Goal: Information Seeking & Learning: Learn about a topic

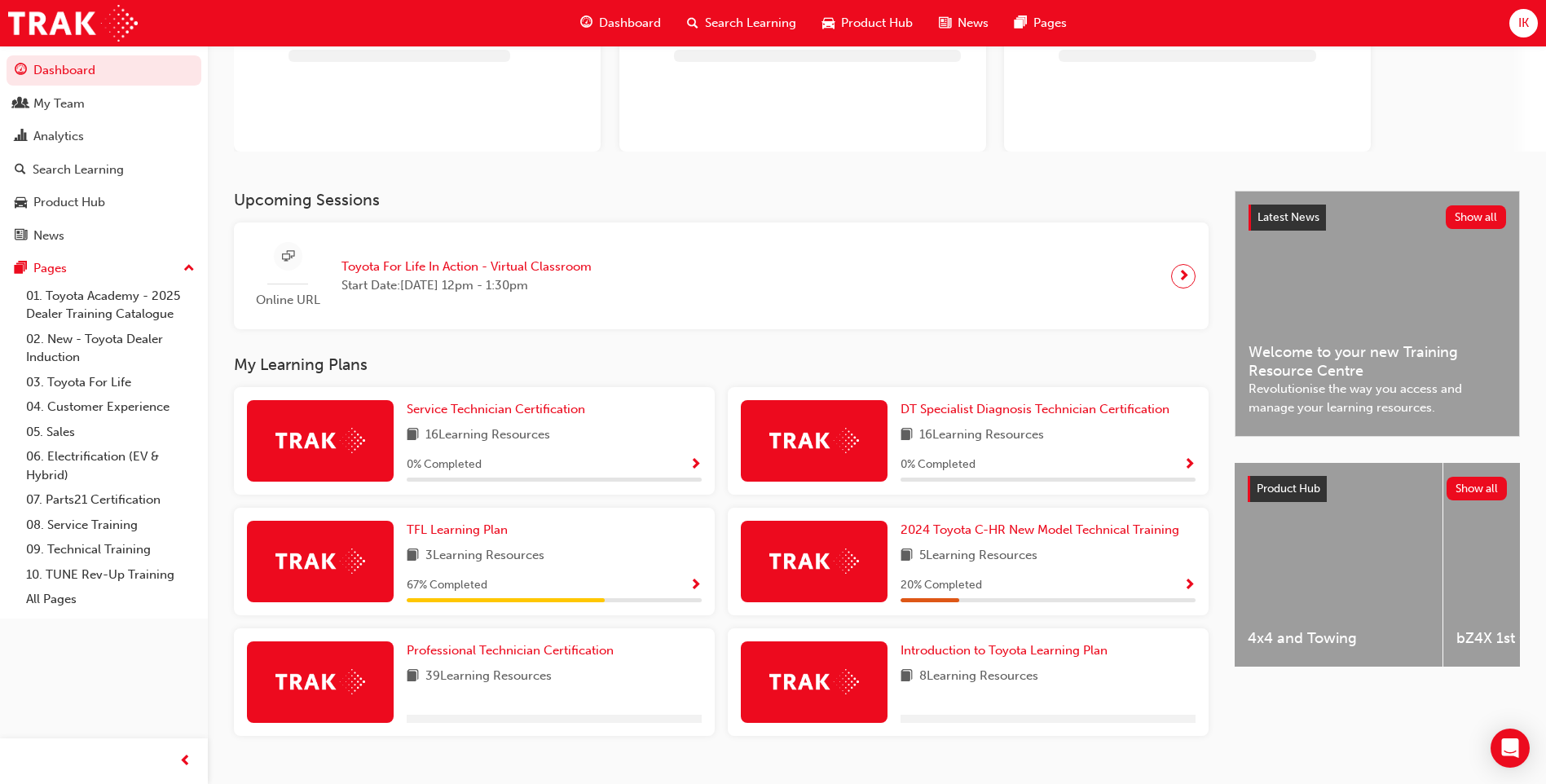
scroll to position [198, 0]
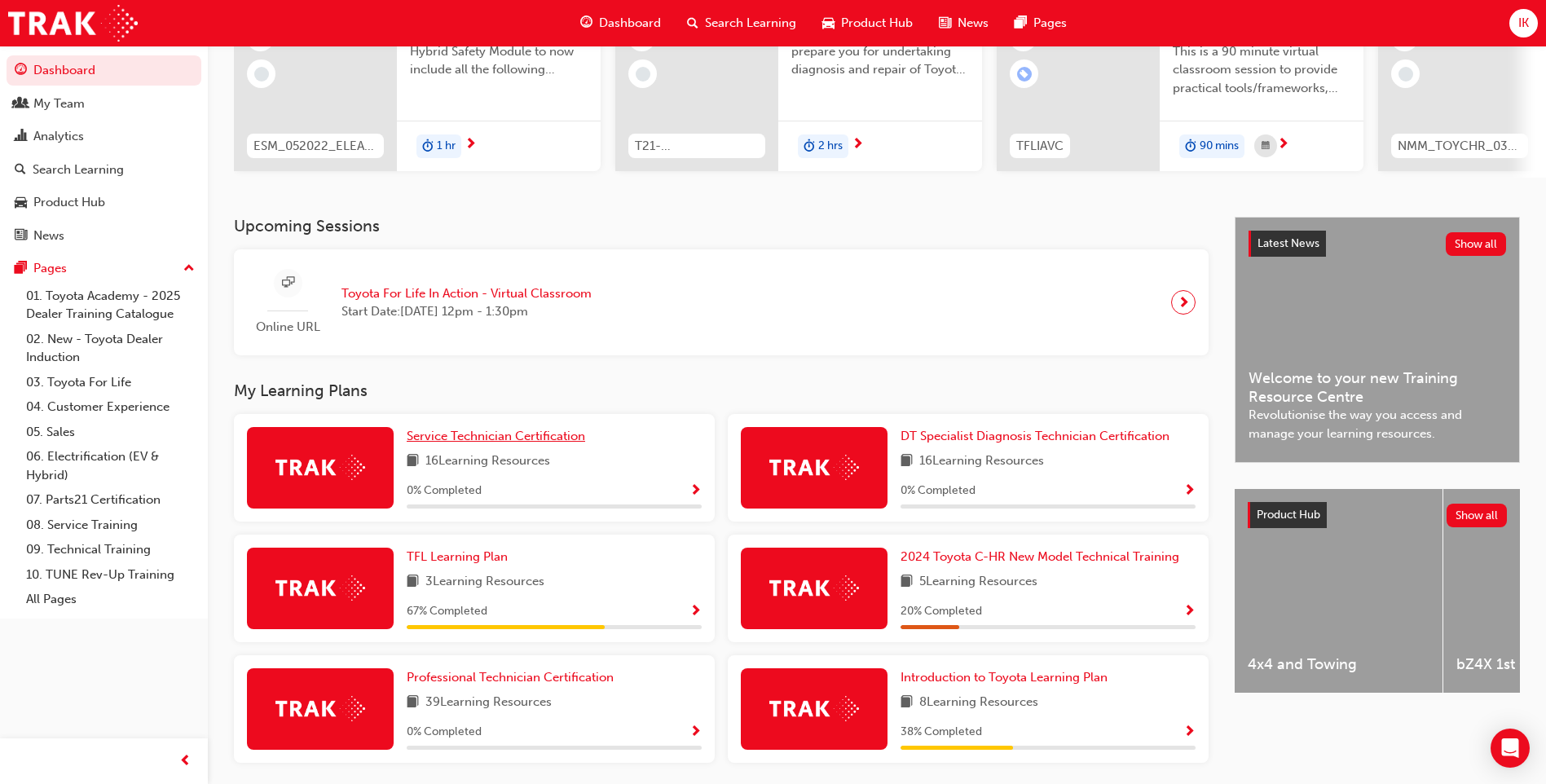
click at [528, 444] on span "Service Technician Certification" at bounding box center [496, 436] width 179 height 15
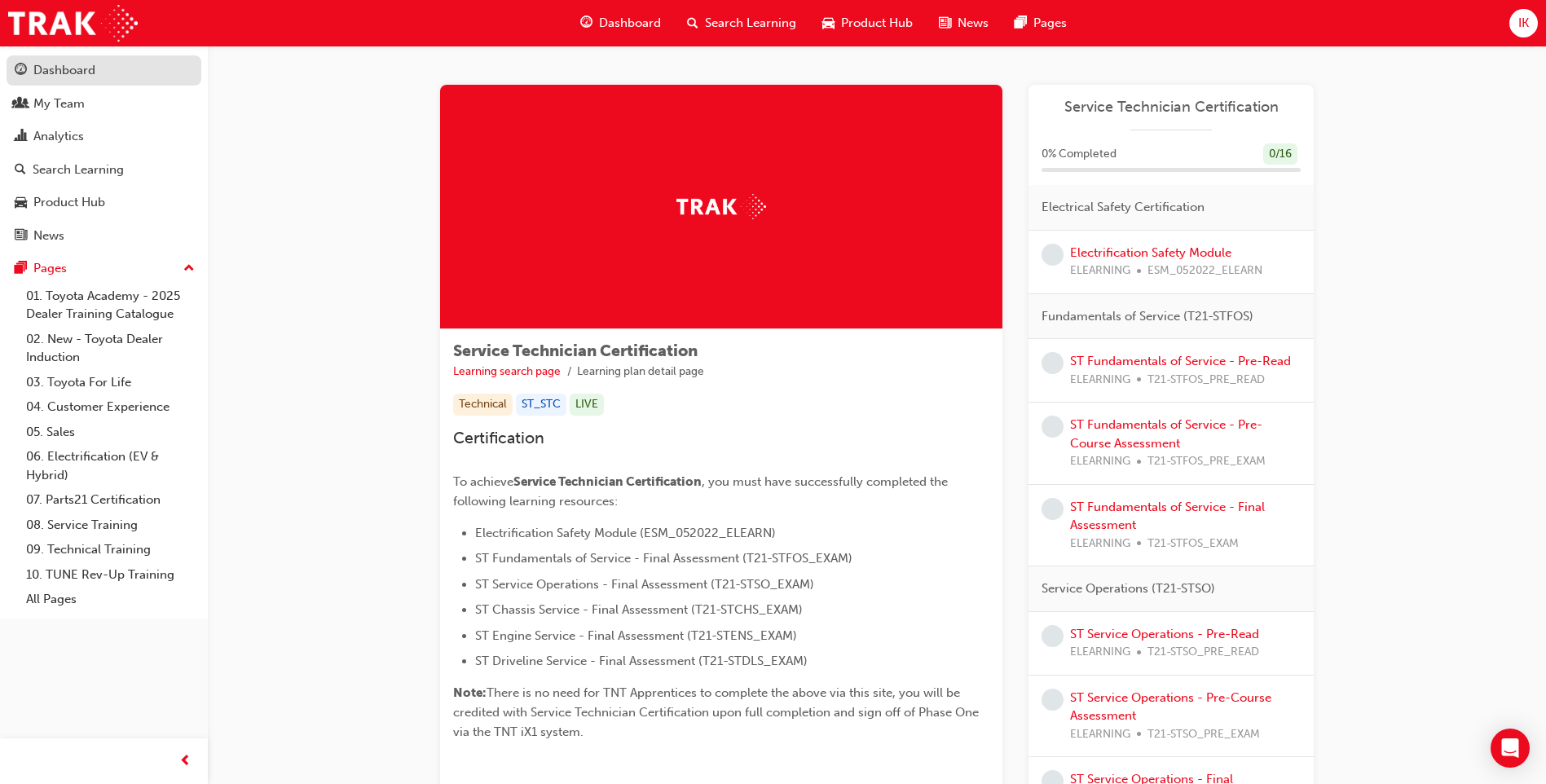
click at [64, 75] on div "Dashboard" at bounding box center [65, 70] width 62 height 19
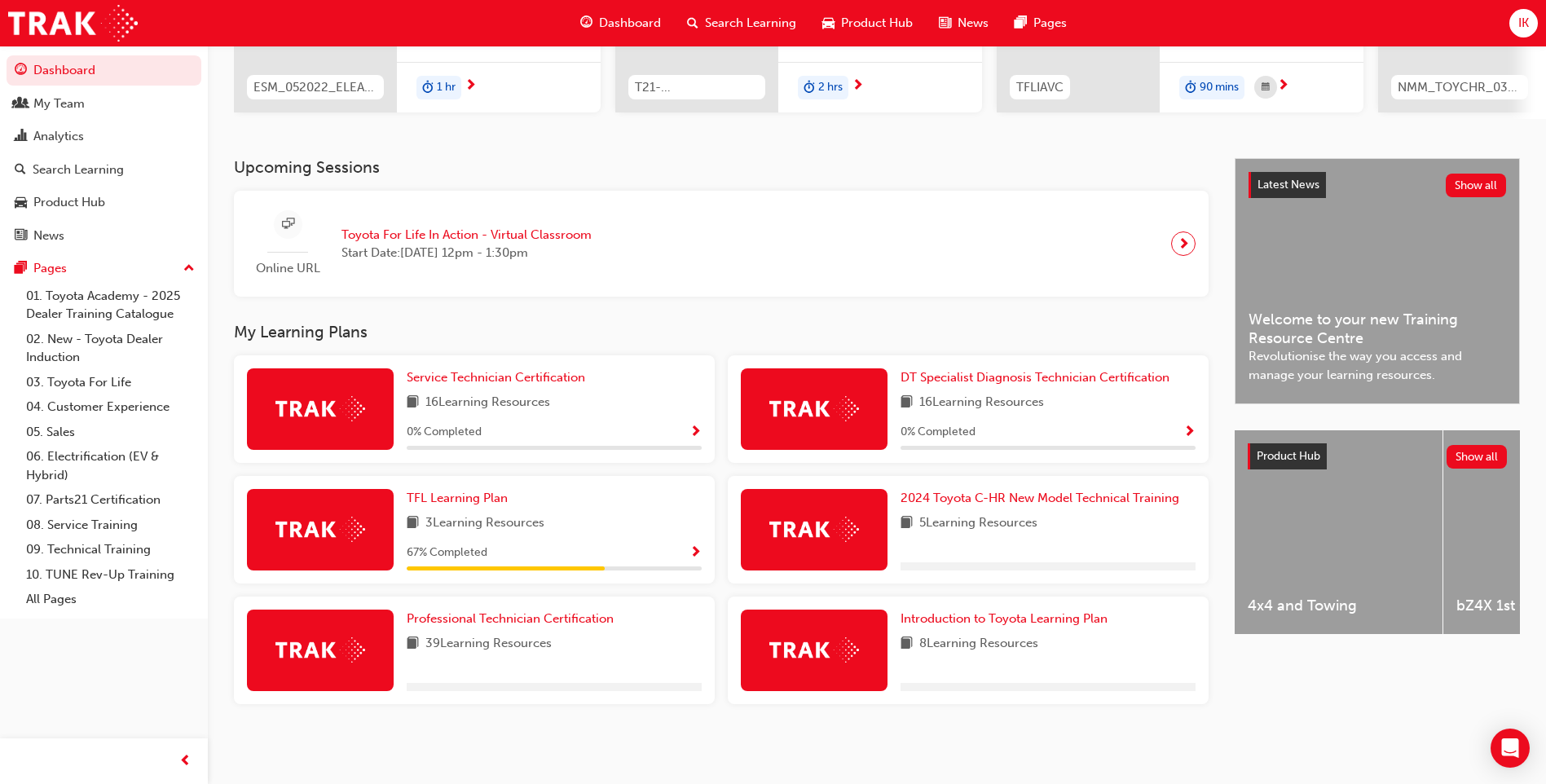
scroll to position [263, 0]
click at [309, 408] on img at bounding box center [320, 408] width 89 height 26
click at [478, 381] on span "Service Technician Certification" at bounding box center [496, 377] width 179 height 15
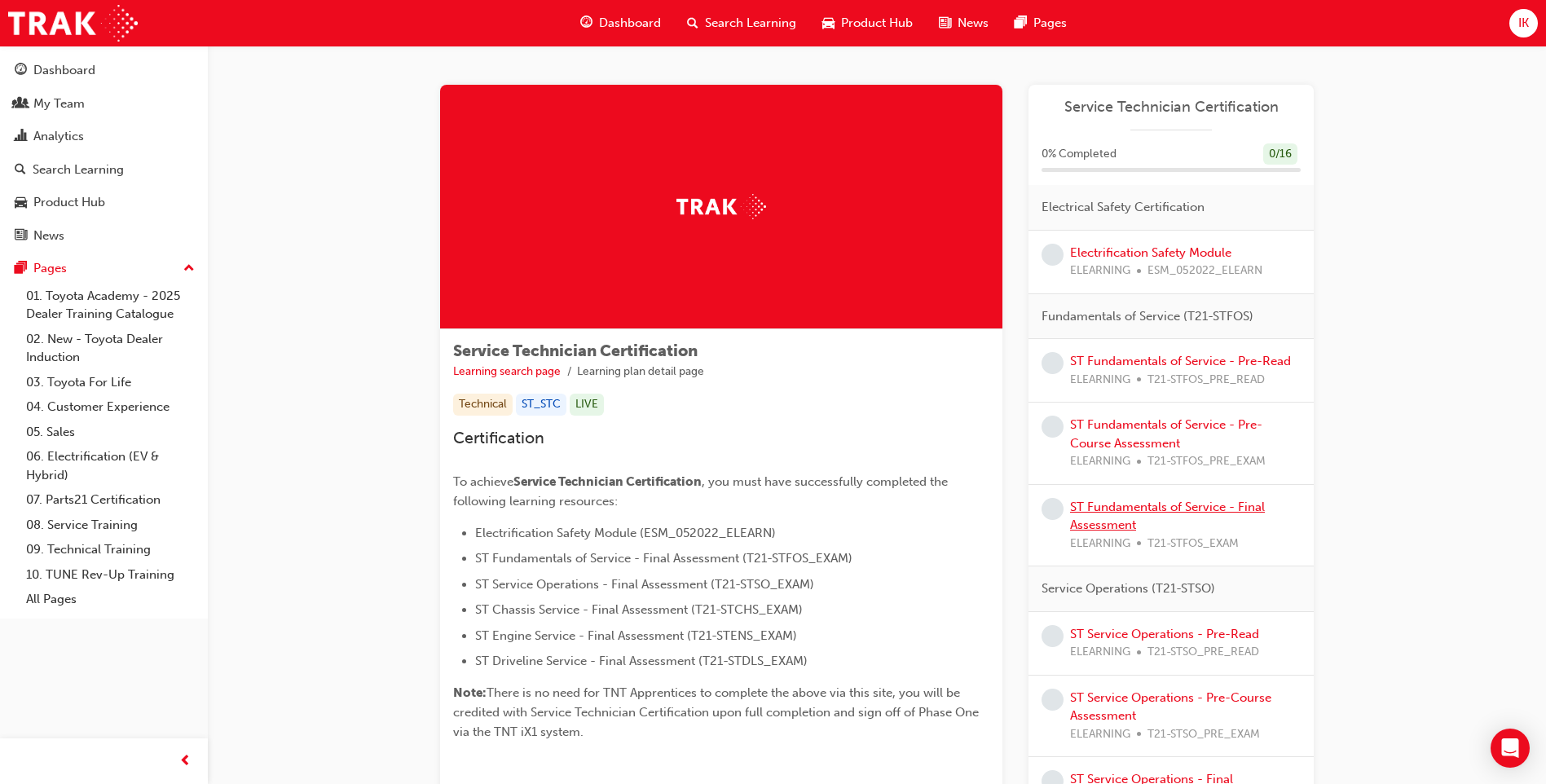
click at [1148, 506] on link "ST Fundamentals of Service - Final Assessment" at bounding box center [1168, 516] width 194 height 34
click at [1169, 362] on link "ST Fundamentals of Service - Pre-Read" at bounding box center [1181, 361] width 221 height 15
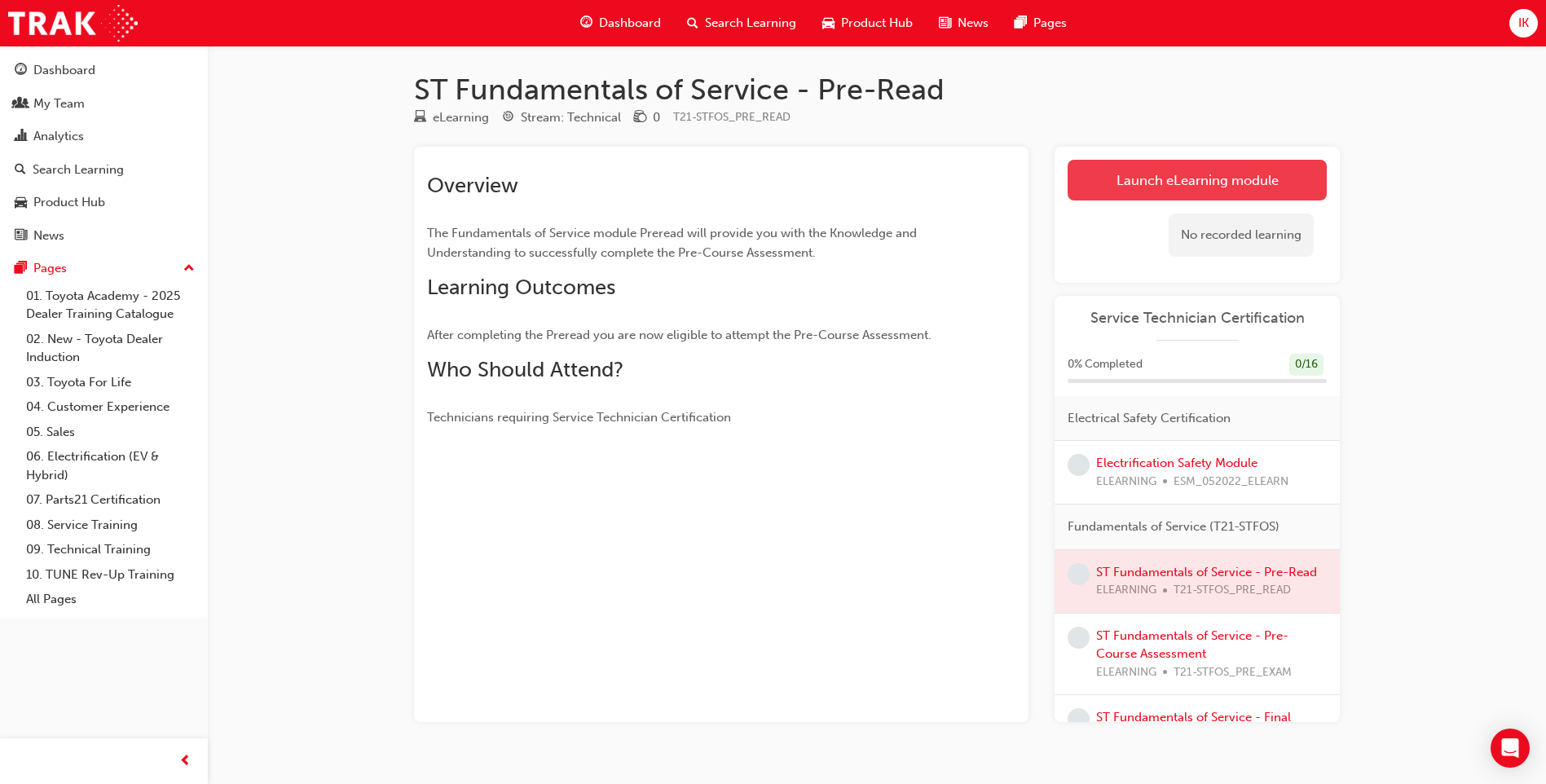
click at [1177, 176] on link "Launch eLearning module" at bounding box center [1197, 180] width 259 height 41
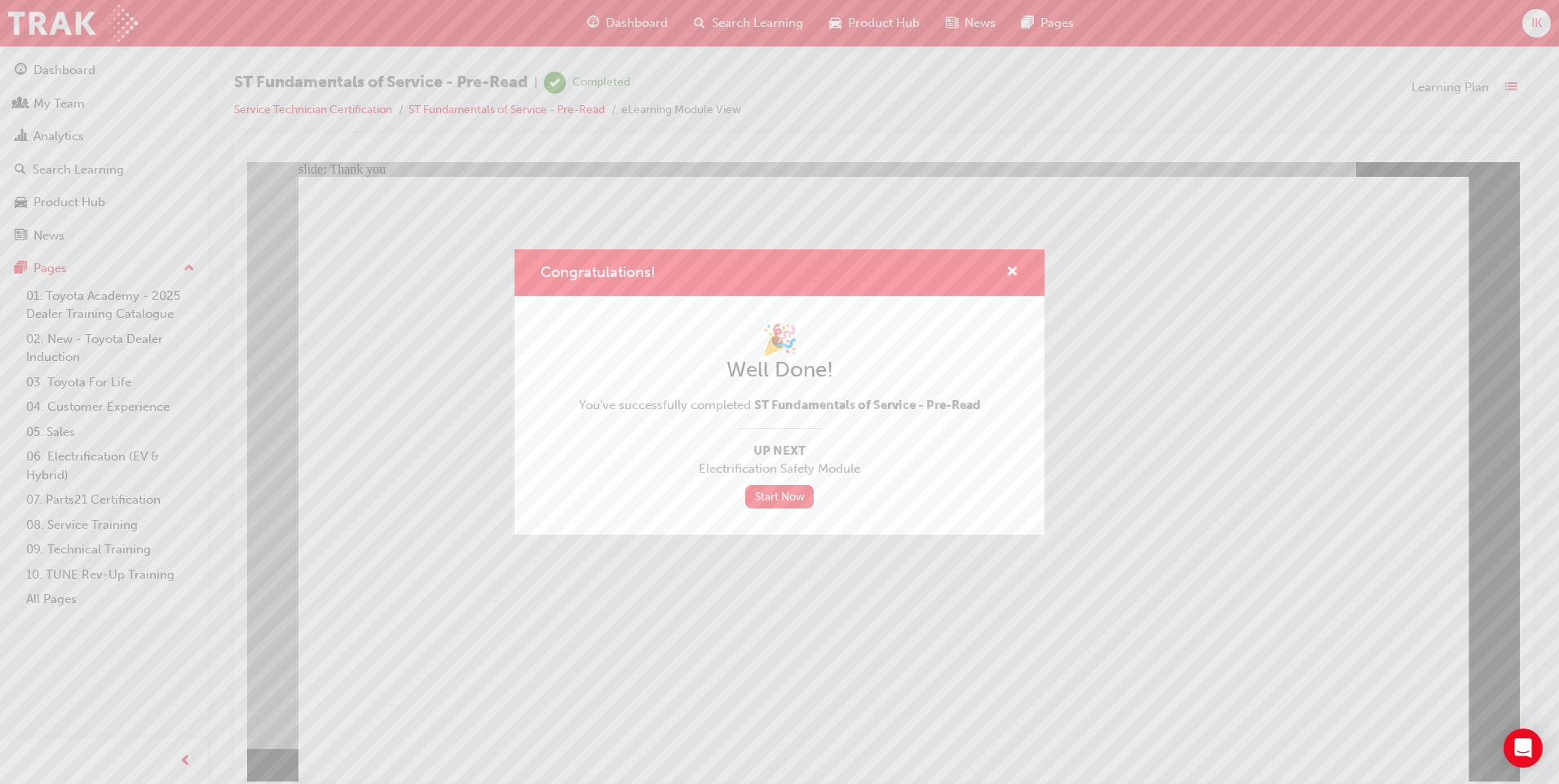
drag, startPoint x: 523, startPoint y: 641, endPoint x: 275, endPoint y: 475, distance: 298.4
click at [523, 641] on div "Congratulations! 🎉 Well Done! You've successfully completed ST Fundamentals of …" at bounding box center [779, 392] width 1559 height 784
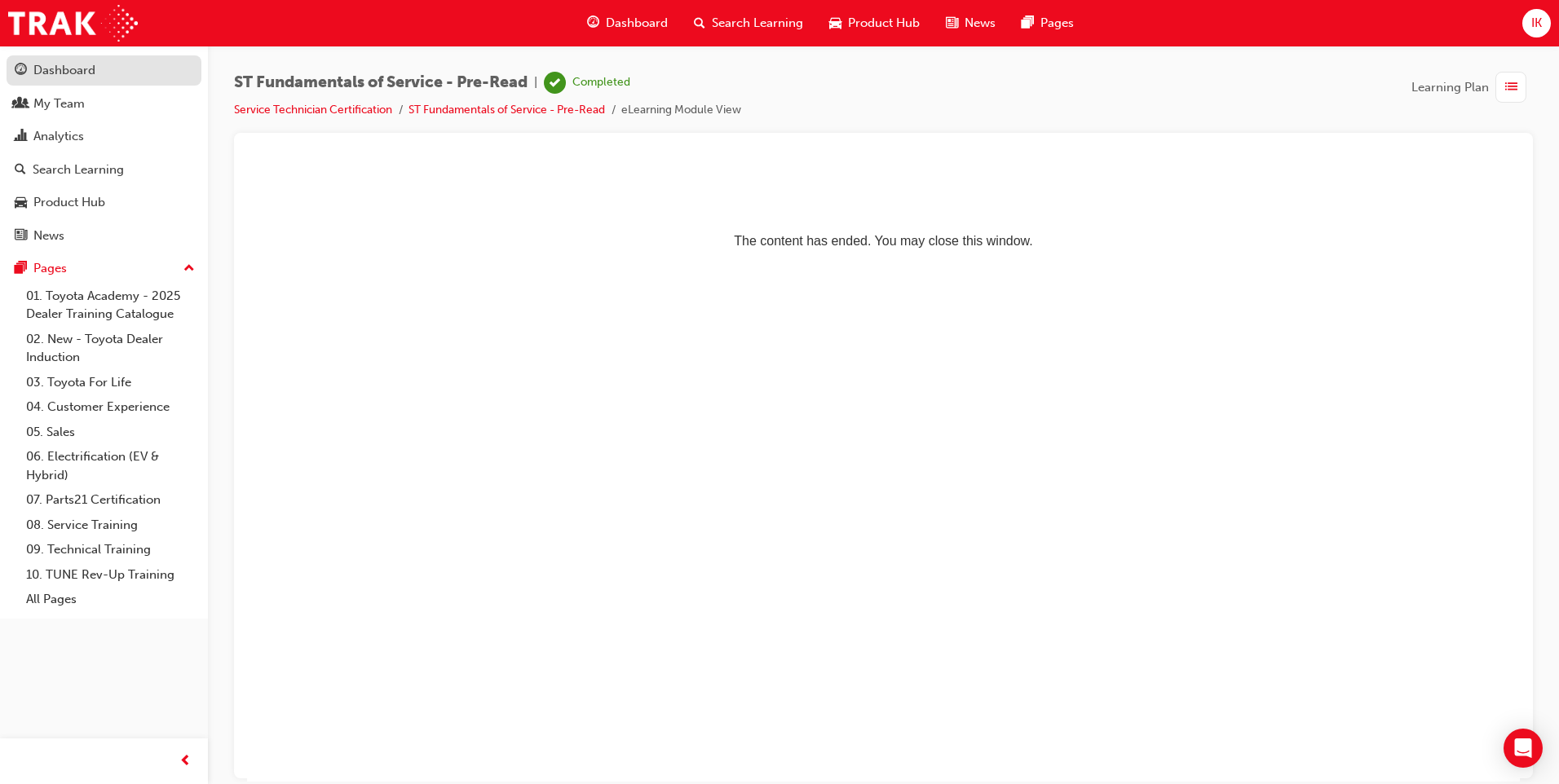
click at [69, 80] on link "Dashboard" at bounding box center [103, 71] width 195 height 30
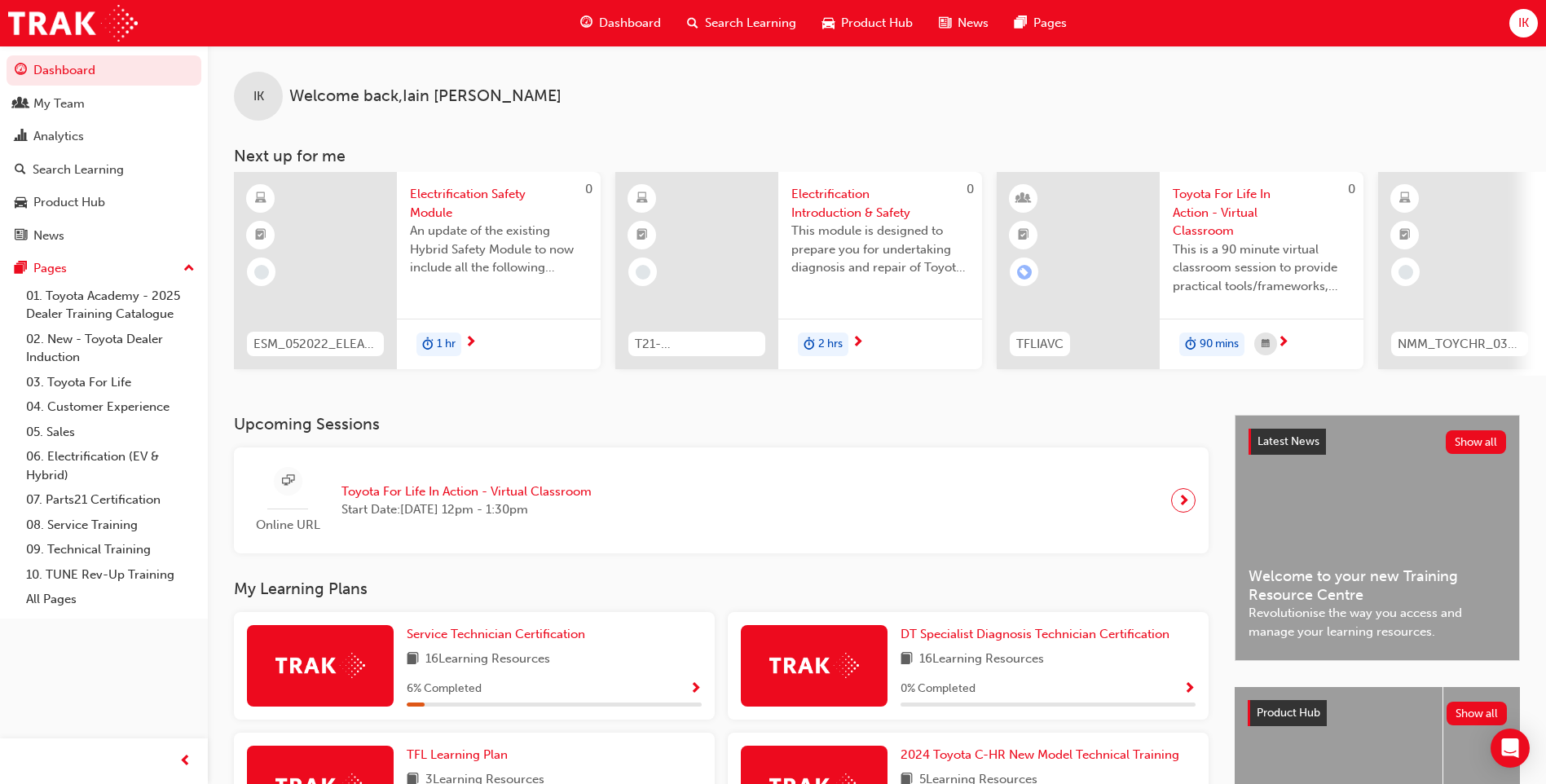
scroll to position [245, 0]
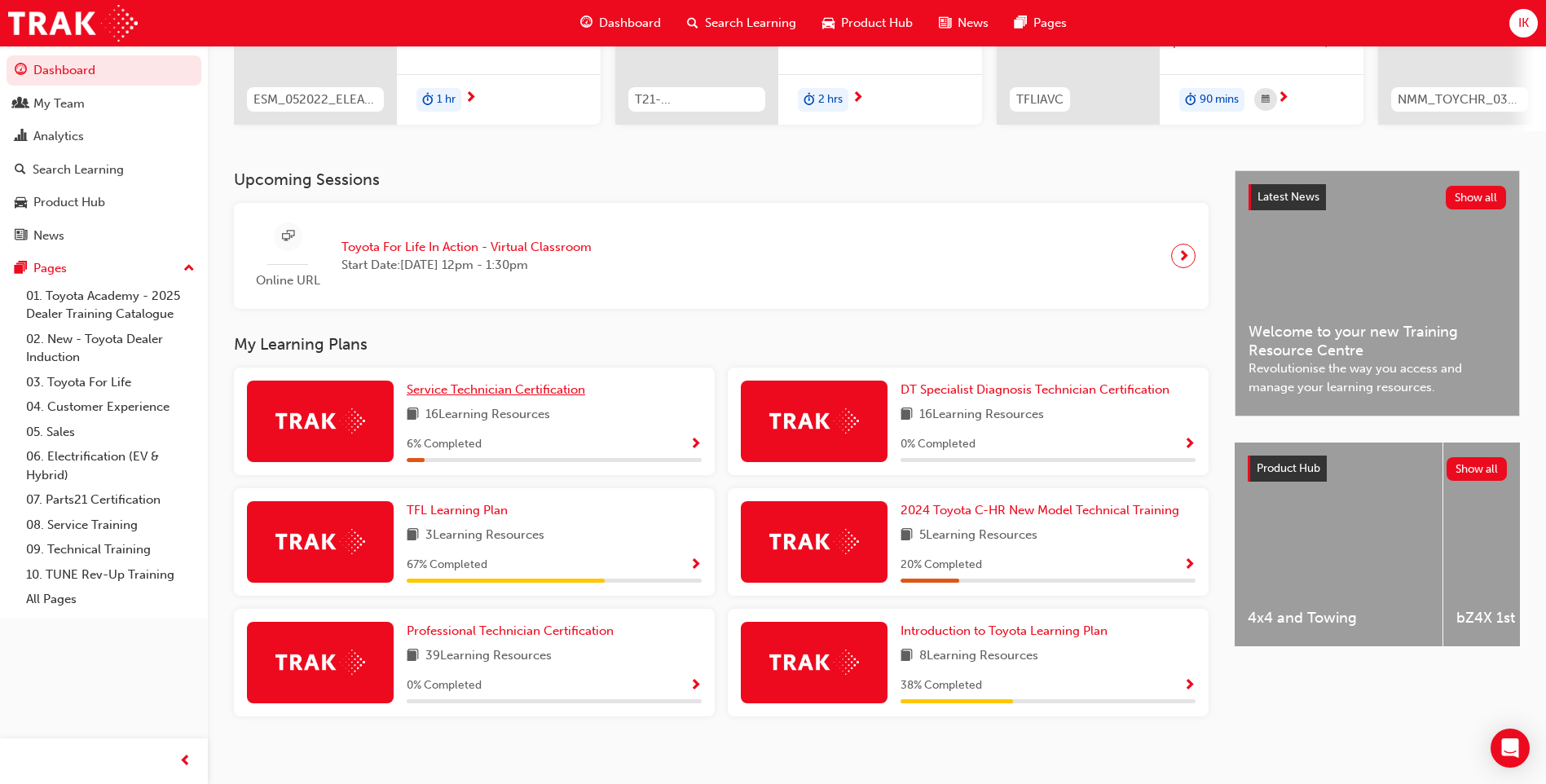
click at [509, 392] on span "Service Technician Certification" at bounding box center [496, 390] width 179 height 15
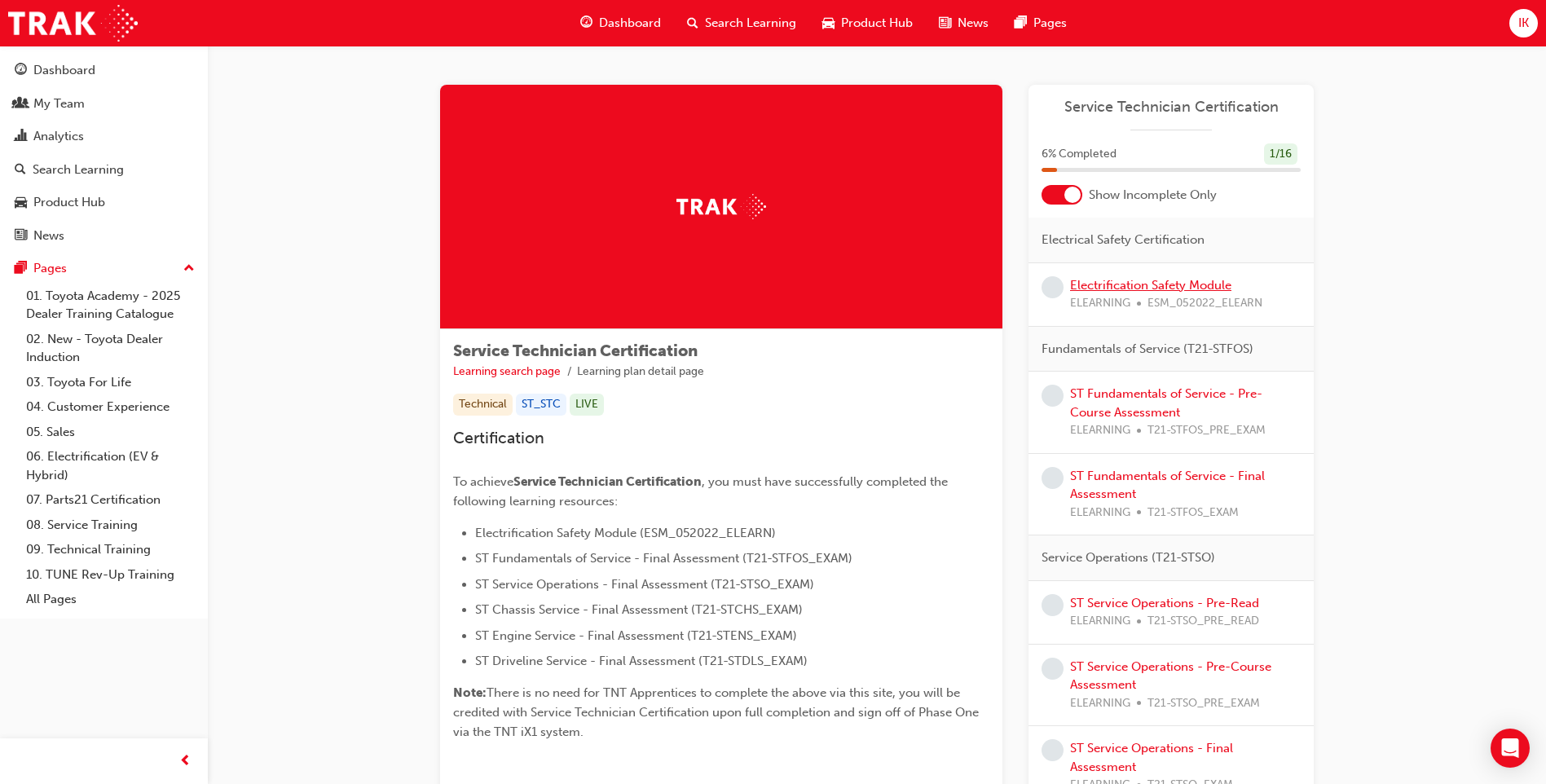
click at [1140, 289] on link "Electrification Safety Module" at bounding box center [1151, 285] width 162 height 15
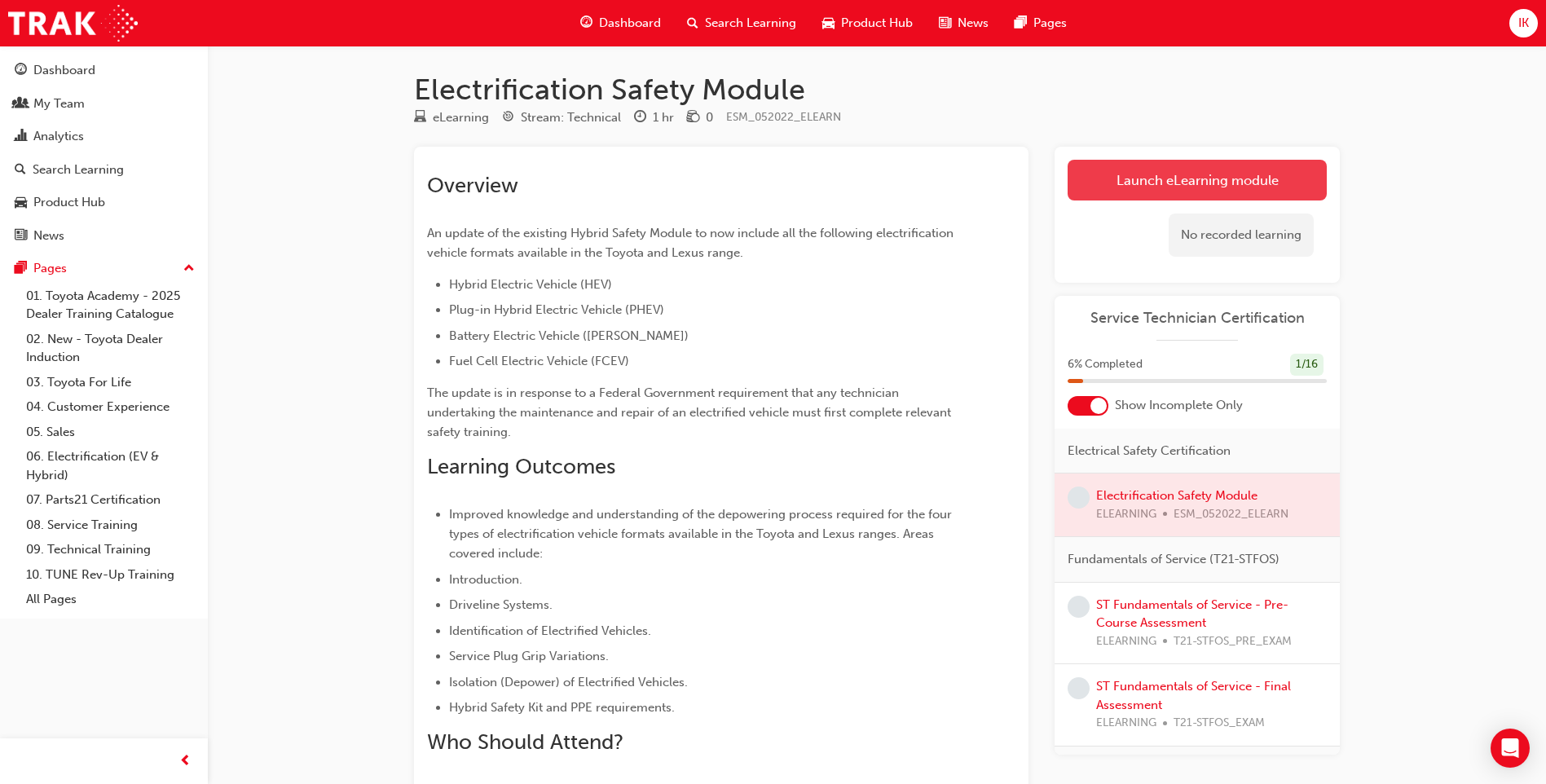
click at [1169, 173] on link "Launch eLearning module" at bounding box center [1197, 180] width 259 height 41
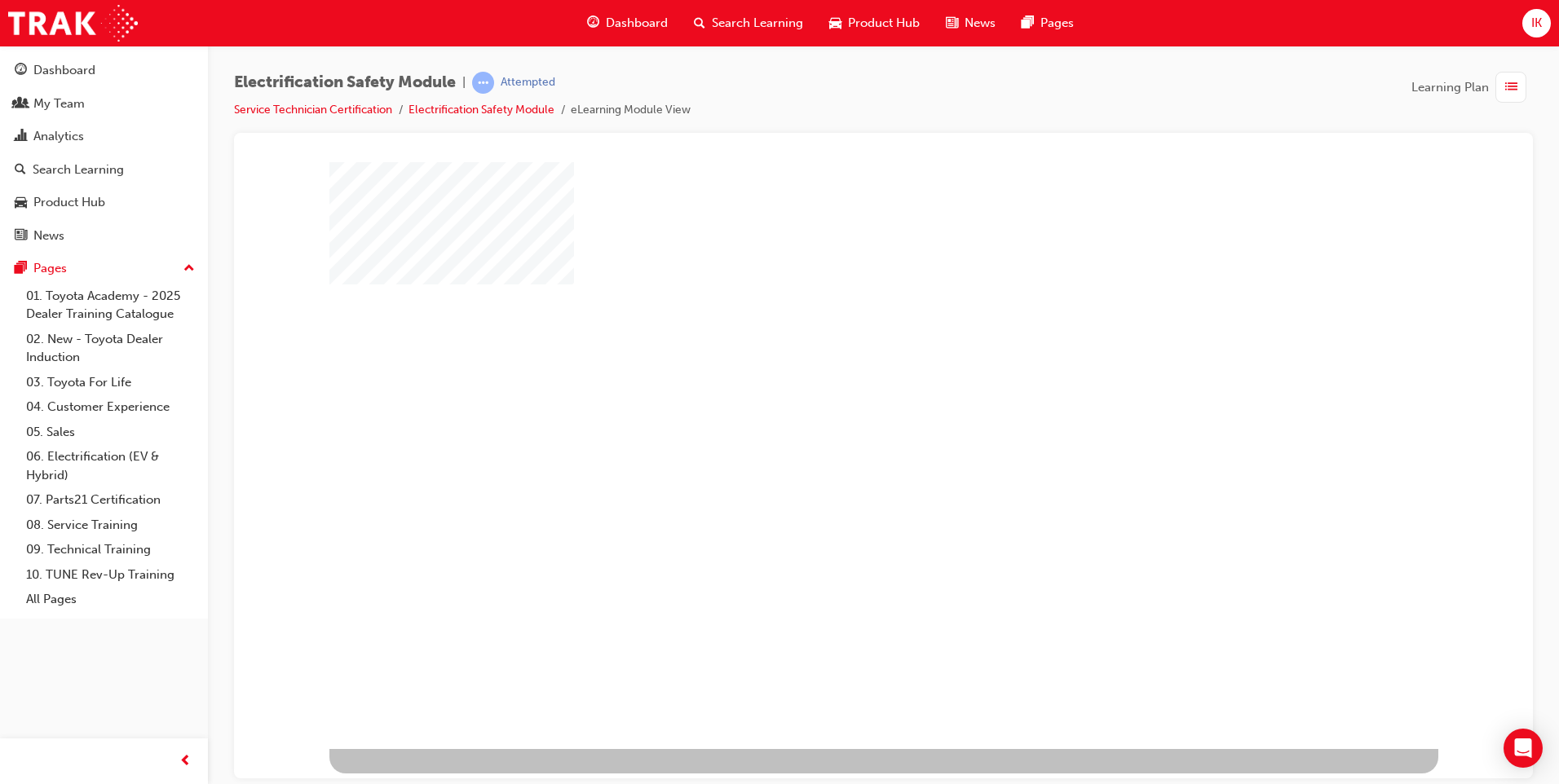
click at [837, 407] on div "play" at bounding box center [837, 407] width 0 height 0
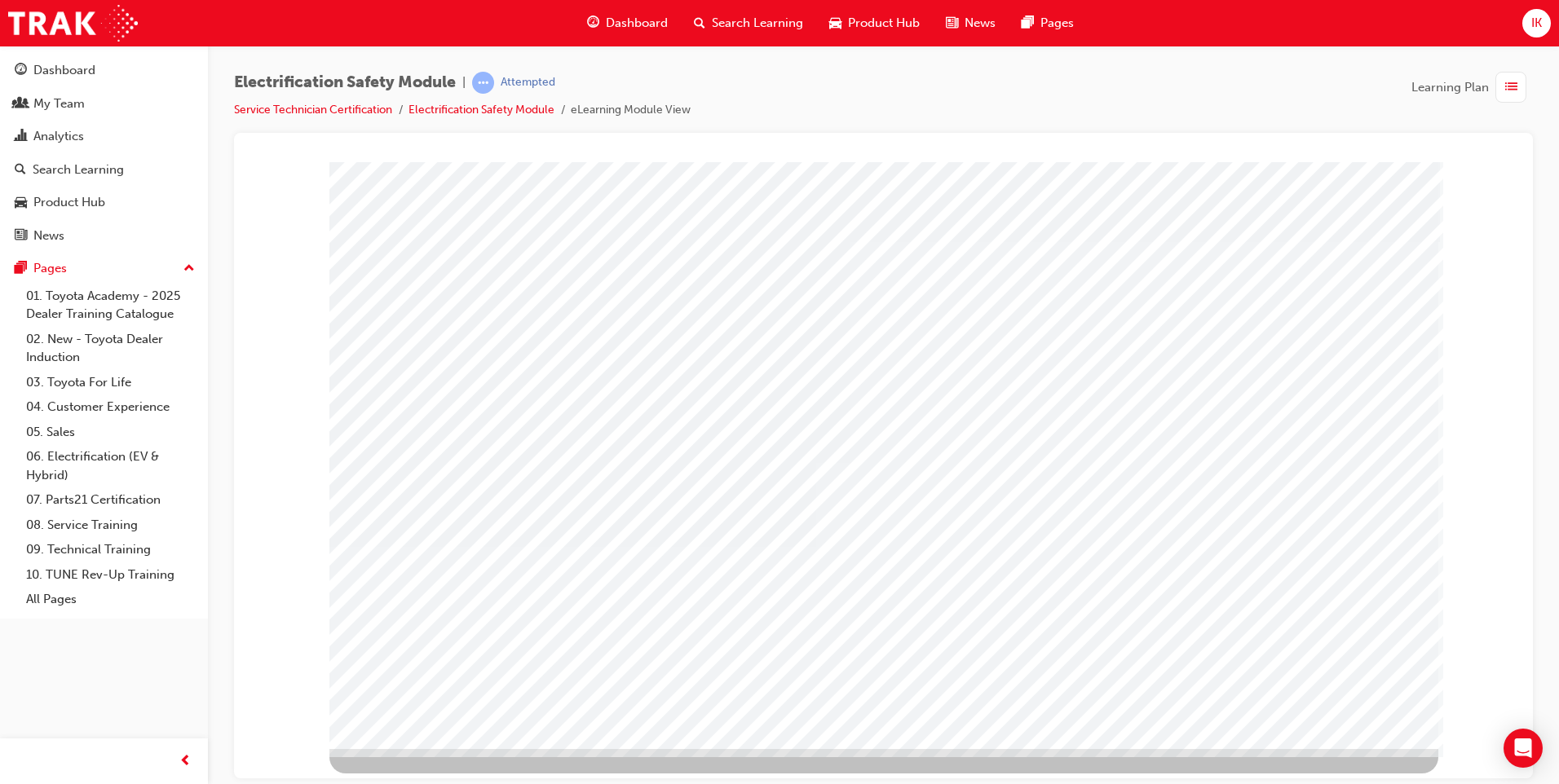
drag, startPoint x: 1349, startPoint y: 723, endPoint x: 1208, endPoint y: 688, distance: 145.3
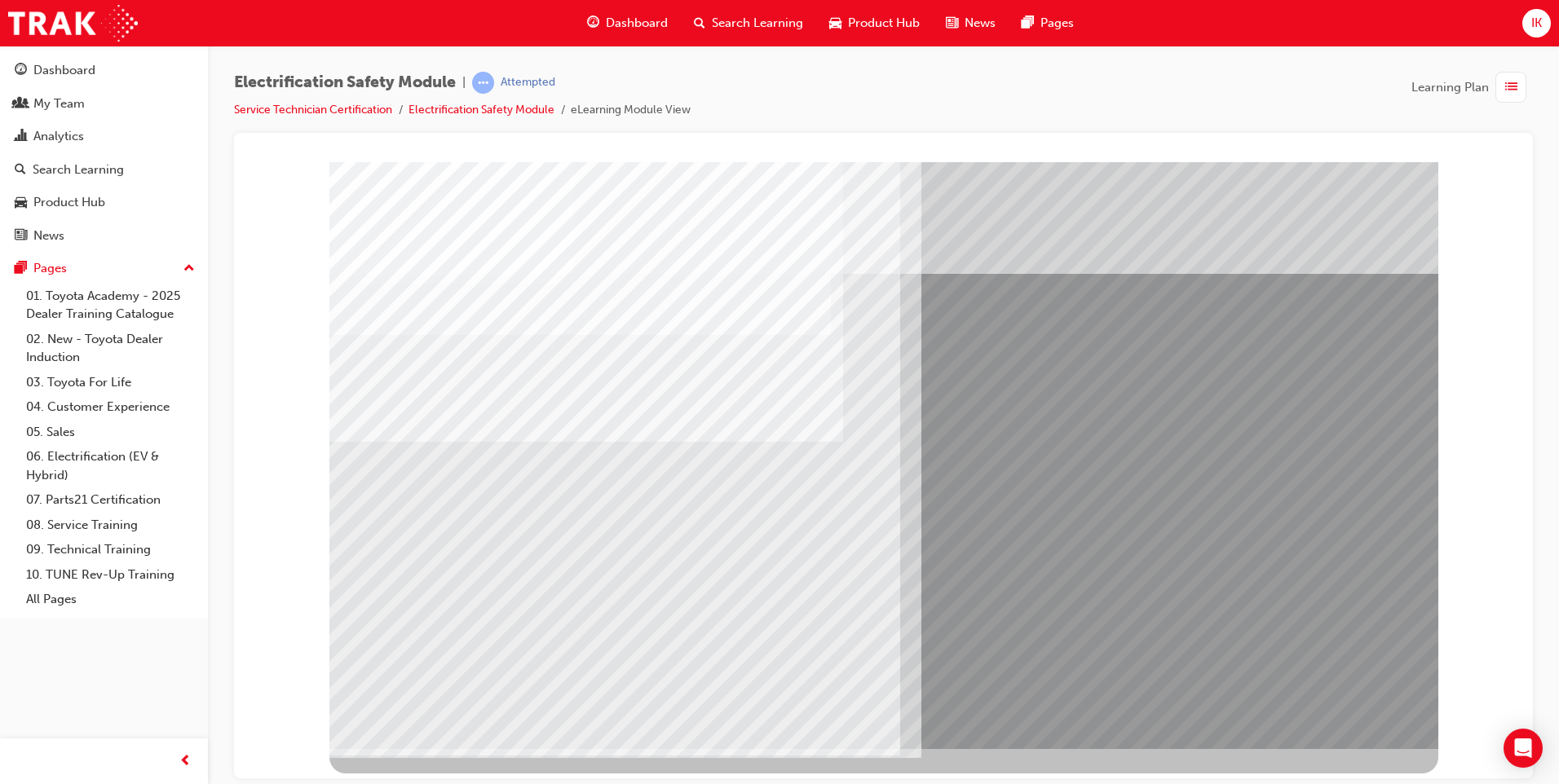
drag, startPoint x: 446, startPoint y: 592, endPoint x: 456, endPoint y: 584, distance: 12.8
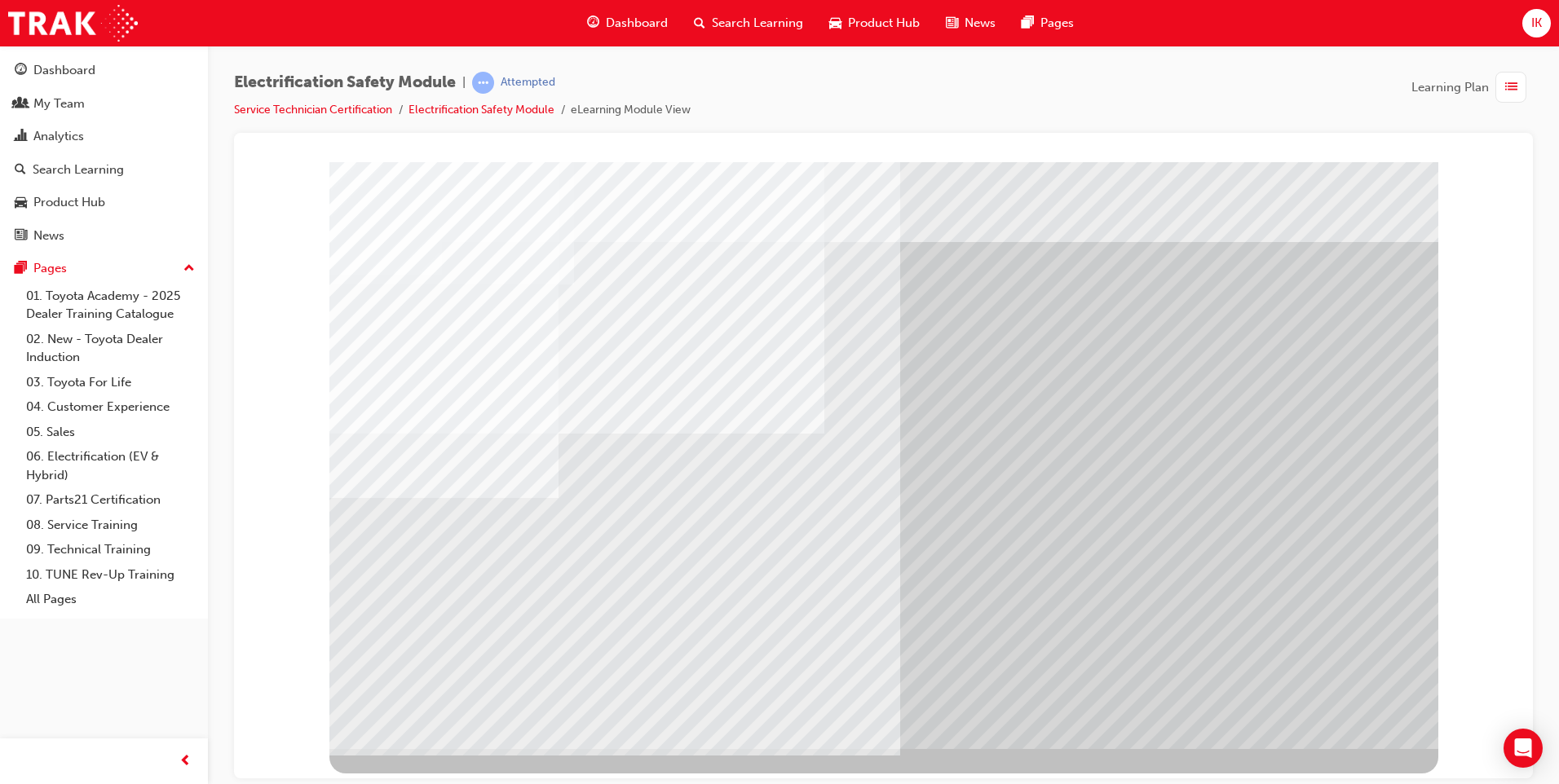
drag, startPoint x: 683, startPoint y: 604, endPoint x: 684, endPoint y: 587, distance: 17.0
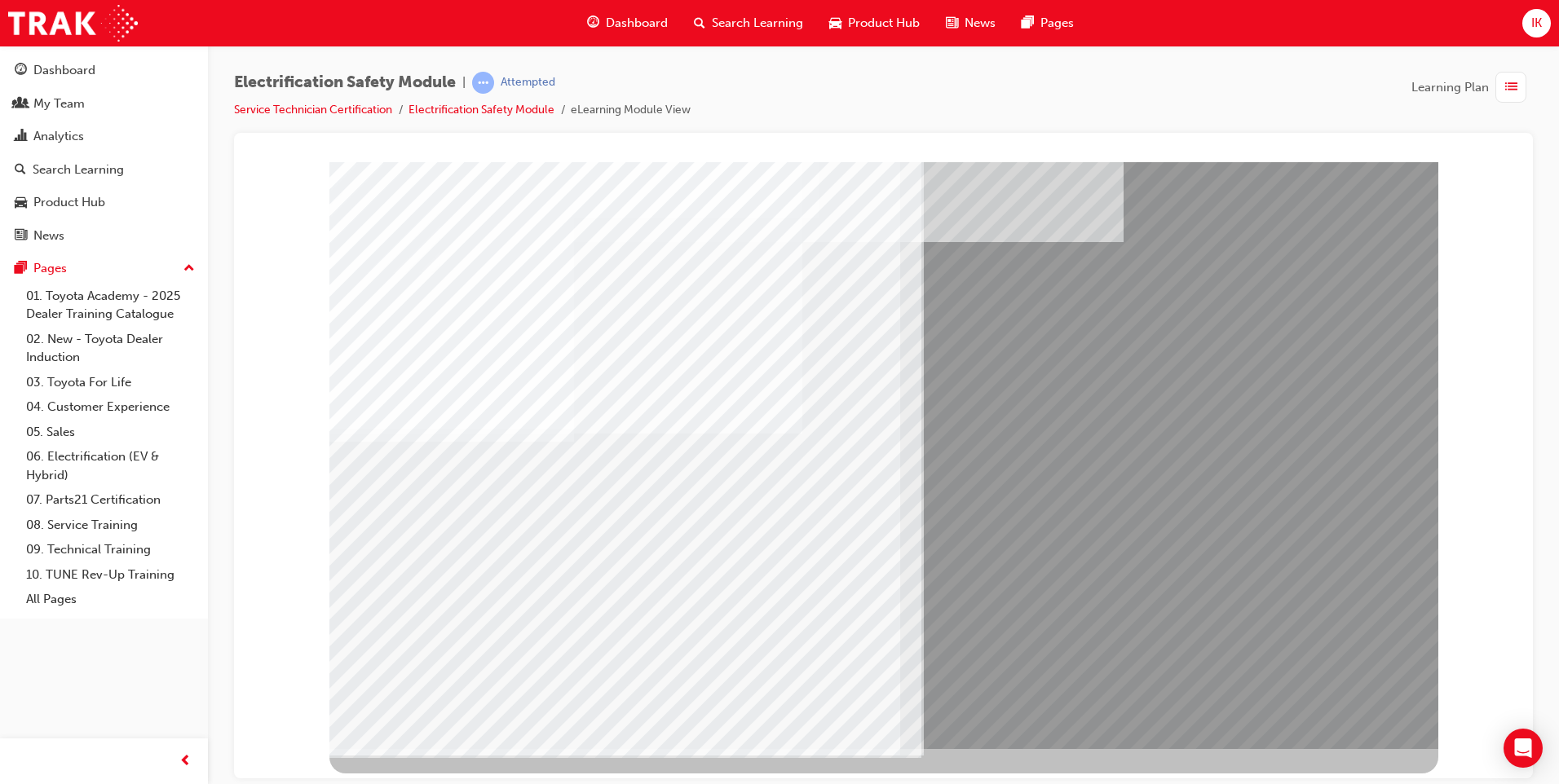
drag, startPoint x: 731, startPoint y: 582, endPoint x: 760, endPoint y: 585, distance: 29.2
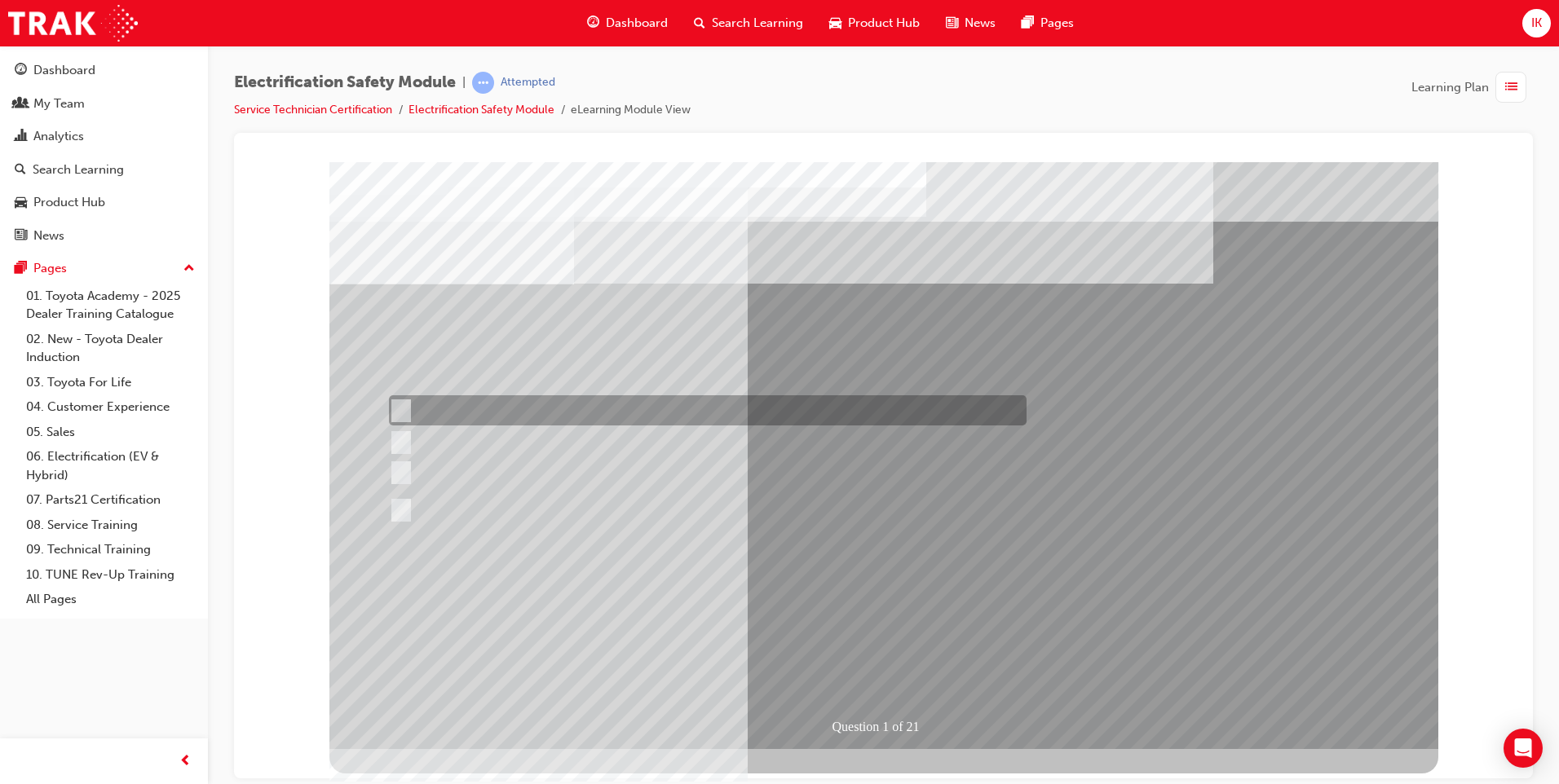
click at [404, 409] on input "The Plug-in Hybrid Electric has DC charging capability via a charging station." at bounding box center [398, 411] width 18 height 18
radio input "true"
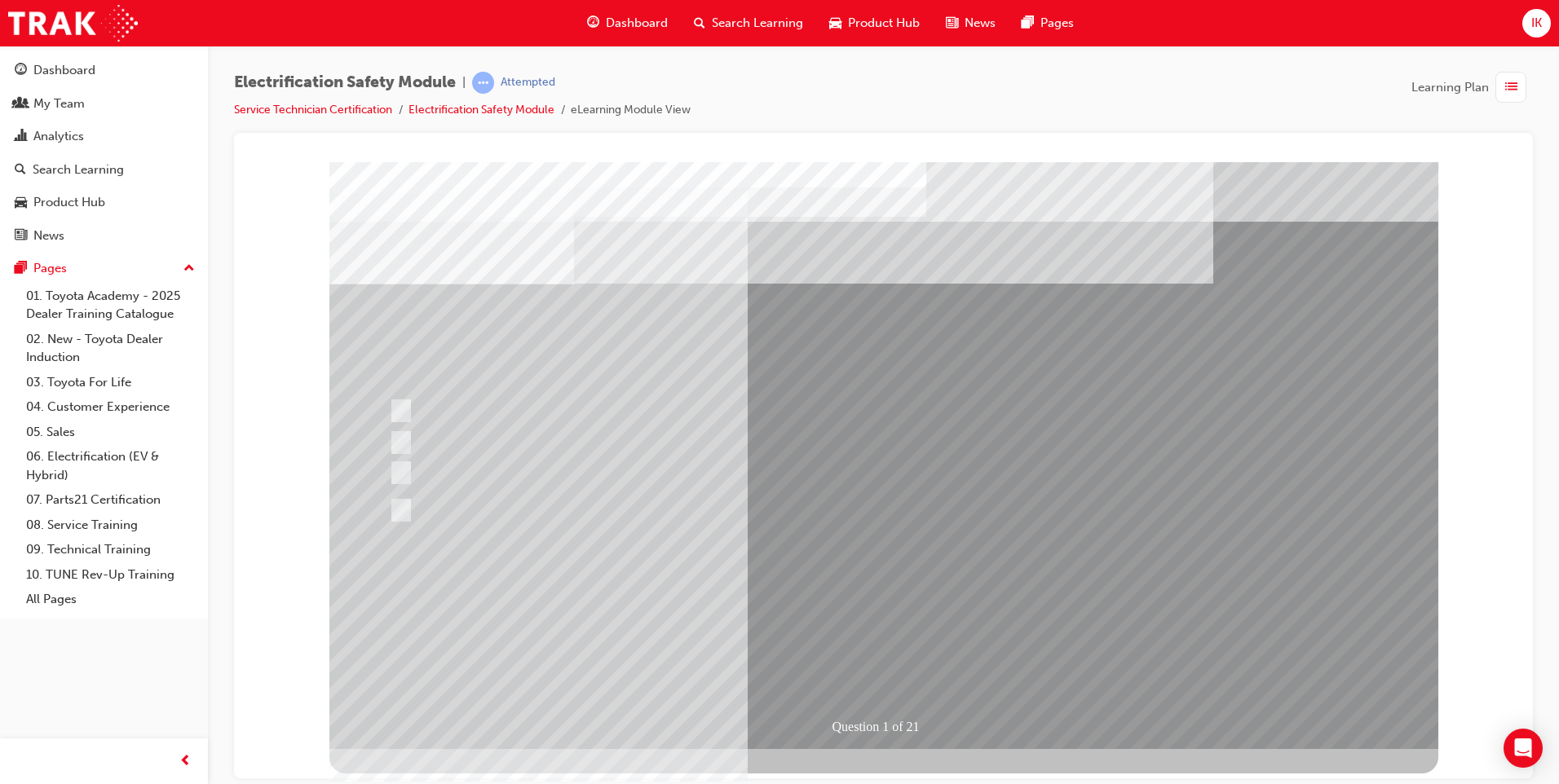
click at [868, 424] on div at bounding box center [703, 410] width 638 height 30
click at [421, 435] on div at bounding box center [703, 442] width 638 height 30
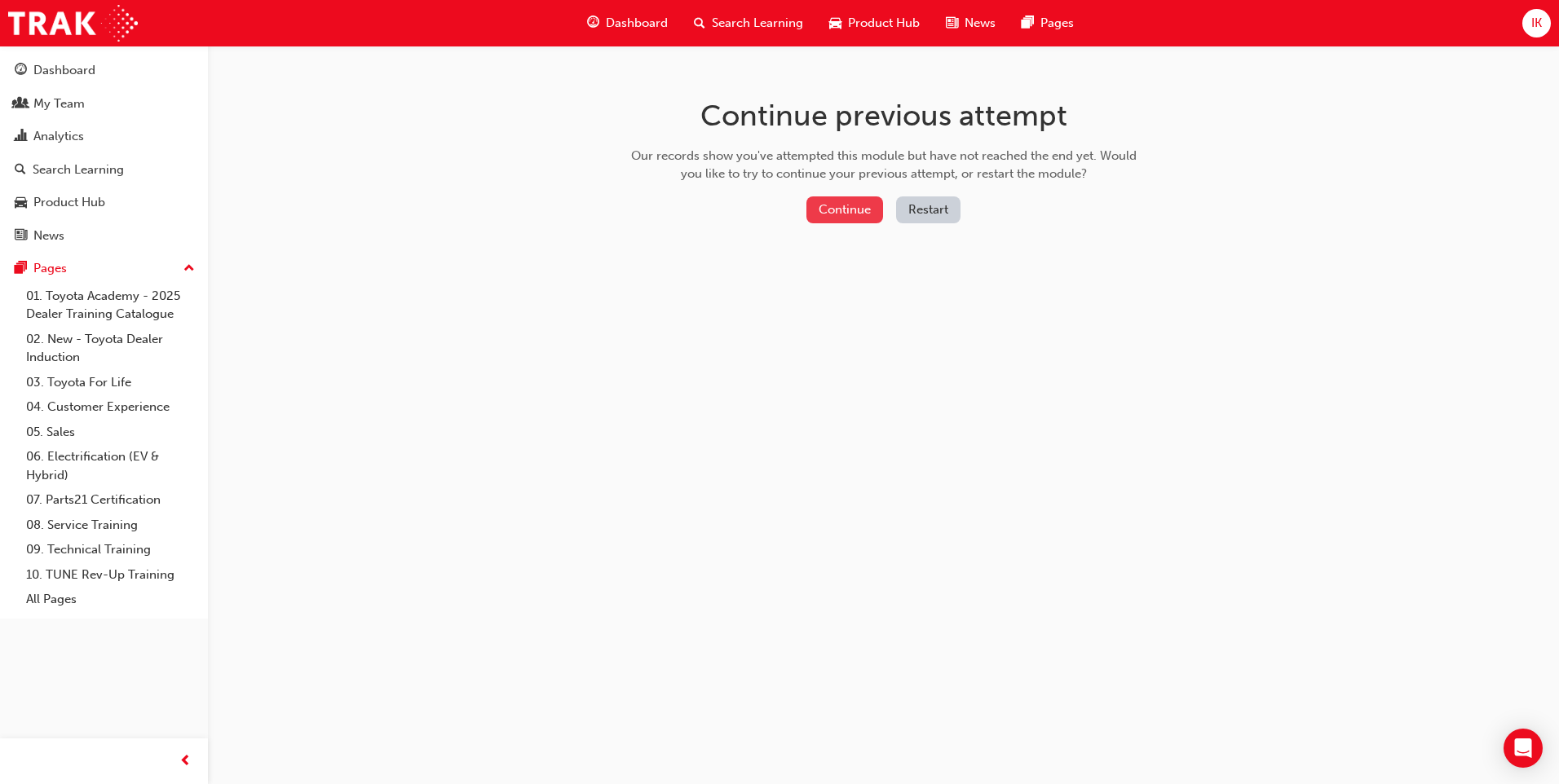
click at [853, 211] on button "Continue" at bounding box center [844, 209] width 77 height 27
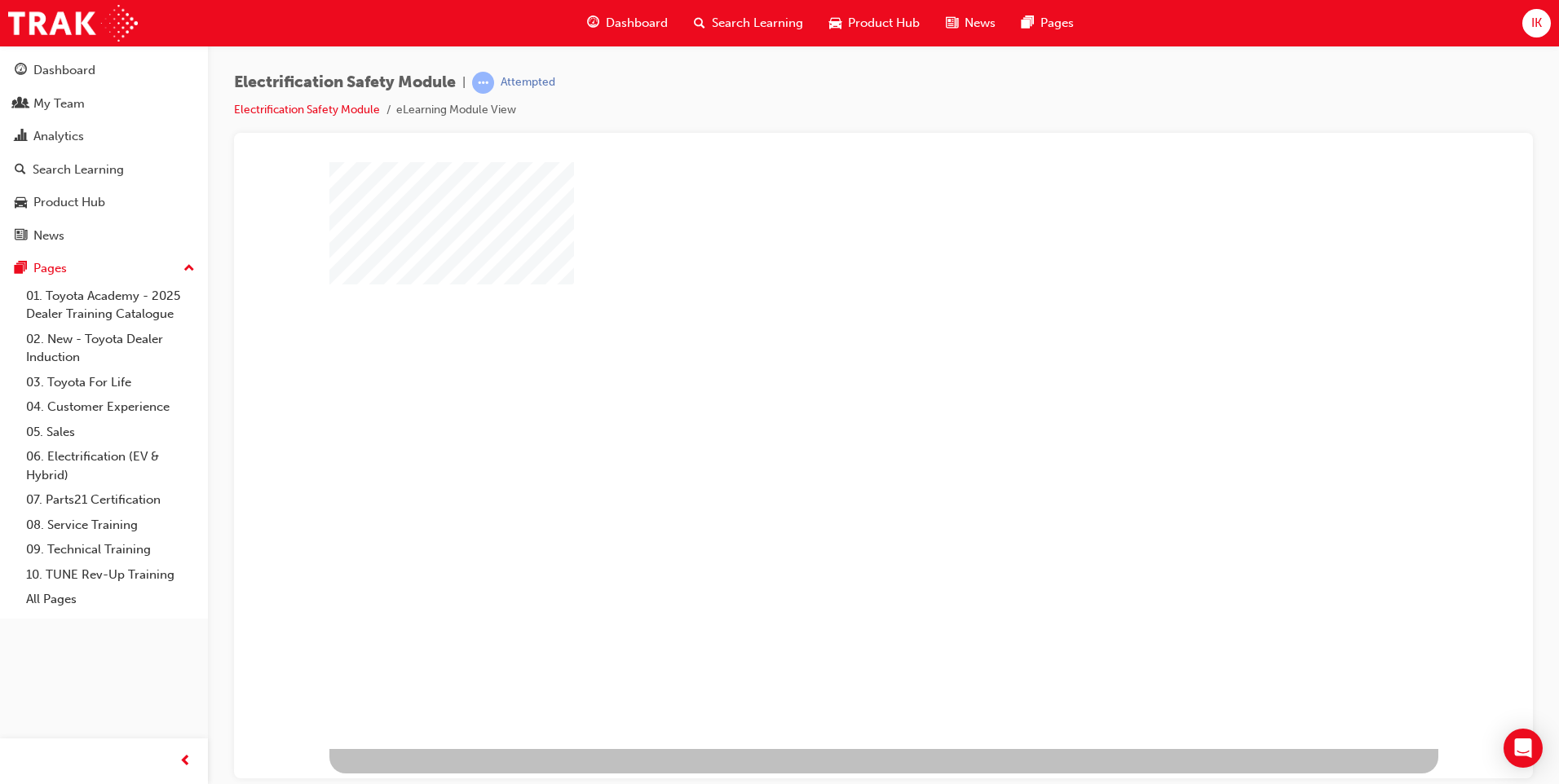
click at [837, 407] on div "play" at bounding box center [837, 407] width 0 height 0
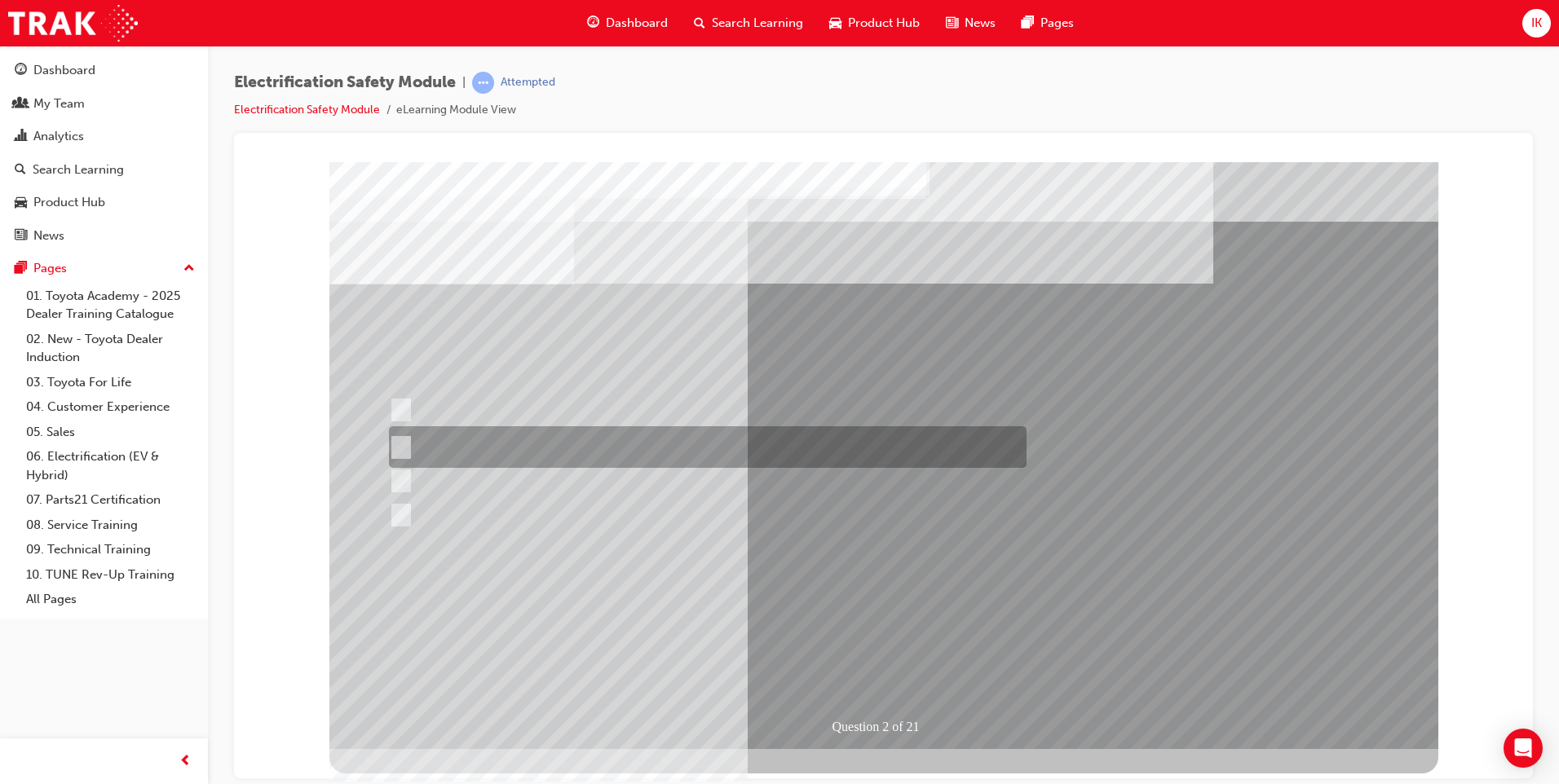
click at [403, 444] on input "The Battery Electric uses AC & DC charging capability and has no petrol engine." at bounding box center [398, 447] width 18 height 18
radio input "true"
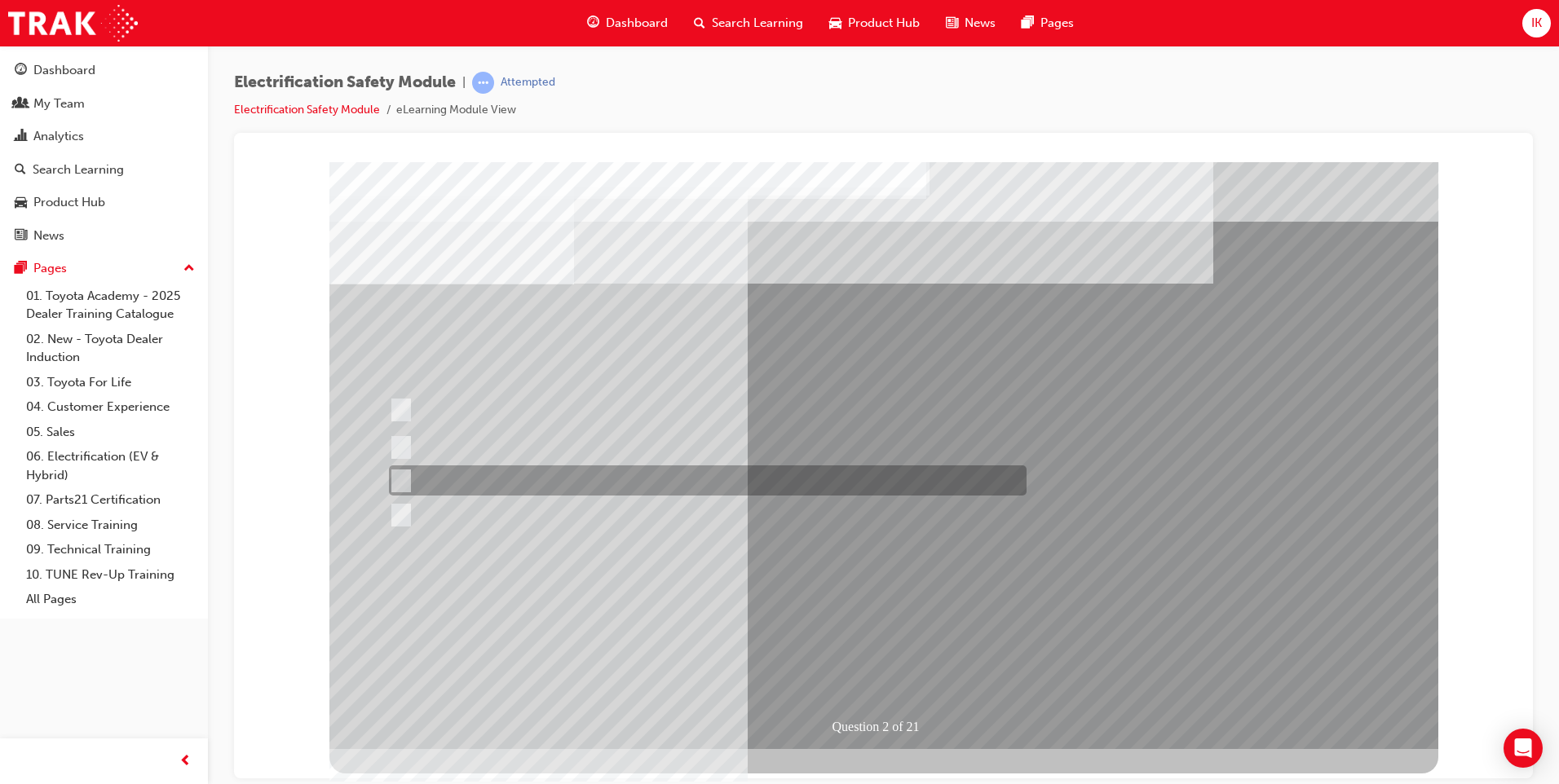
click at [399, 483] on input "The Hybrid only uses a petrol engine." at bounding box center [398, 481] width 18 height 18
radio input "true"
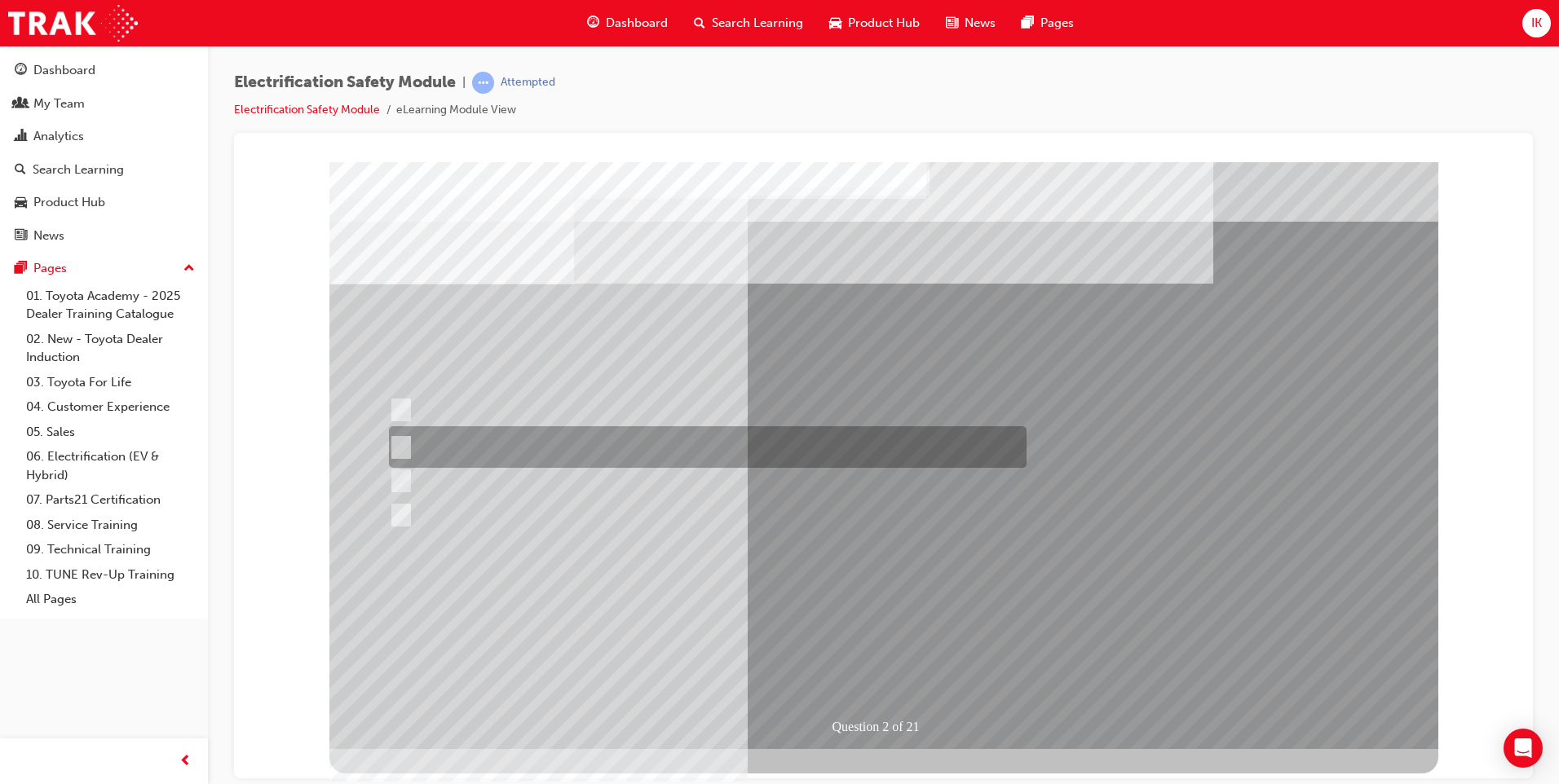
click at [408, 442] on div at bounding box center [703, 446] width 638 height 42
radio input "true"
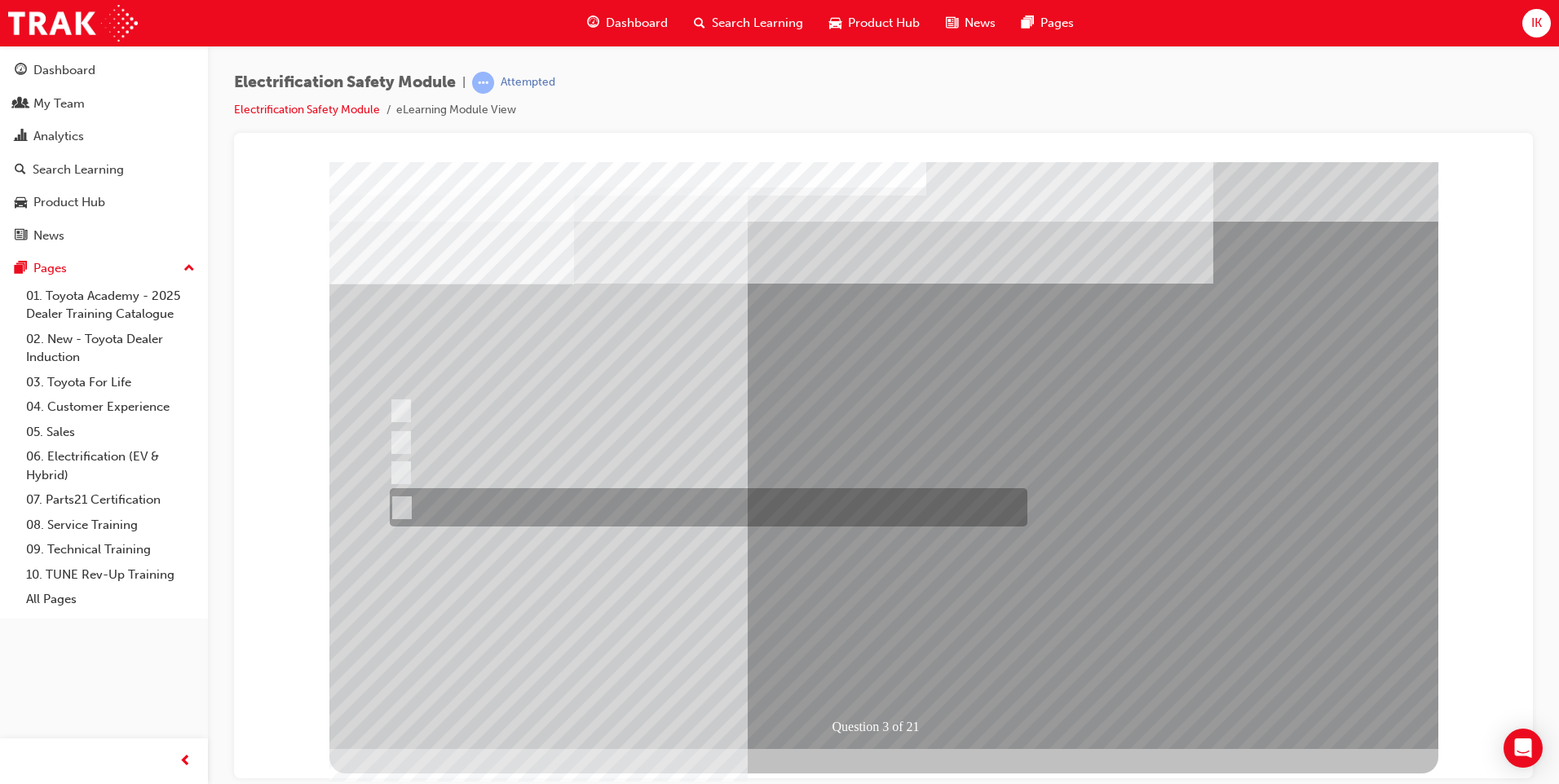
click at [523, 511] on div at bounding box center [704, 506] width 638 height 38
radio input "true"
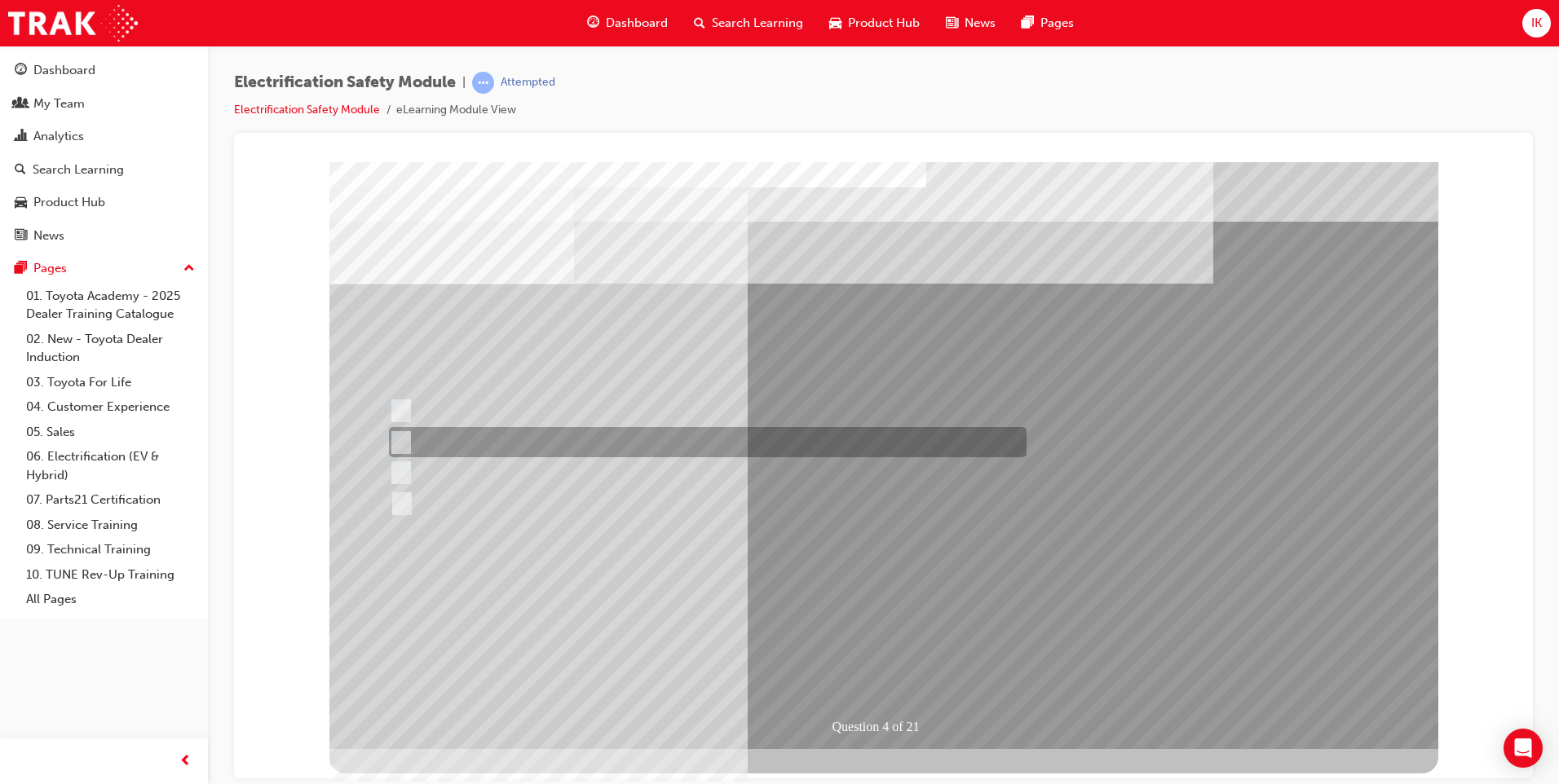
click at [406, 440] on div at bounding box center [703, 442] width 638 height 30
checkbox input "true"
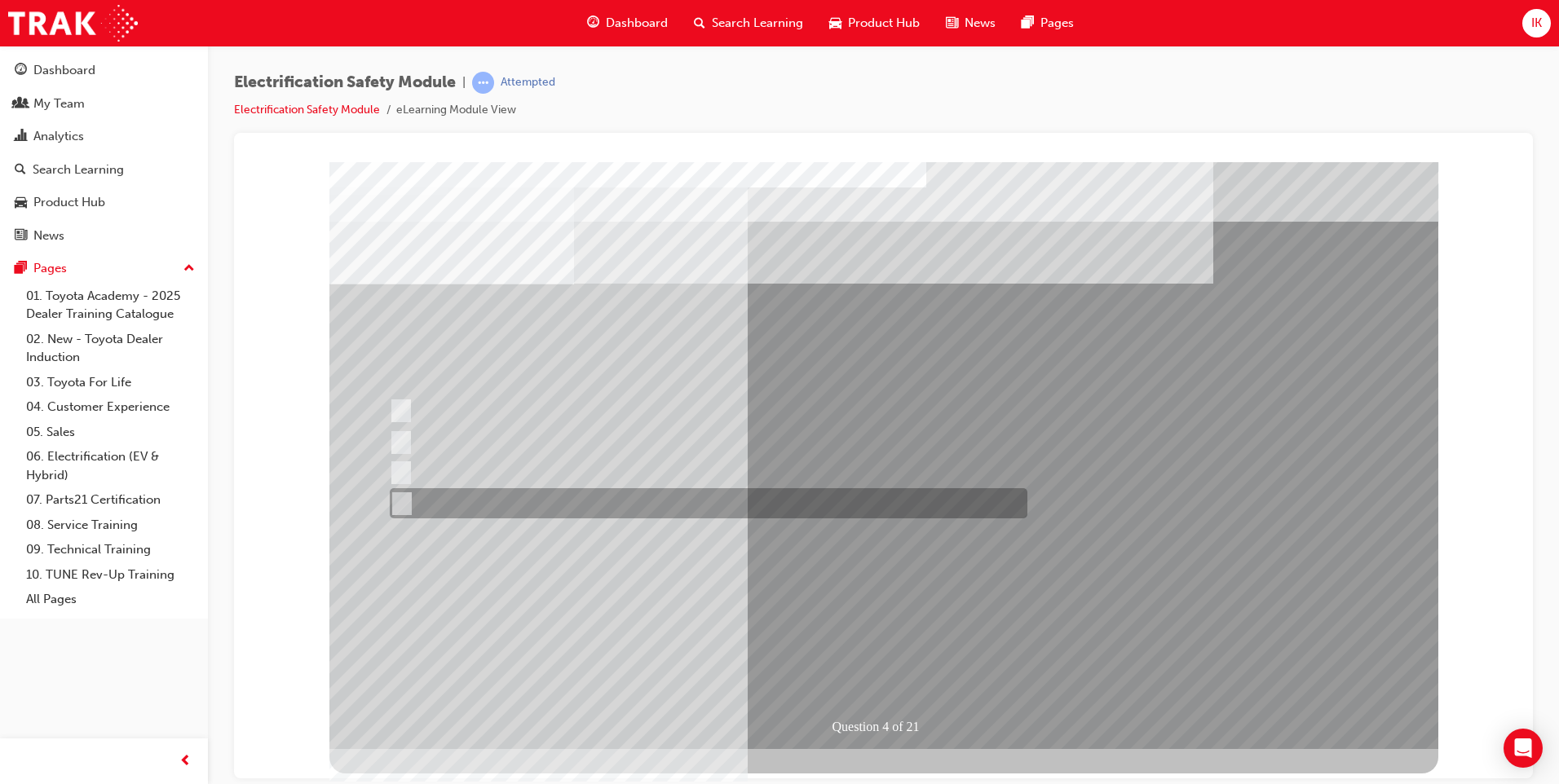
click at [409, 505] on div at bounding box center [704, 503] width 638 height 30
checkbox input "true"
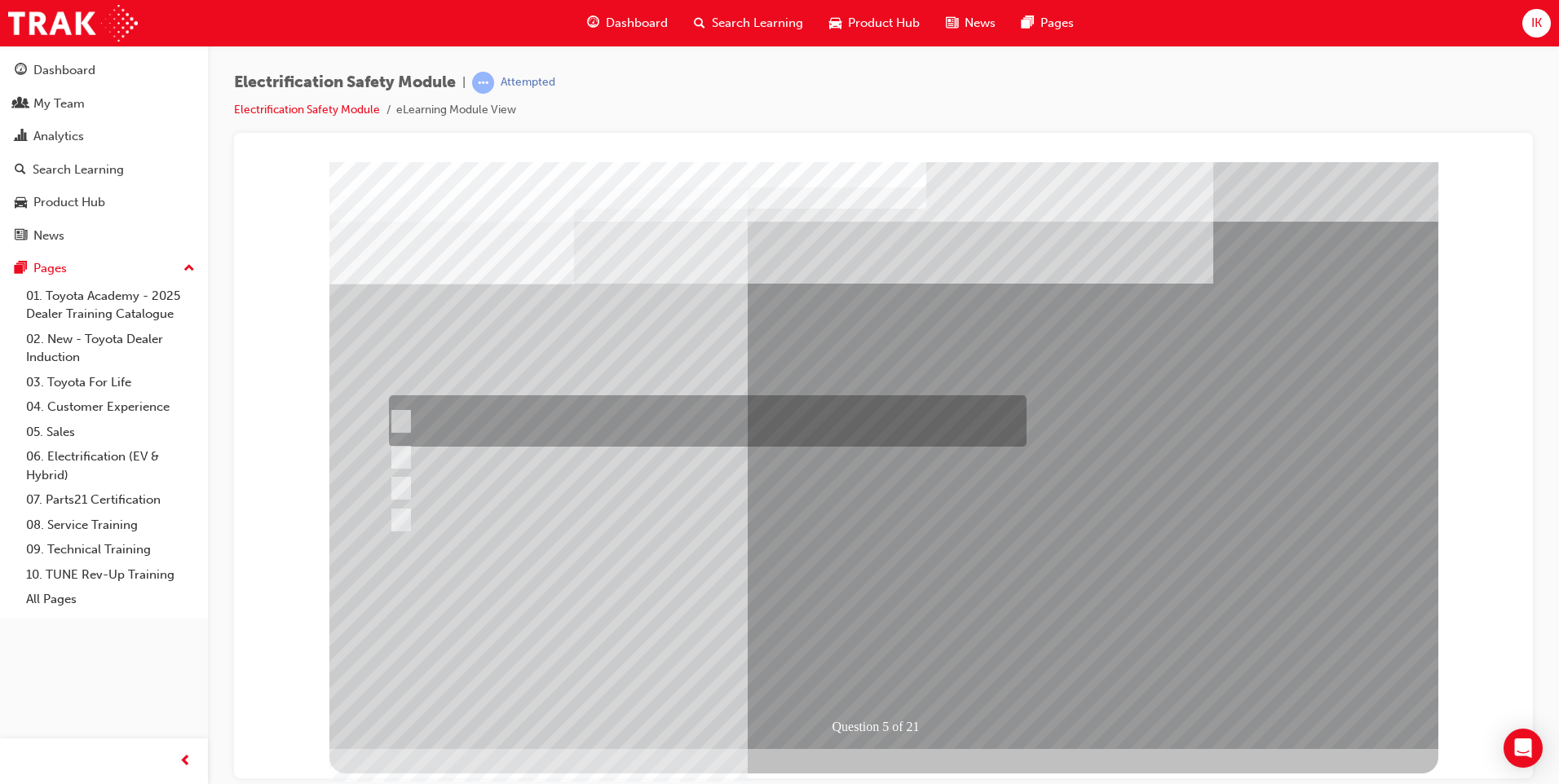
click at [402, 415] on input "The READY light will illuminate when the vehicle is turned on and ready to driv…" at bounding box center [397, 422] width 18 height 18
checkbox input "true"
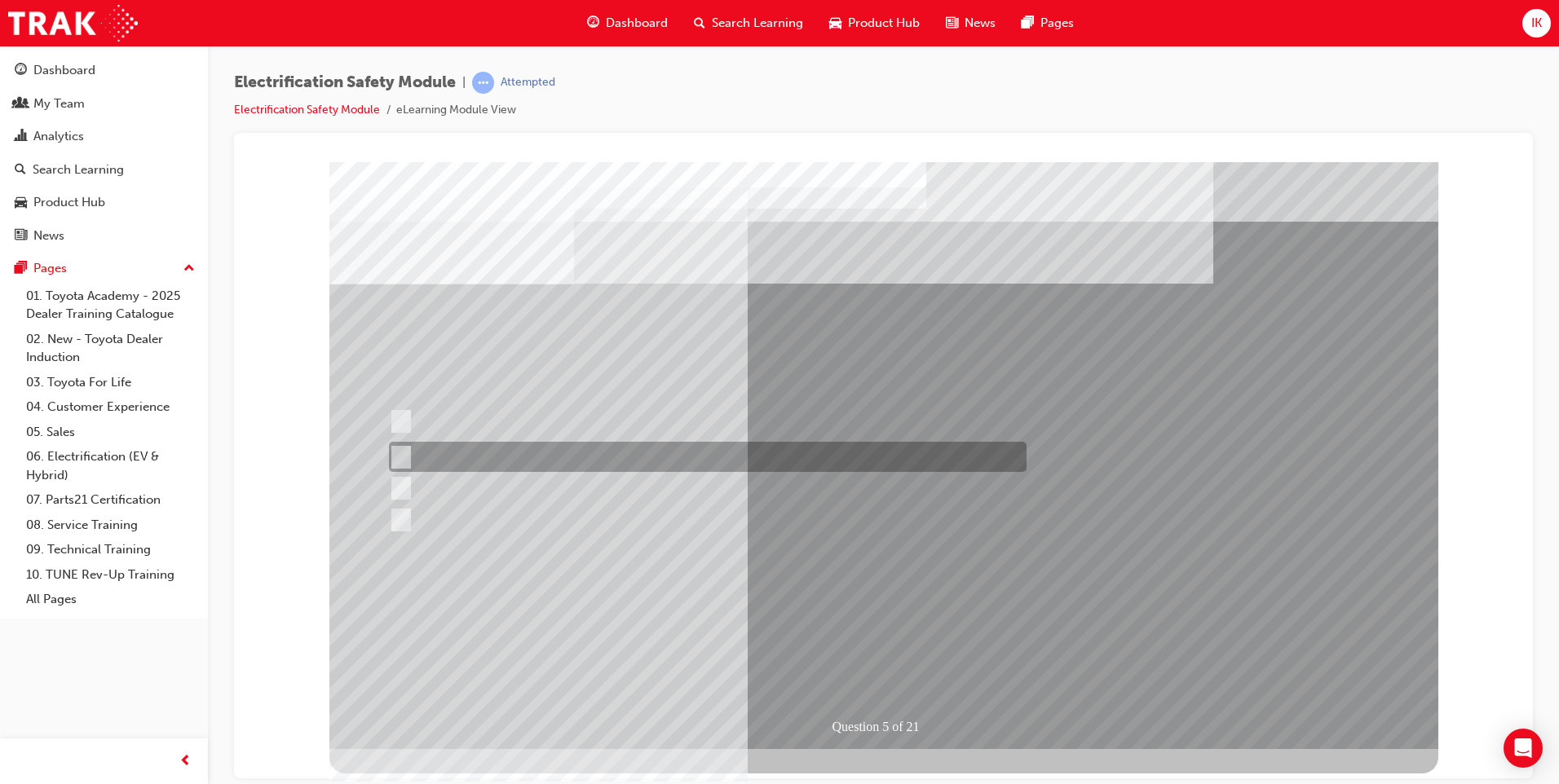
click at [405, 453] on input "The Main Display will show the power flow for the driveline." at bounding box center [397, 457] width 18 height 18
checkbox input "true"
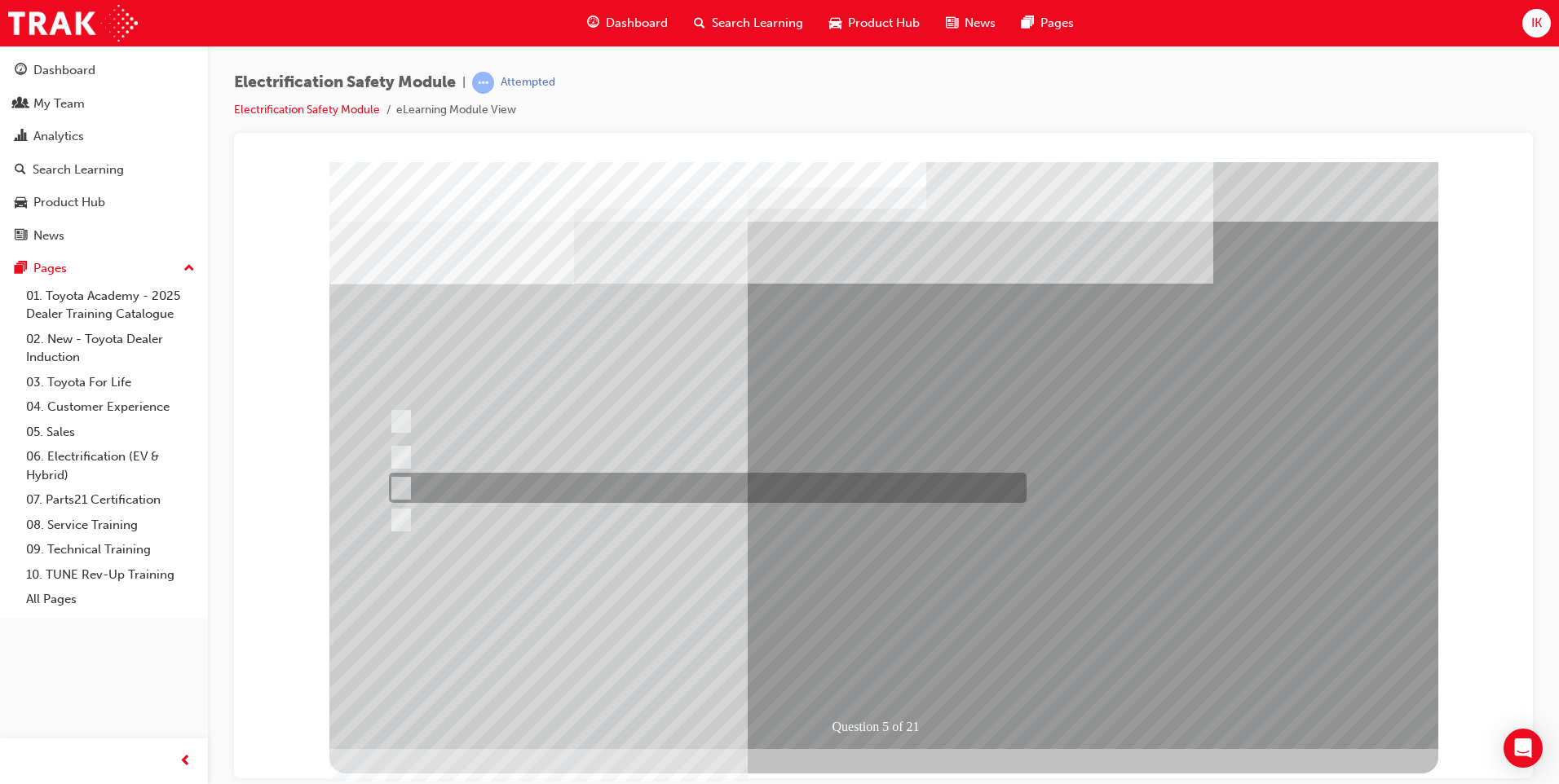
click at [404, 487] on input "Vehicle Motive Force selection types illuminated e.g. (EV/HV)." at bounding box center [397, 488] width 18 height 18
checkbox input "true"
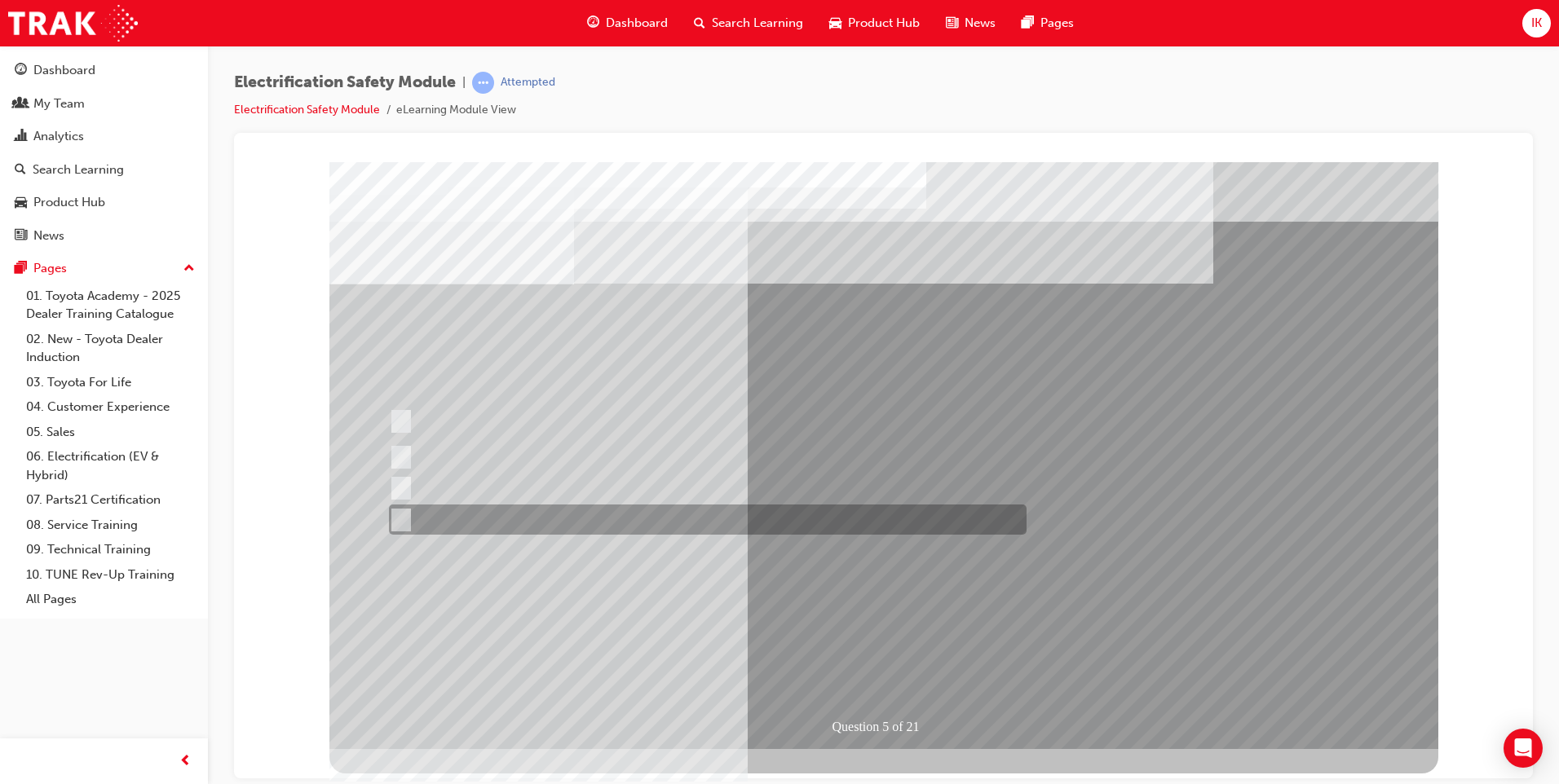
click at [397, 519] on input "Battery Level indicator (State of Charge)." at bounding box center [397, 520] width 18 height 18
checkbox input "true"
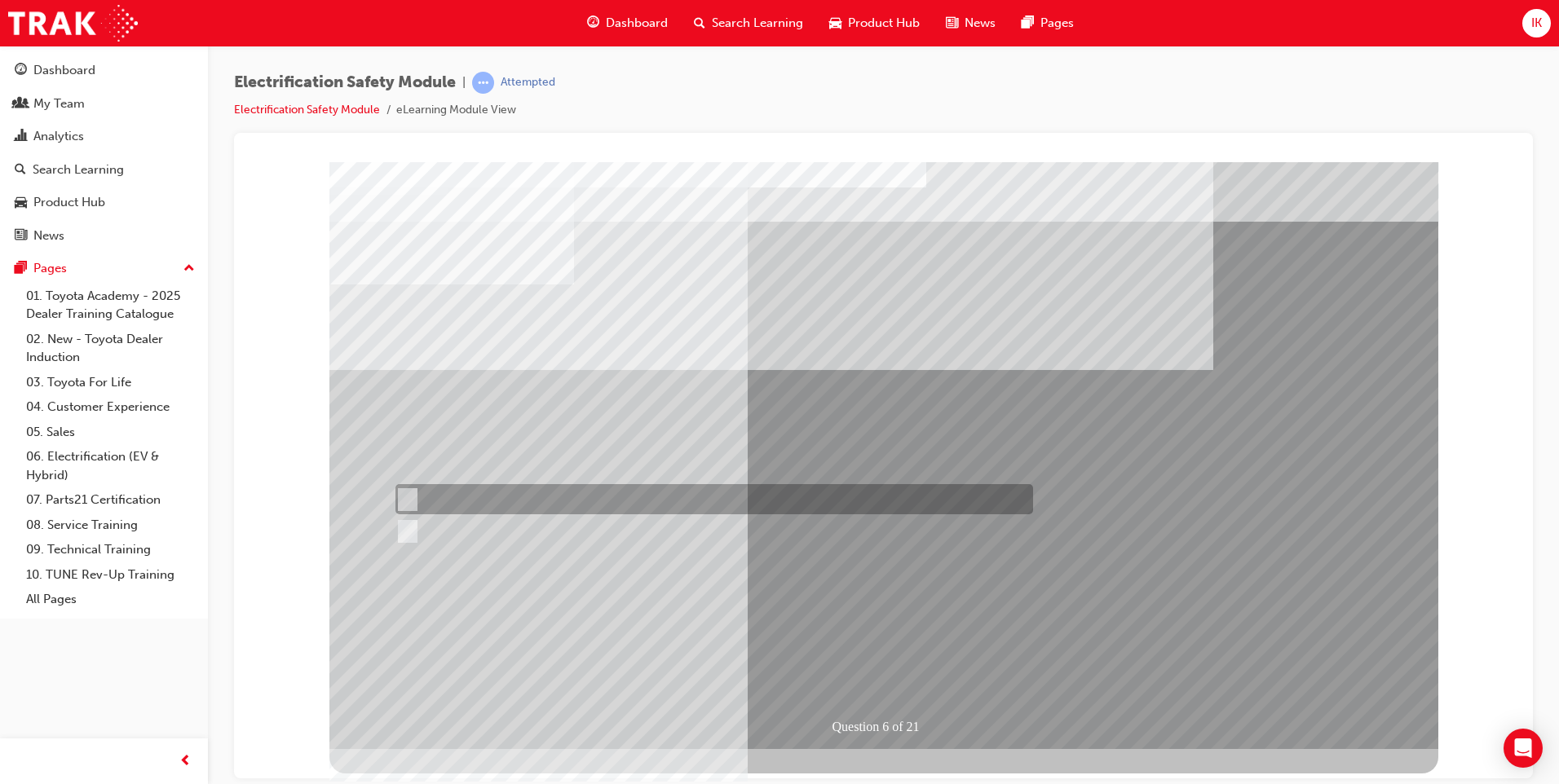
click at [404, 498] on input "True" at bounding box center [404, 499] width 18 height 18
radio input "true"
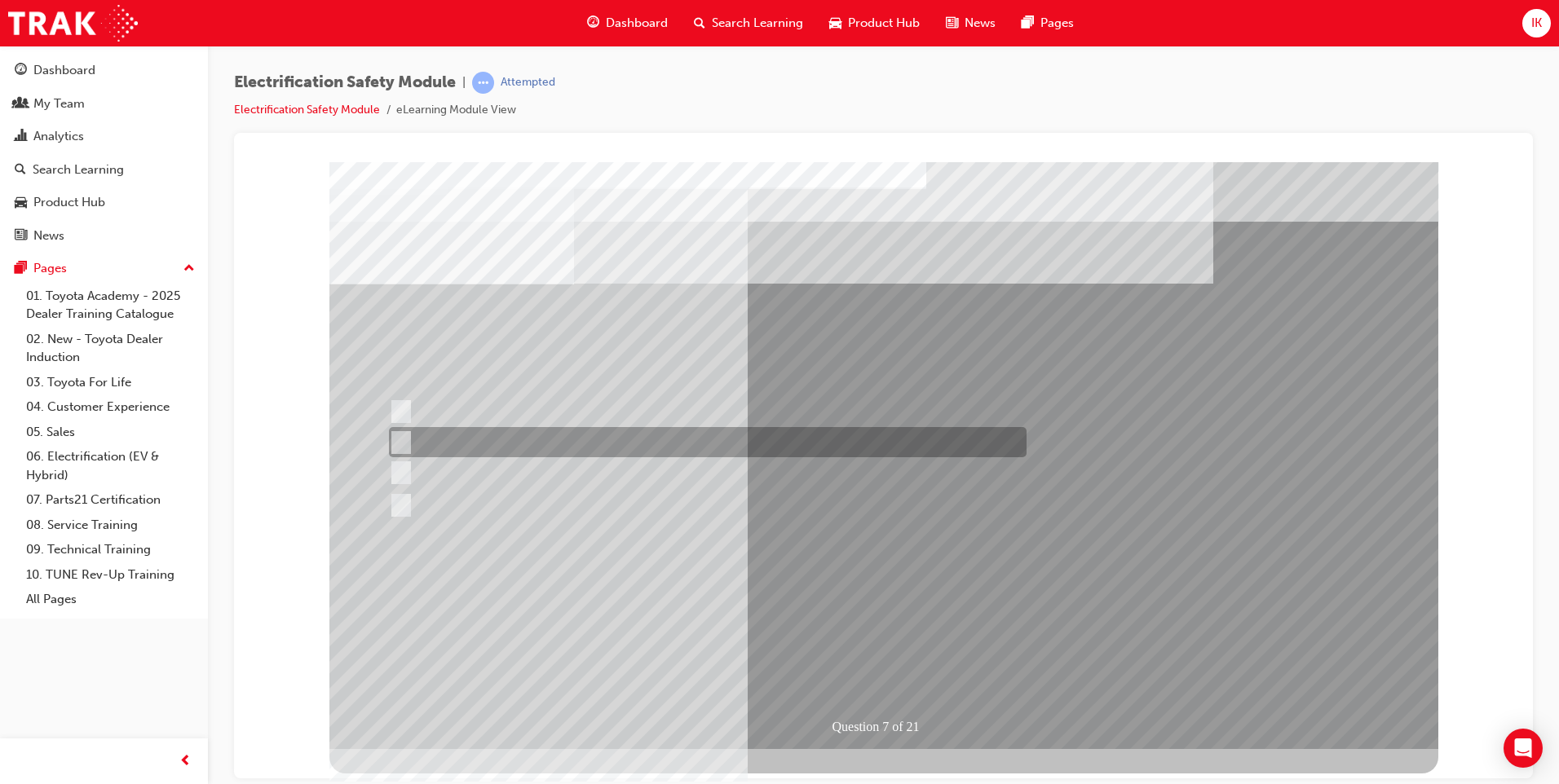
click at [403, 441] on input "Be detected and the system will shut down." at bounding box center [398, 443] width 18 height 18
radio input "true"
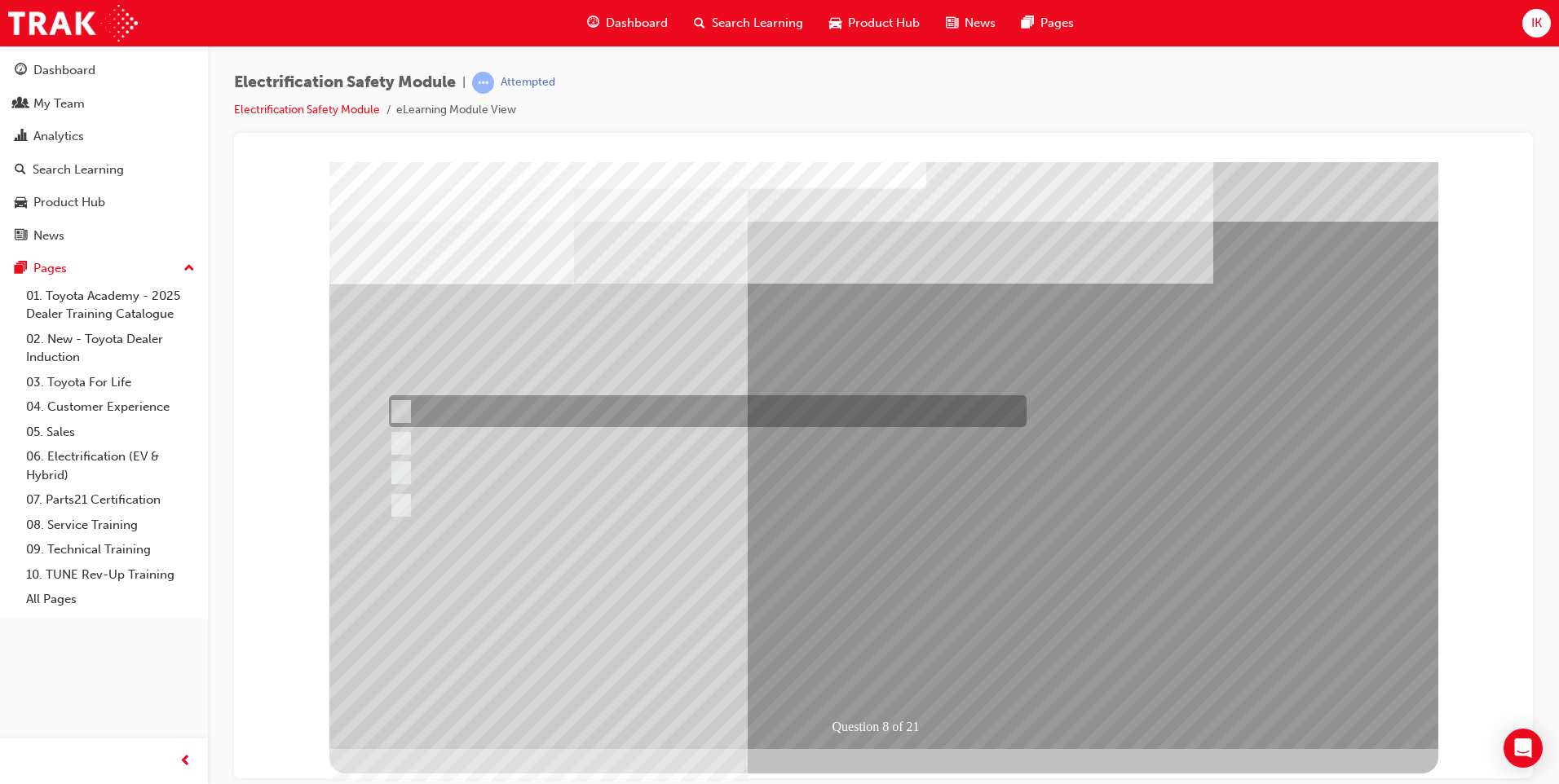
click at [398, 406] on input "Working on the High Voltage System." at bounding box center [398, 412] width 18 height 18
radio input "true"
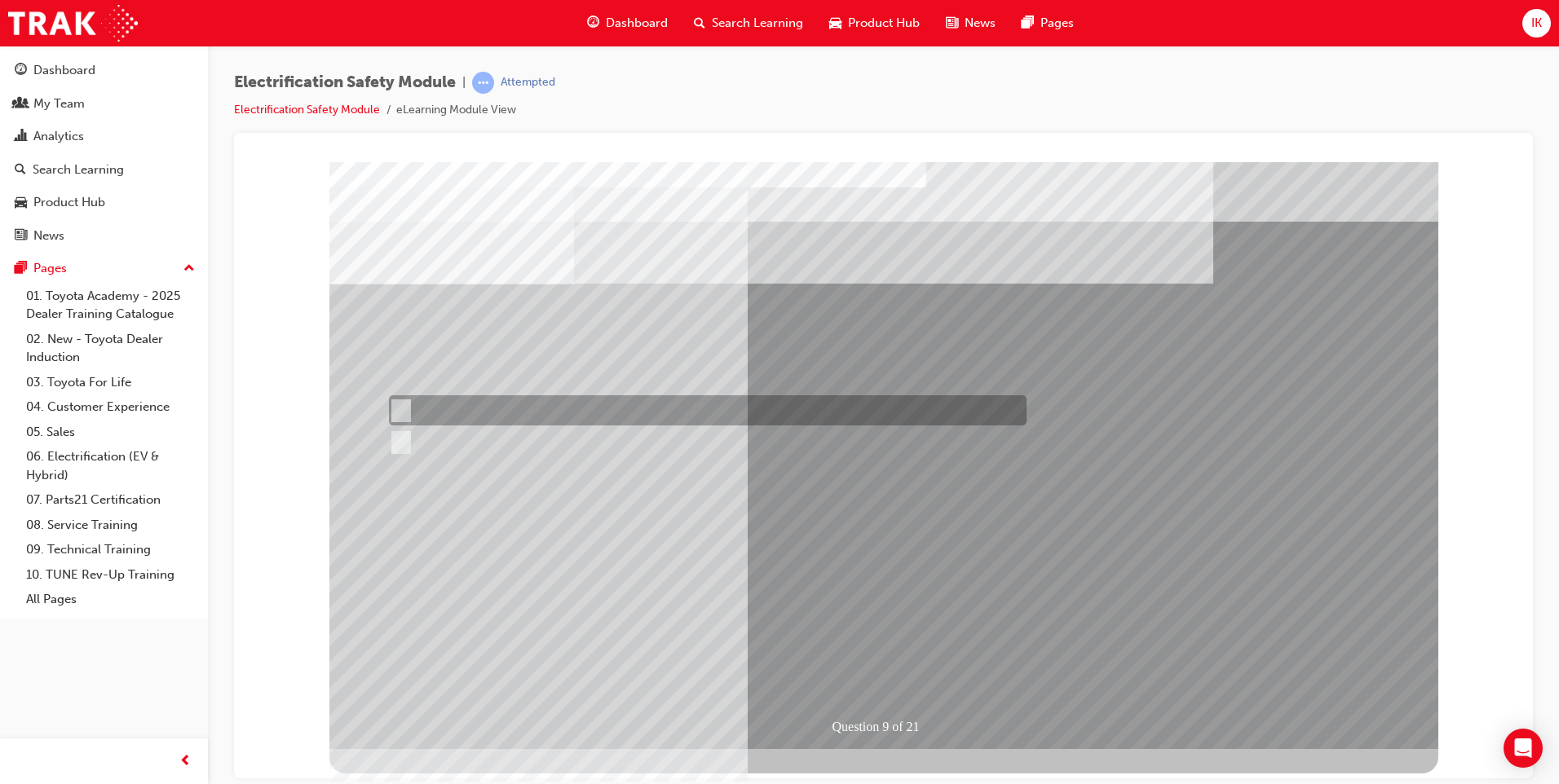
click at [400, 407] on input "True" at bounding box center [398, 411] width 18 height 18
radio input "true"
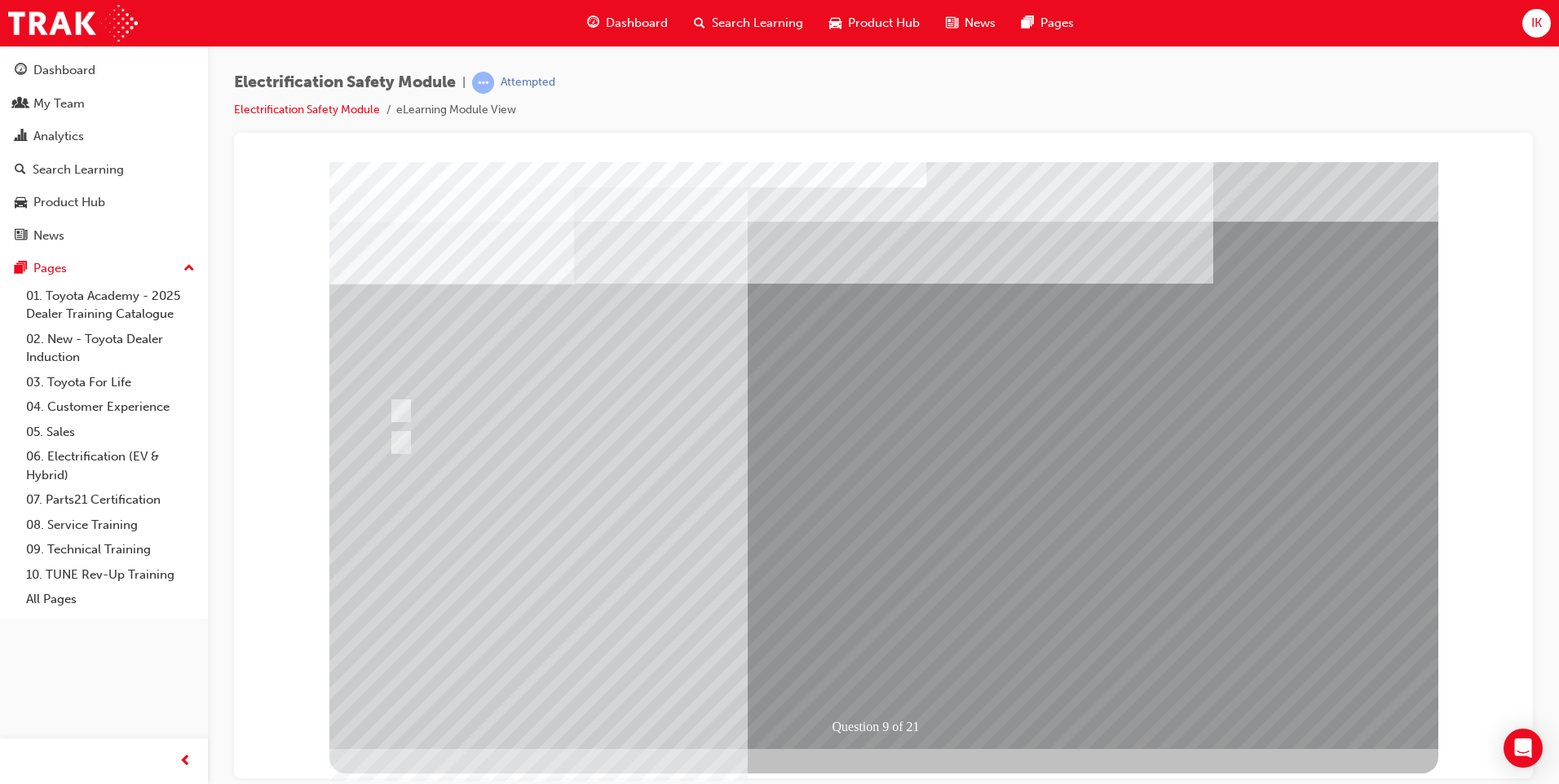
drag, startPoint x: 901, startPoint y: 666, endPoint x: 906, endPoint y: 636, distance: 30.4
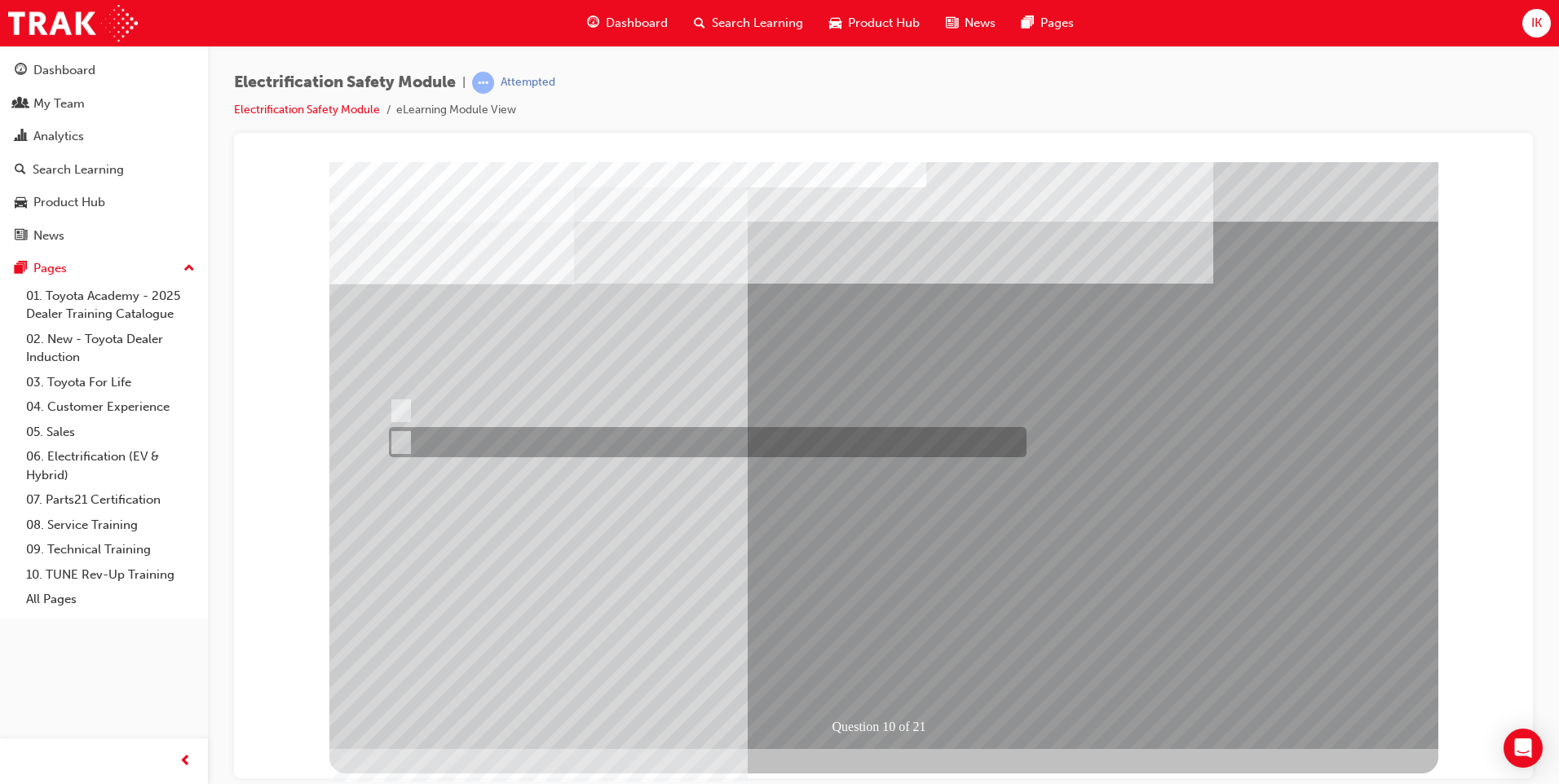
click at [404, 439] on input "True" at bounding box center [398, 443] width 18 height 18
radio input "true"
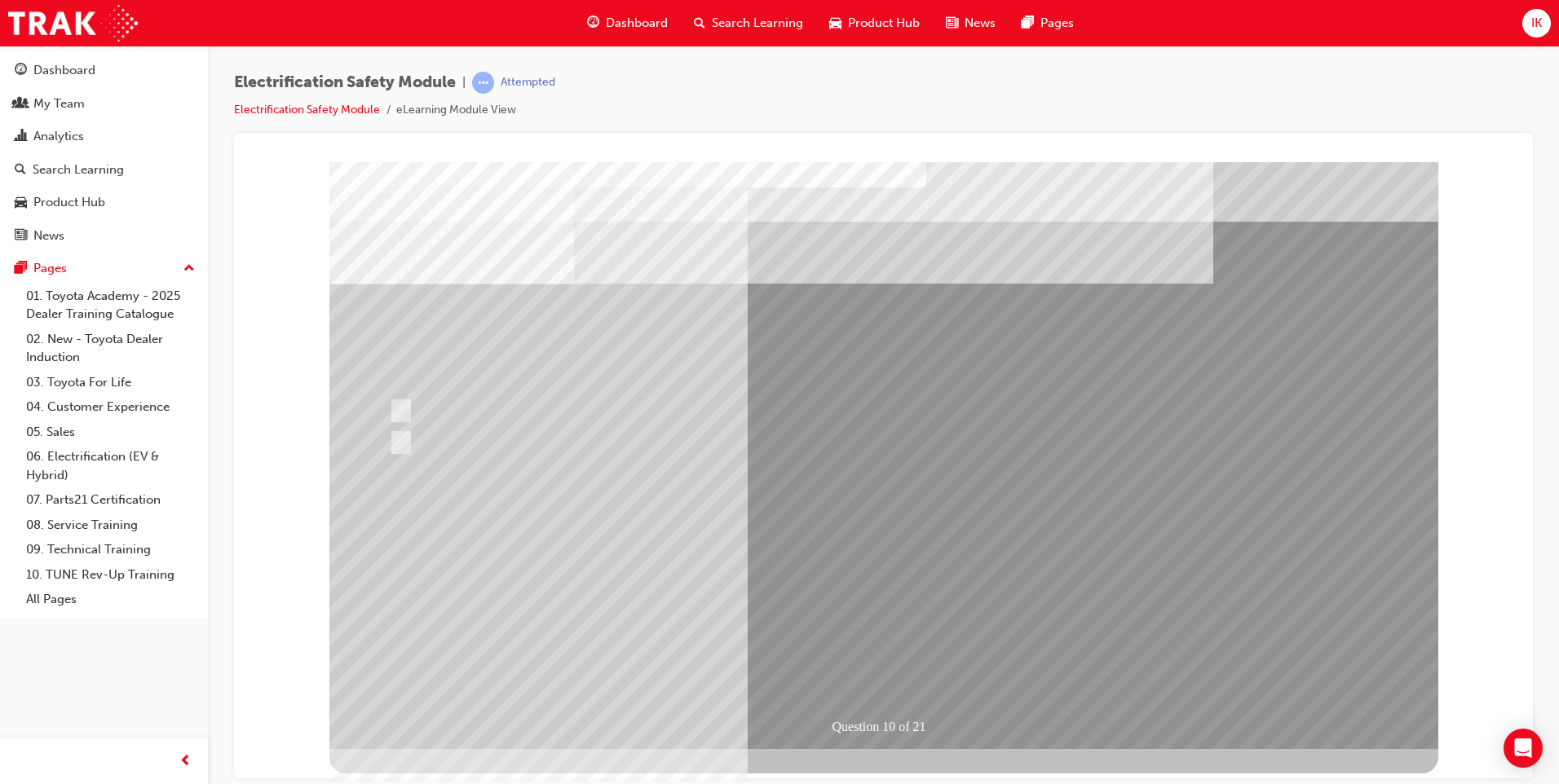
drag, startPoint x: 869, startPoint y: 655, endPoint x: 899, endPoint y: 666, distance: 32.0
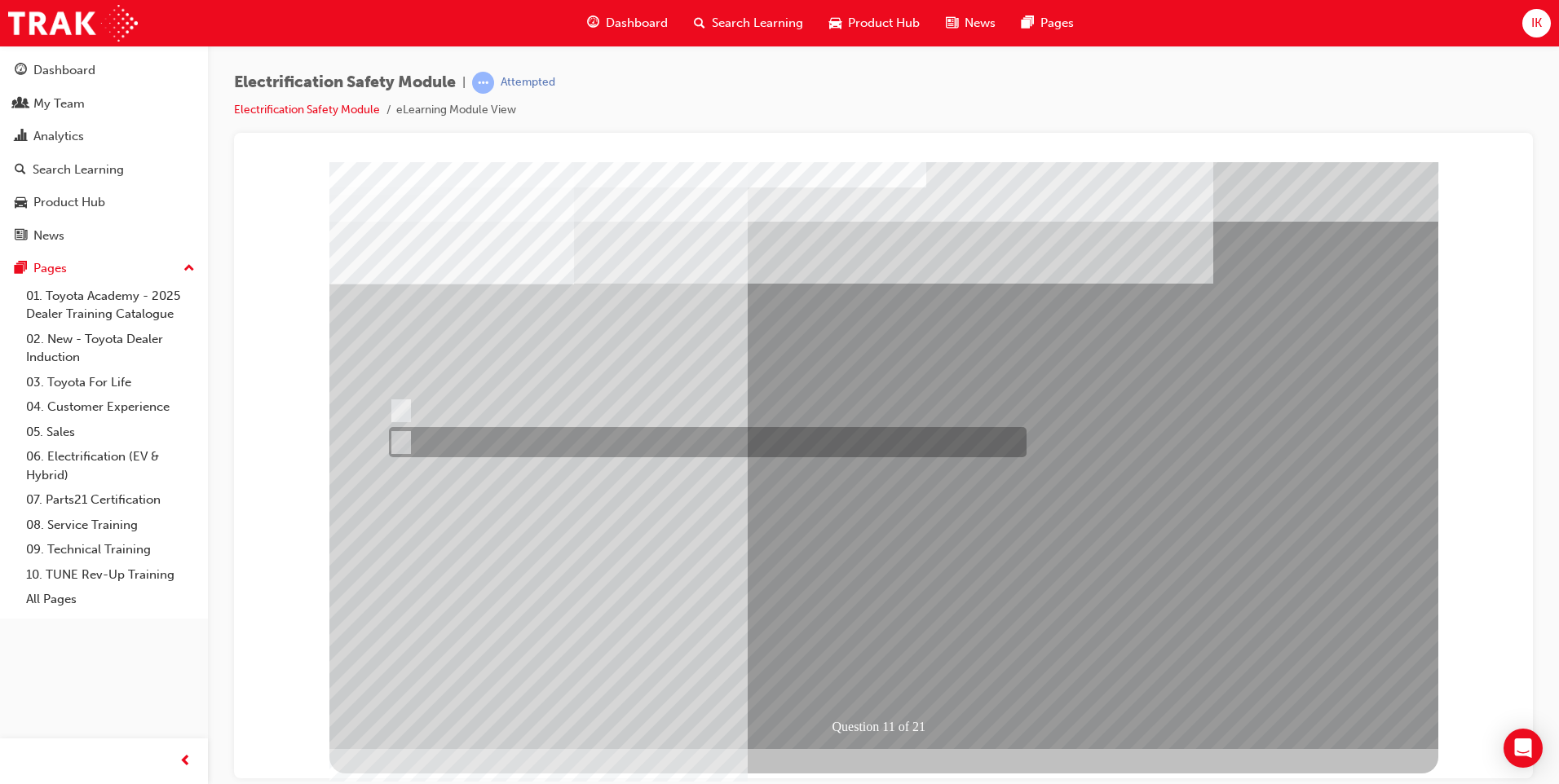
click at [404, 444] on input "False" at bounding box center [398, 443] width 18 height 18
radio input "true"
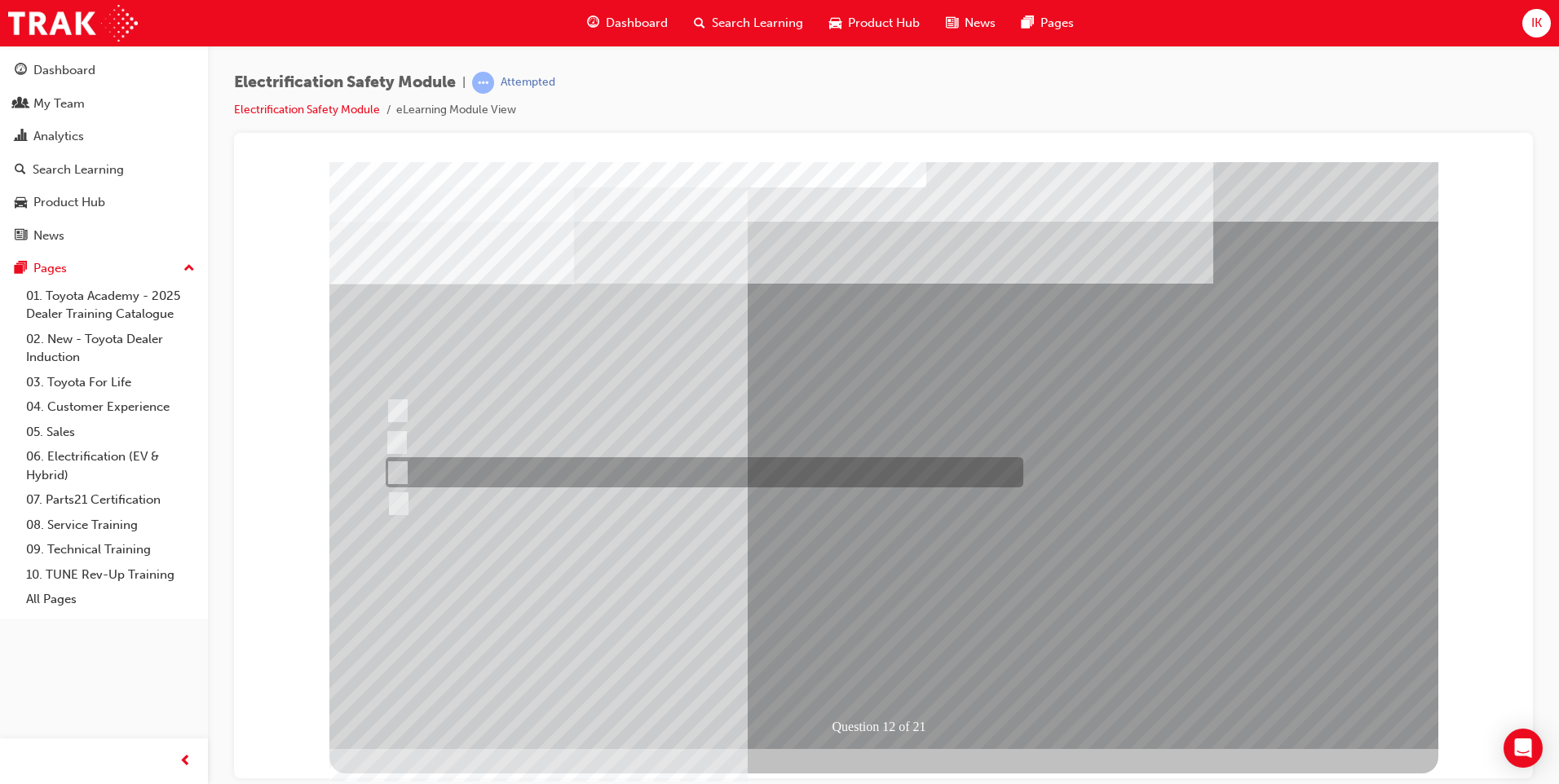
click at [400, 468] on input "Outside the vehicle’s detection area for entry and start system." at bounding box center [394, 473] width 18 height 18
radio input "true"
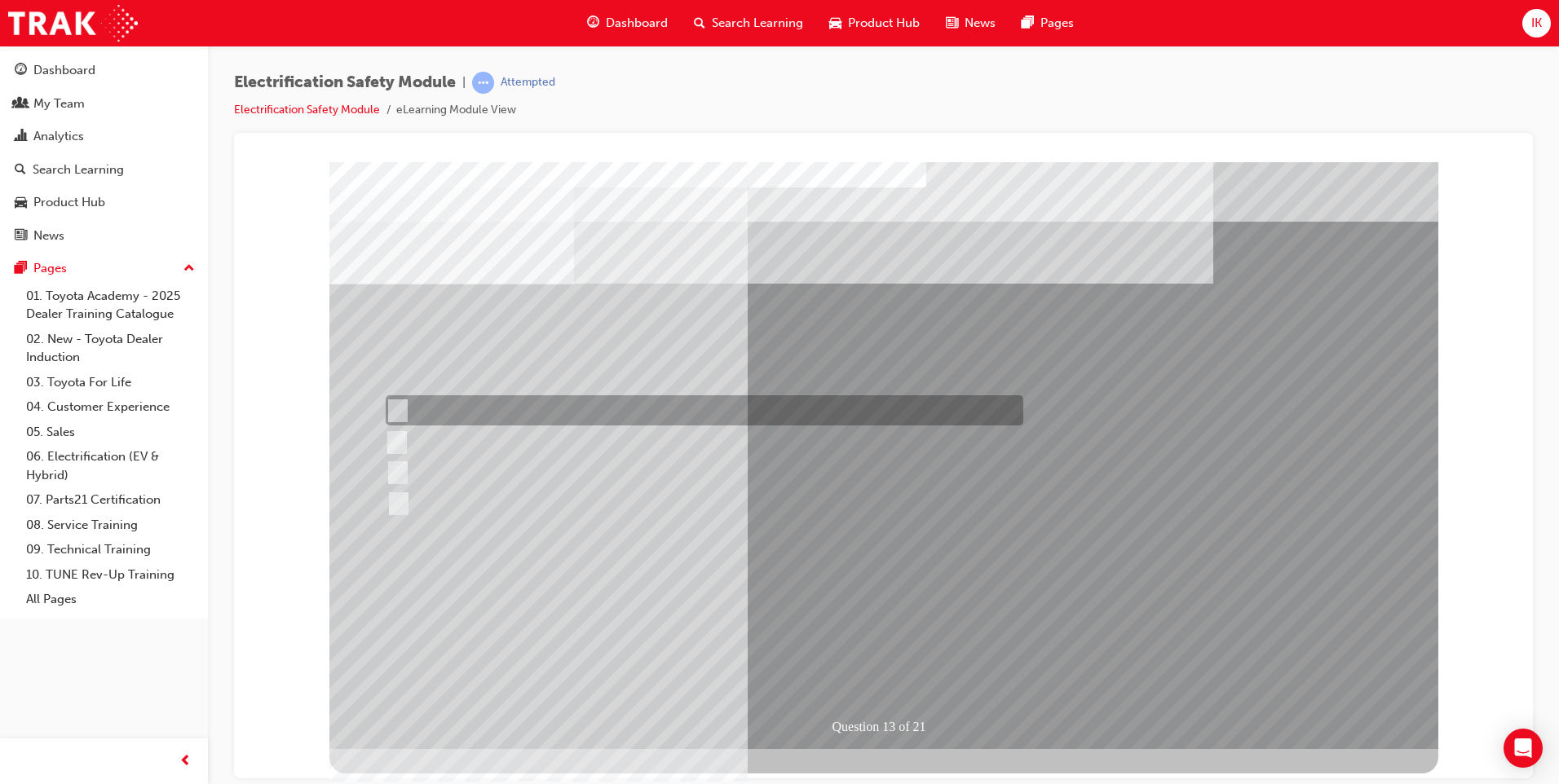
click at [404, 411] on div at bounding box center [700, 410] width 638 height 30
radio input "true"
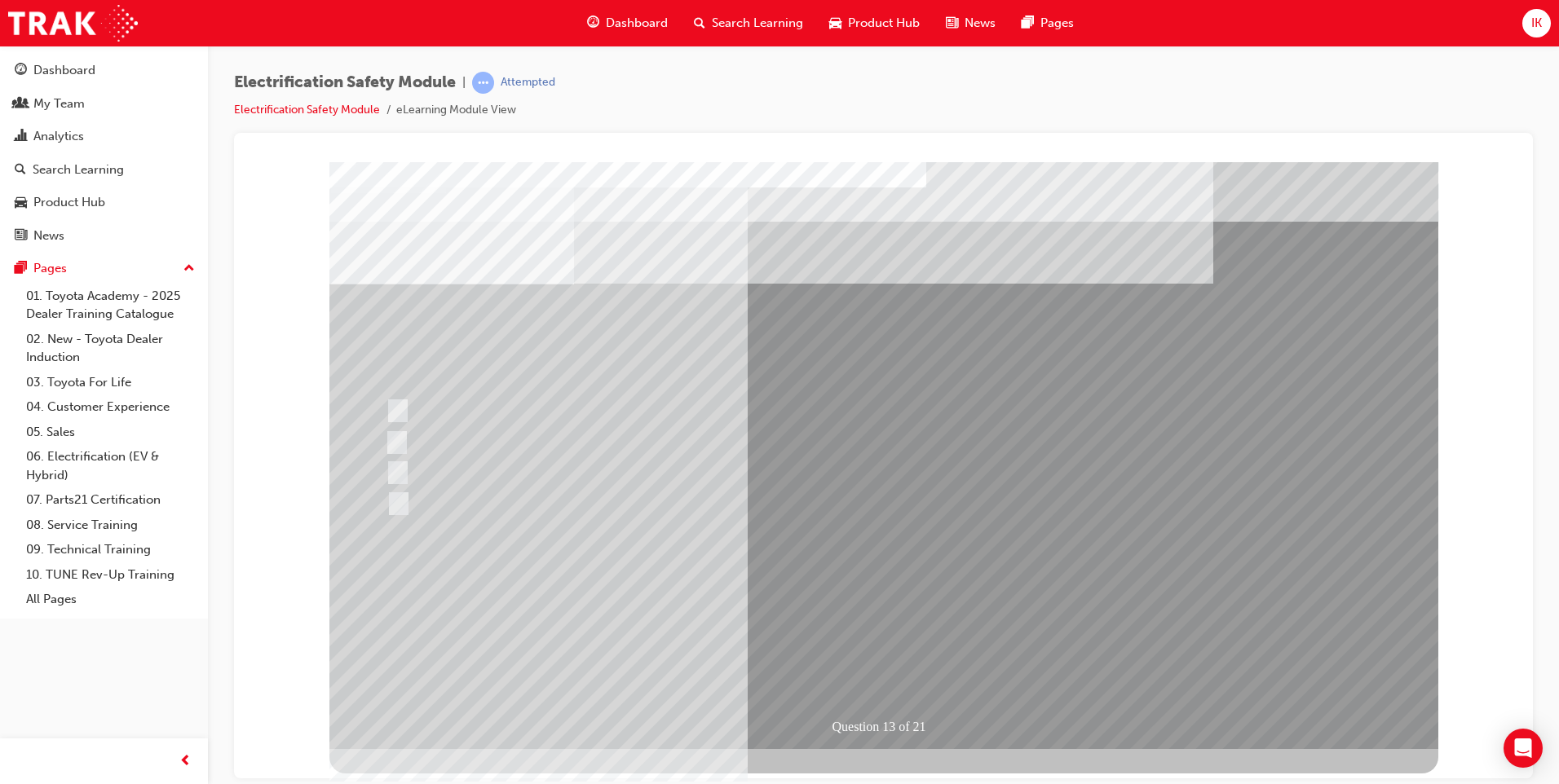
click at [411, 441] on div at bounding box center [699, 442] width 638 height 30
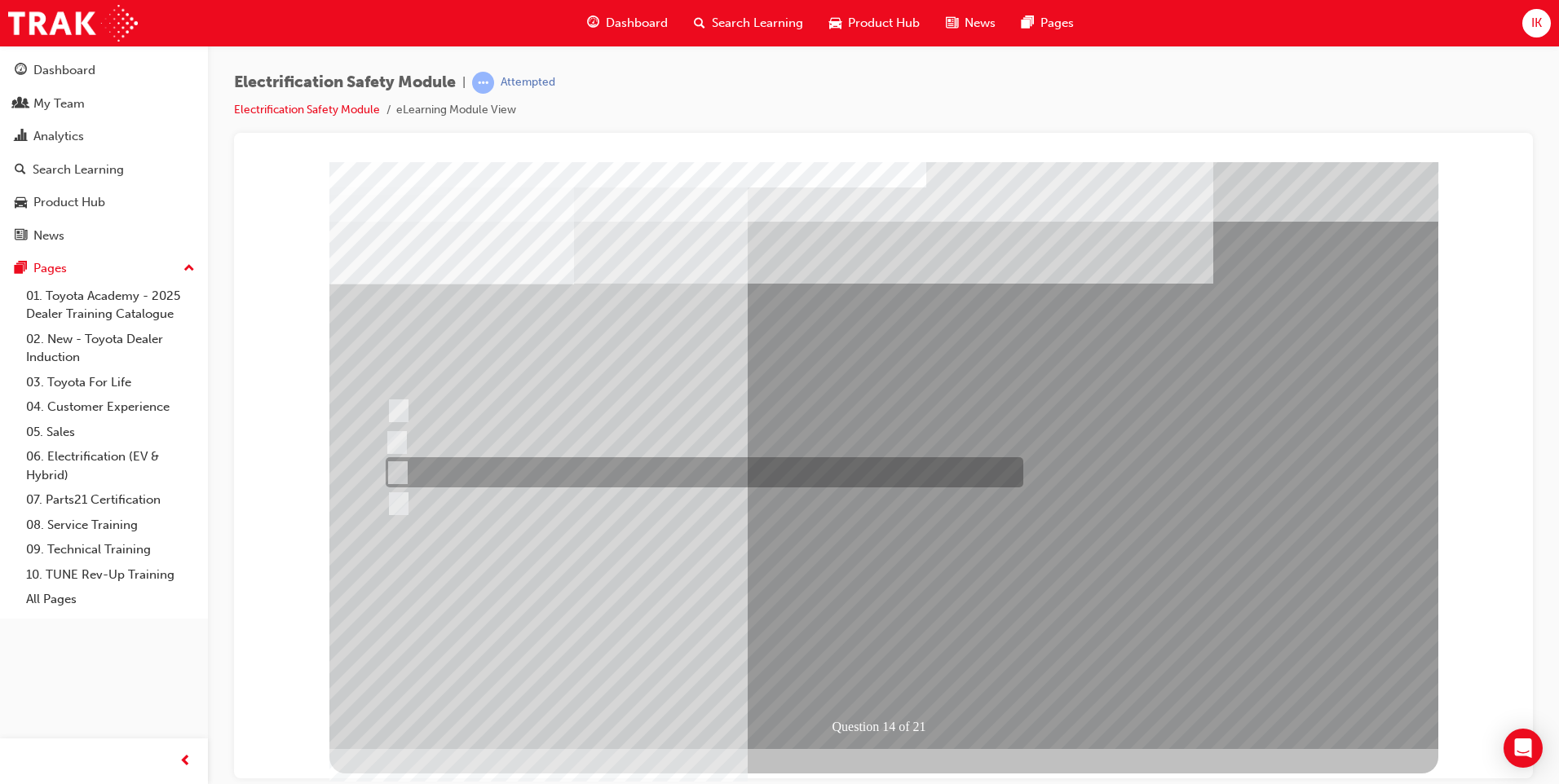
click at [394, 464] on input "10 minutes" at bounding box center [394, 473] width 18 height 18
radio input "true"
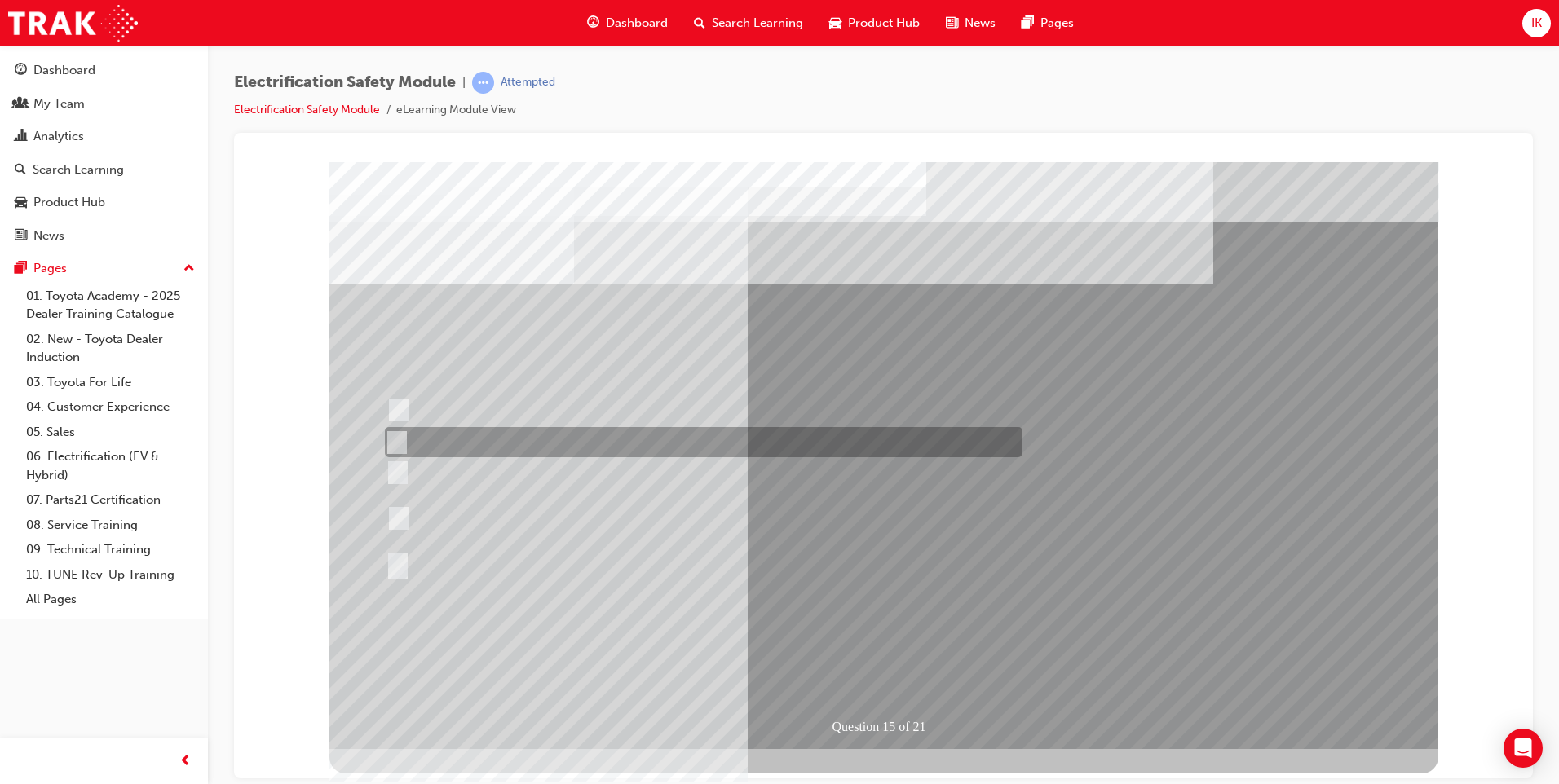
click at [396, 441] on input "The High Voltage Capacitor Terminal for 0 volts." at bounding box center [394, 443] width 18 height 18
radio input "true"
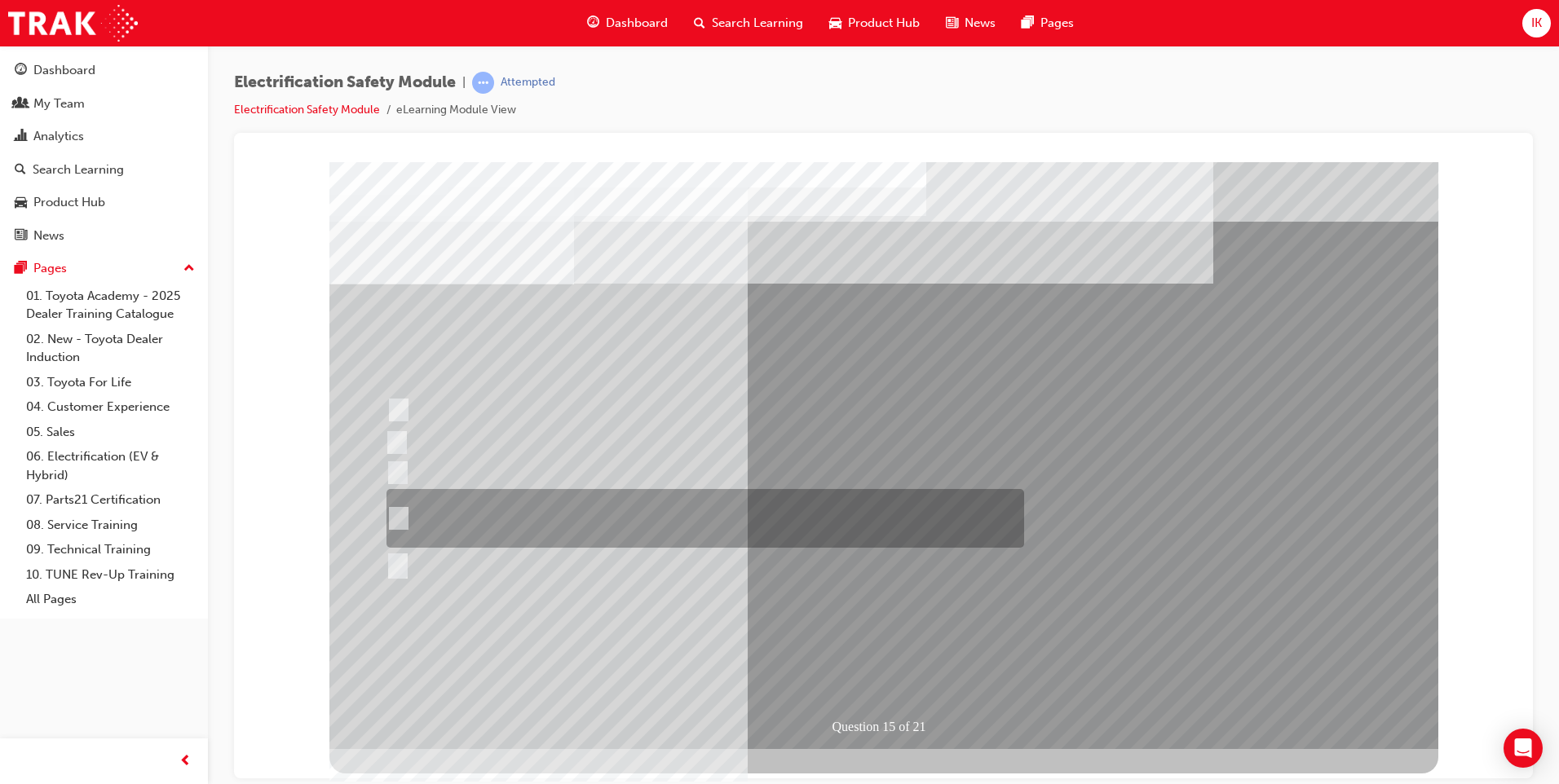
click at [394, 510] on input "The High Voltage Capacitor Terminal for 0 volts and the High Voltage Capacitor …" at bounding box center [395, 518] width 18 height 18
radio input "true"
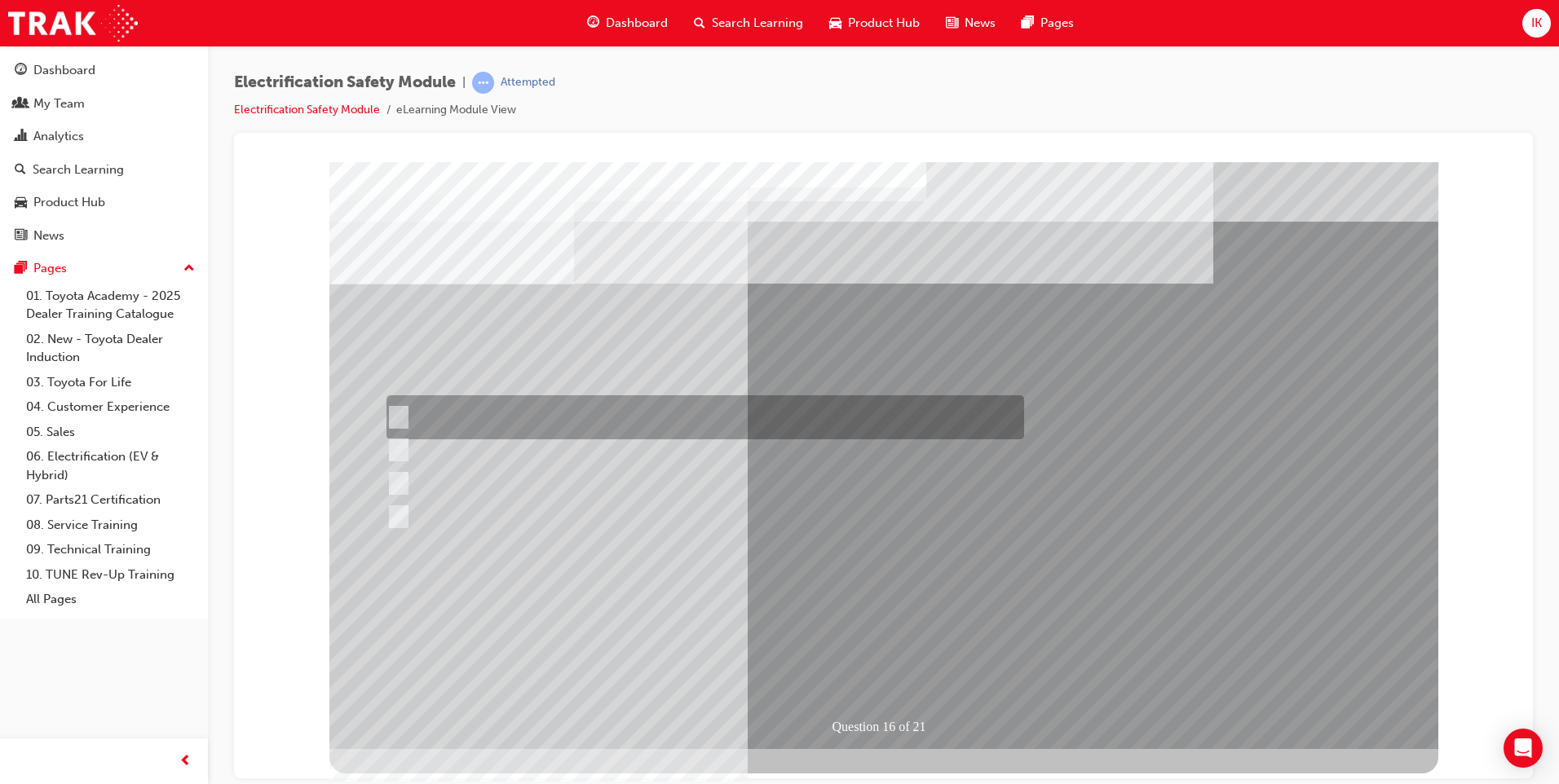
click at [401, 409] on input "Insulate the High Voltage Connector/Motor Side Cable Connection with Insulated …" at bounding box center [395, 417] width 18 height 18
radio input "true"
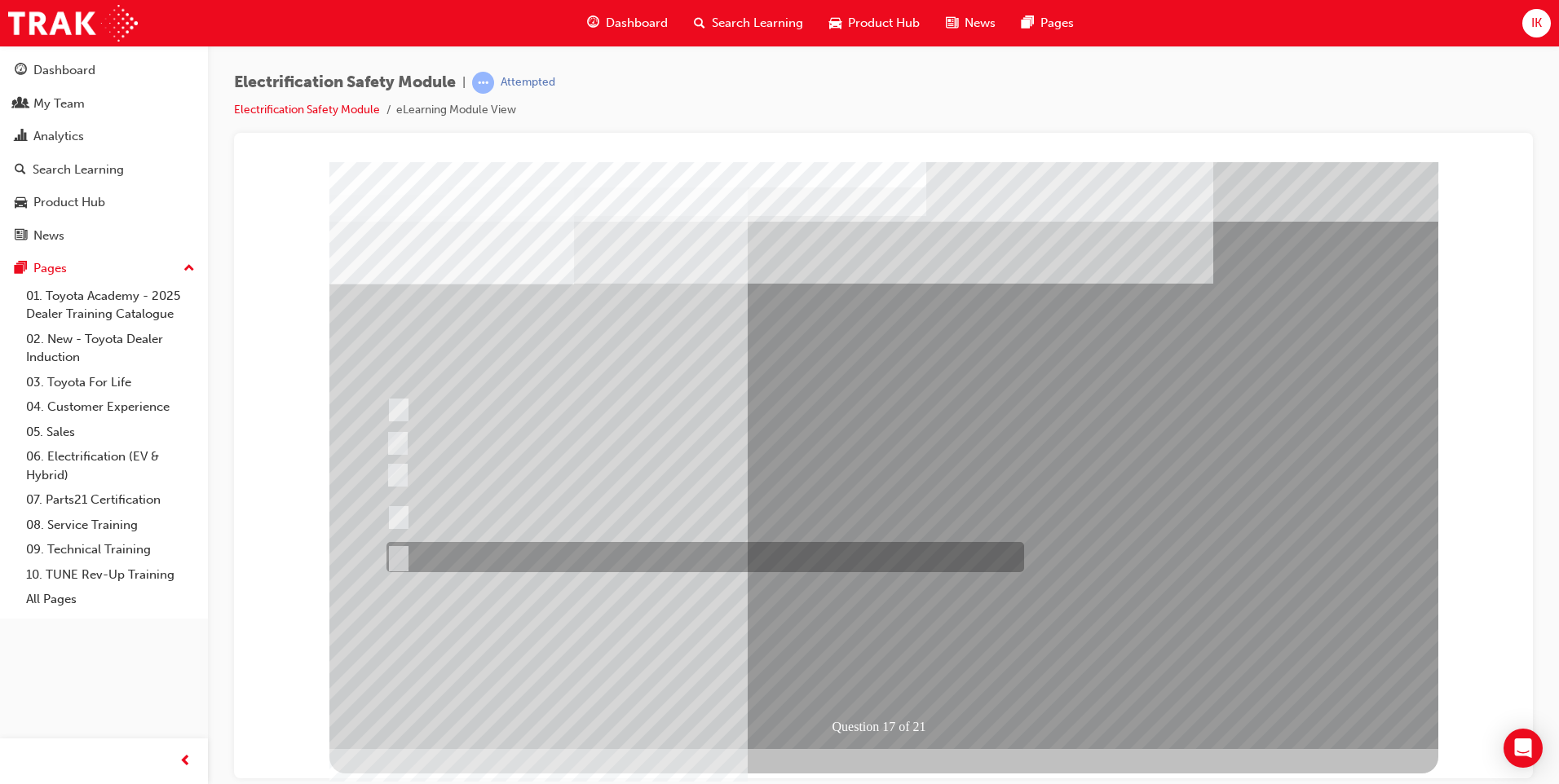
click at [396, 555] on input "All of the above." at bounding box center [395, 558] width 18 height 18
radio input "true"
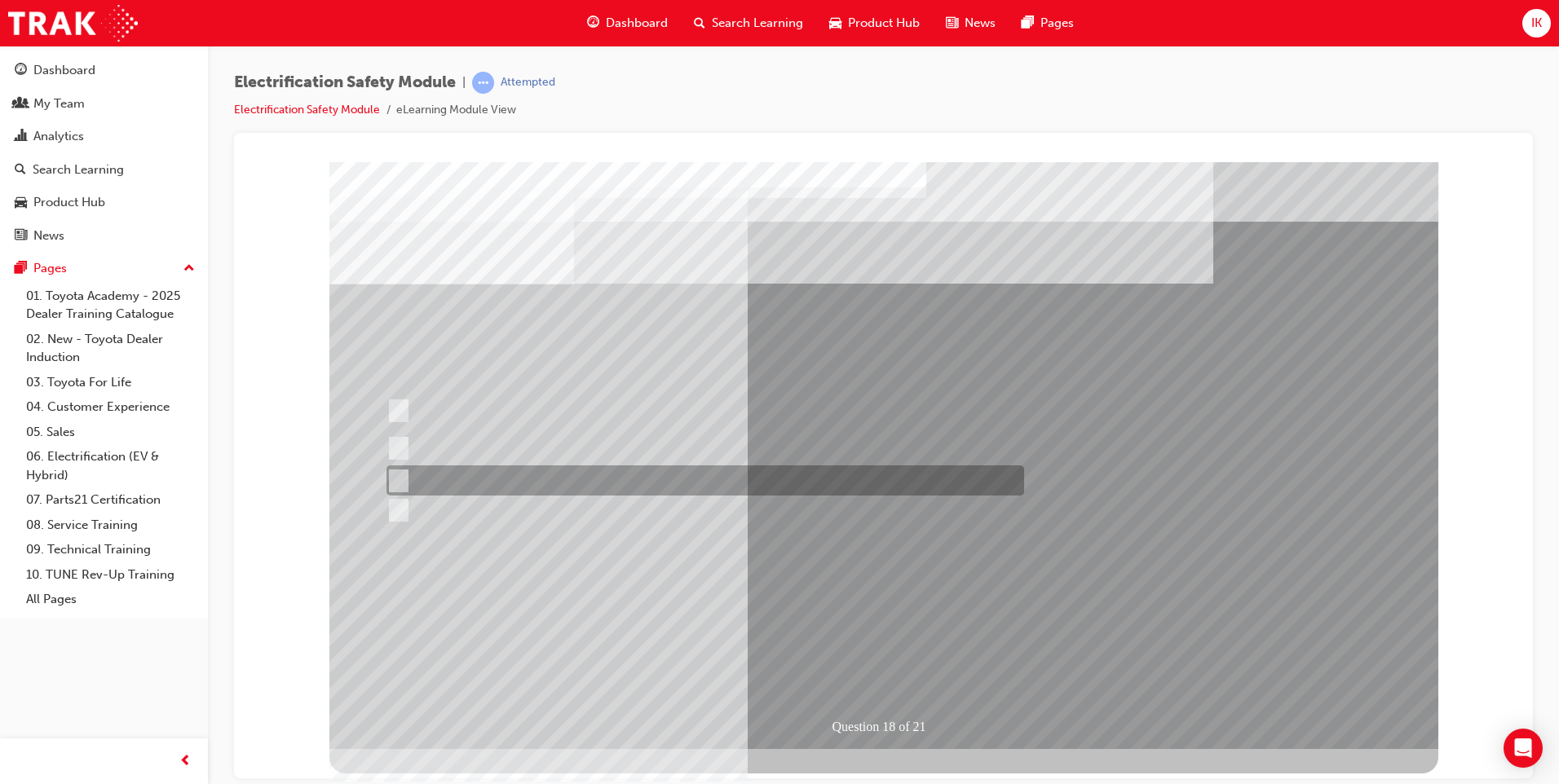
click at [401, 483] on input "Discard the gloves and use a new pair." at bounding box center [395, 481] width 18 height 18
radio input "true"
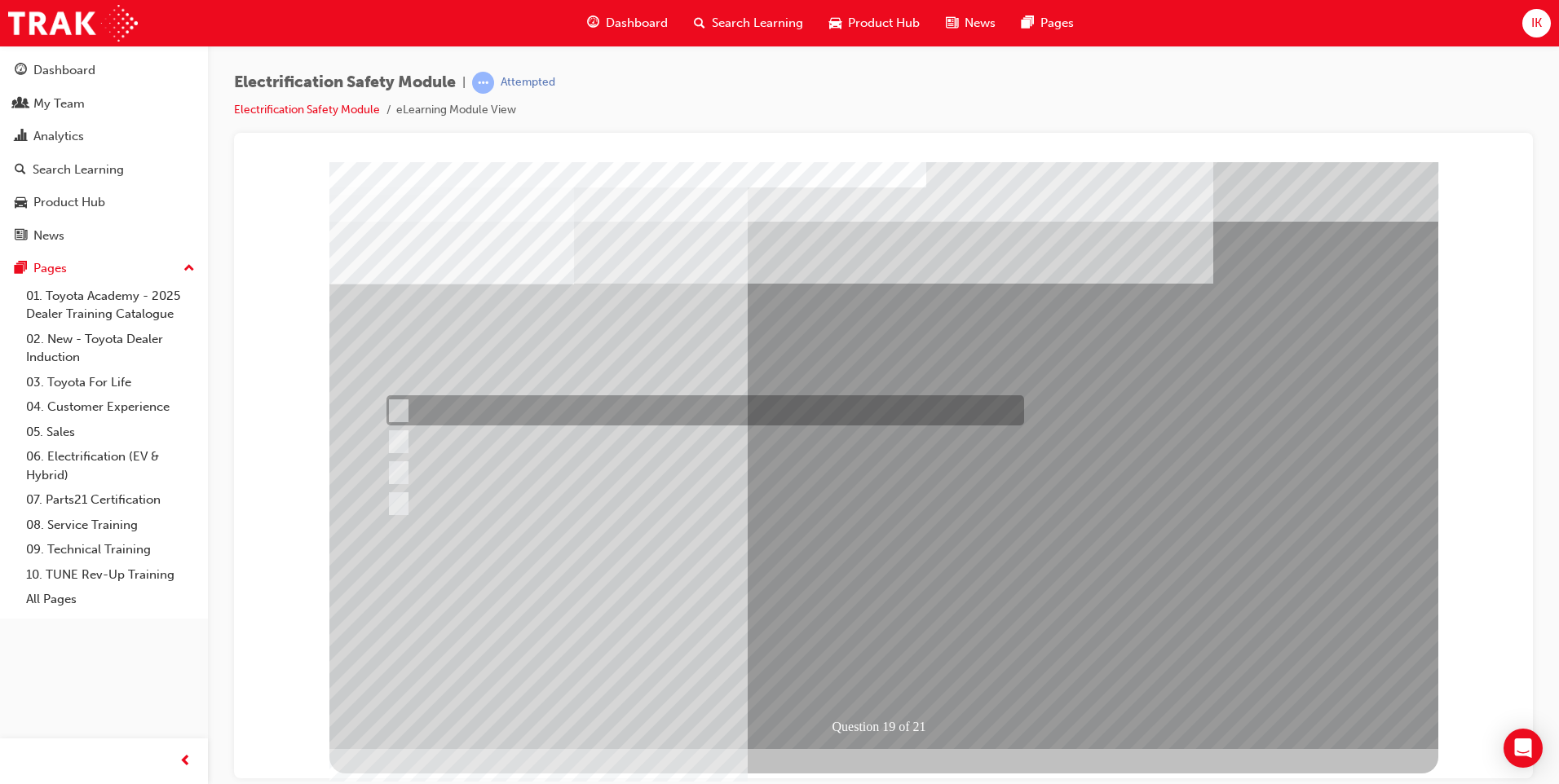
click at [394, 402] on input "To prevent Electrical Insulating Gloves from getting covered in oil and grease." at bounding box center [395, 411] width 18 height 18
radio input "true"
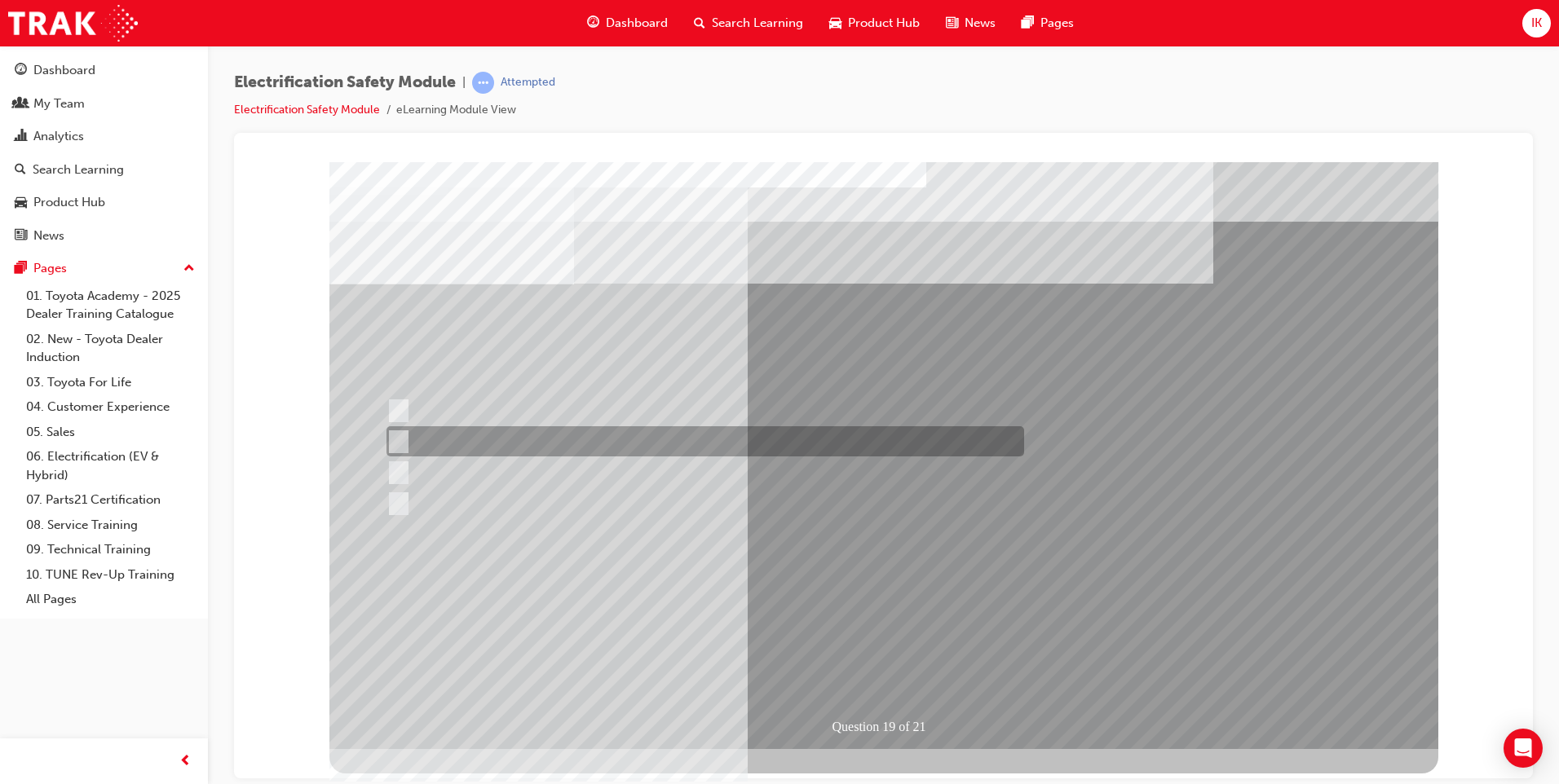
click at [404, 438] on input "To protect Electrical Insulating Gloves from mechanical damage." at bounding box center [395, 442] width 18 height 18
radio input "true"
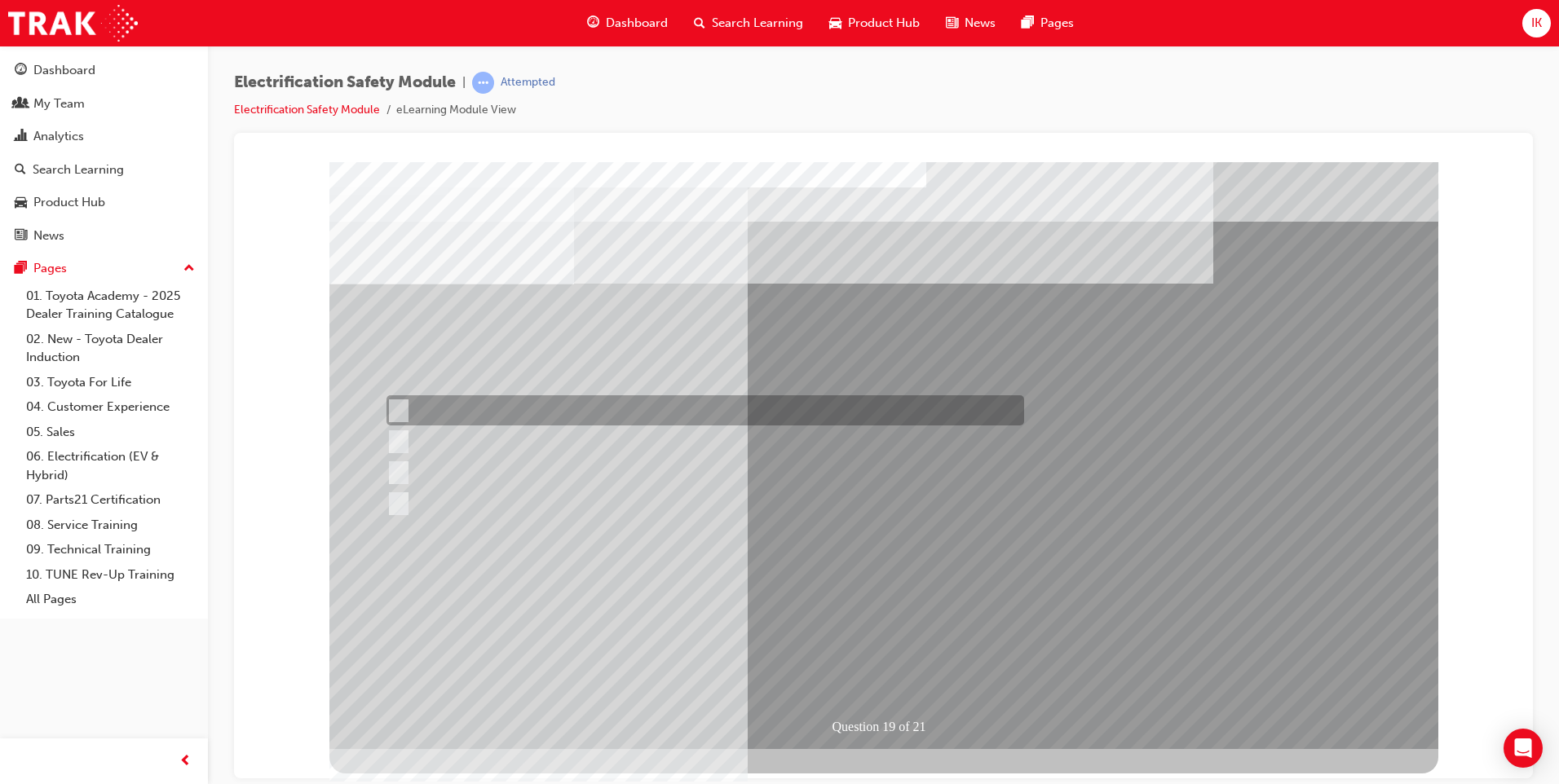
click at [399, 406] on input "To prevent Electrical Insulating Gloves from getting covered in oil and grease." at bounding box center [395, 411] width 18 height 18
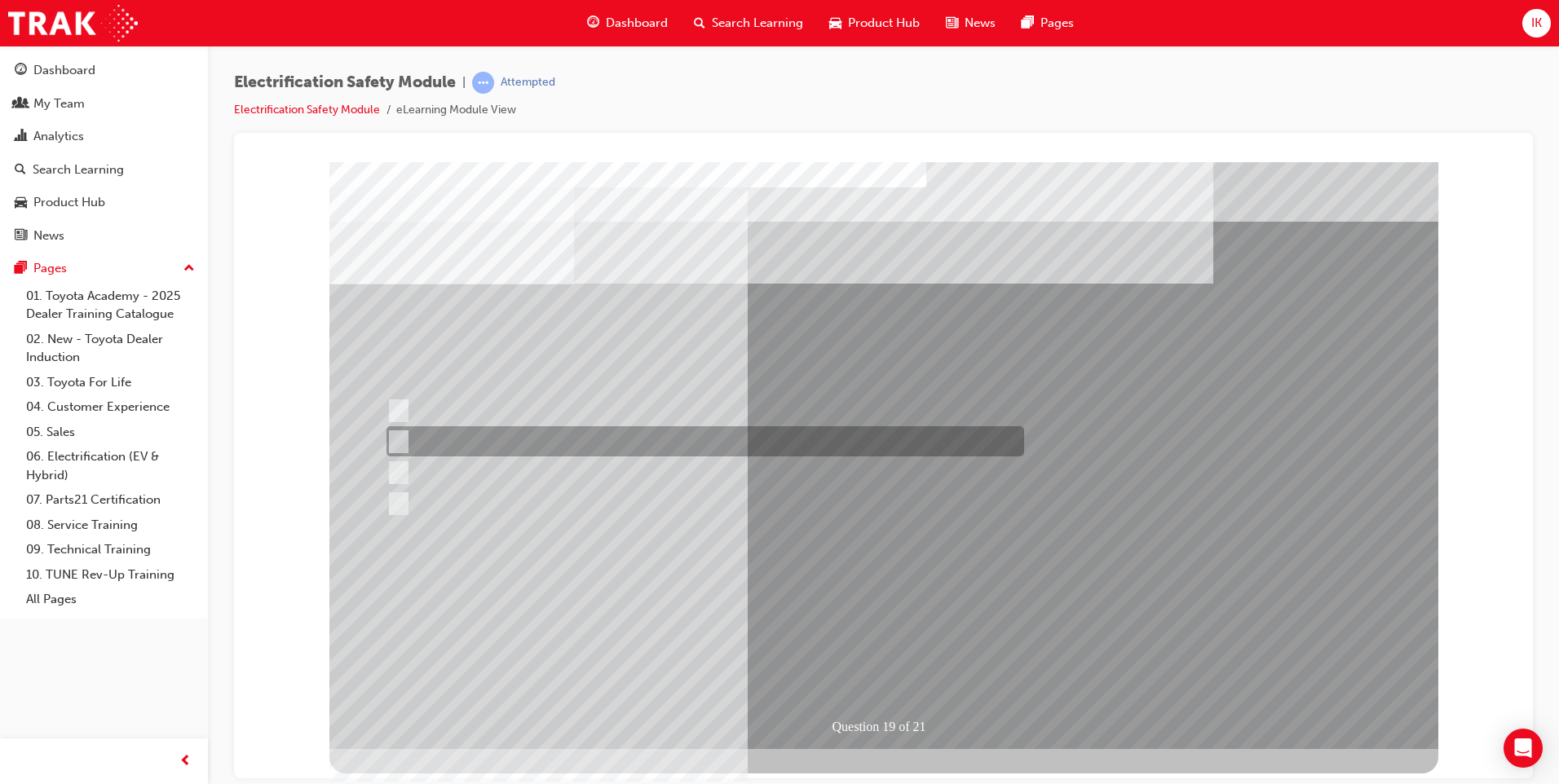
click at [409, 440] on div at bounding box center [701, 441] width 638 height 30
radio input "false"
radio input "true"
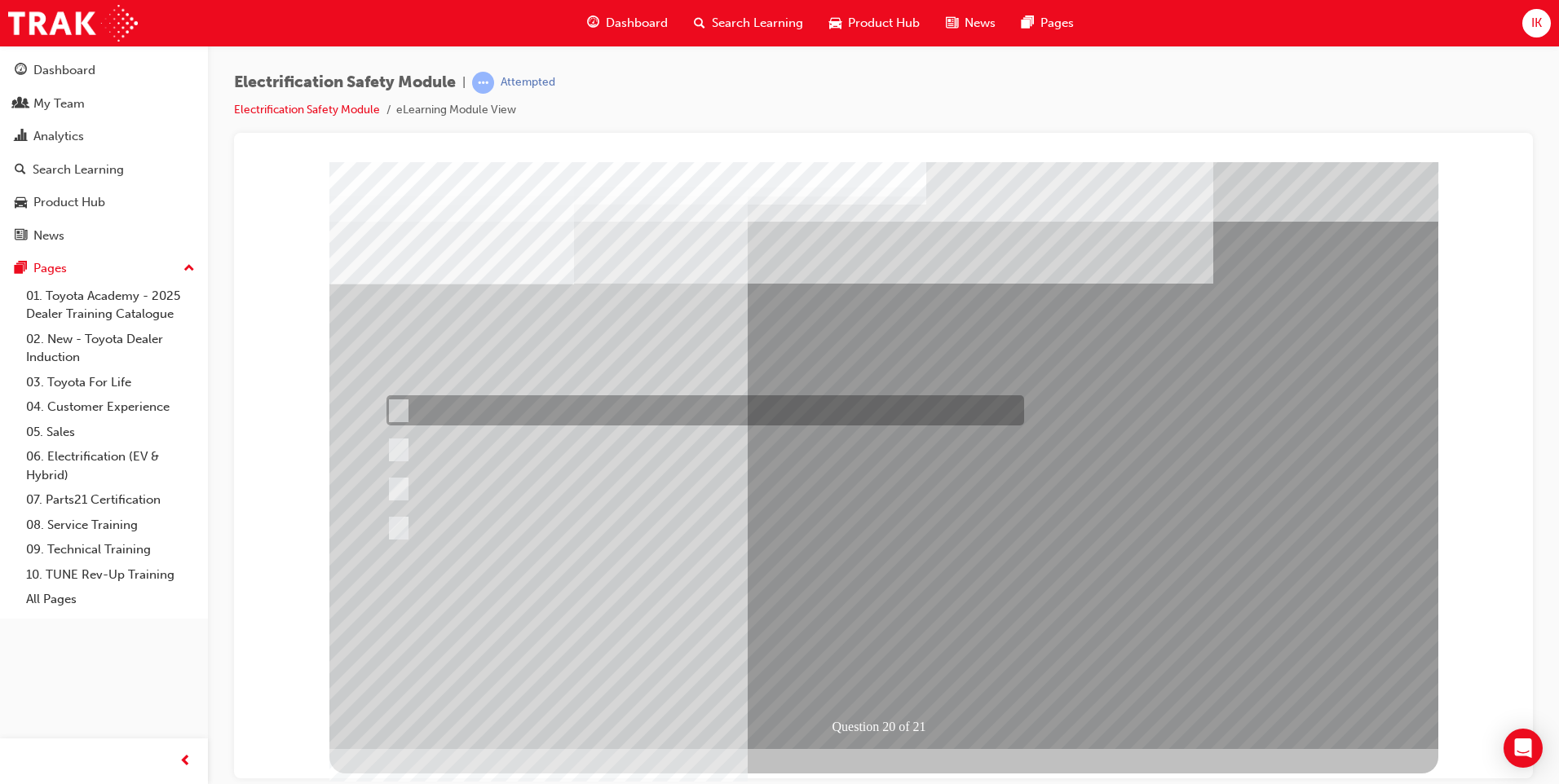
click at [404, 405] on div at bounding box center [701, 410] width 638 height 30
radio input "true"
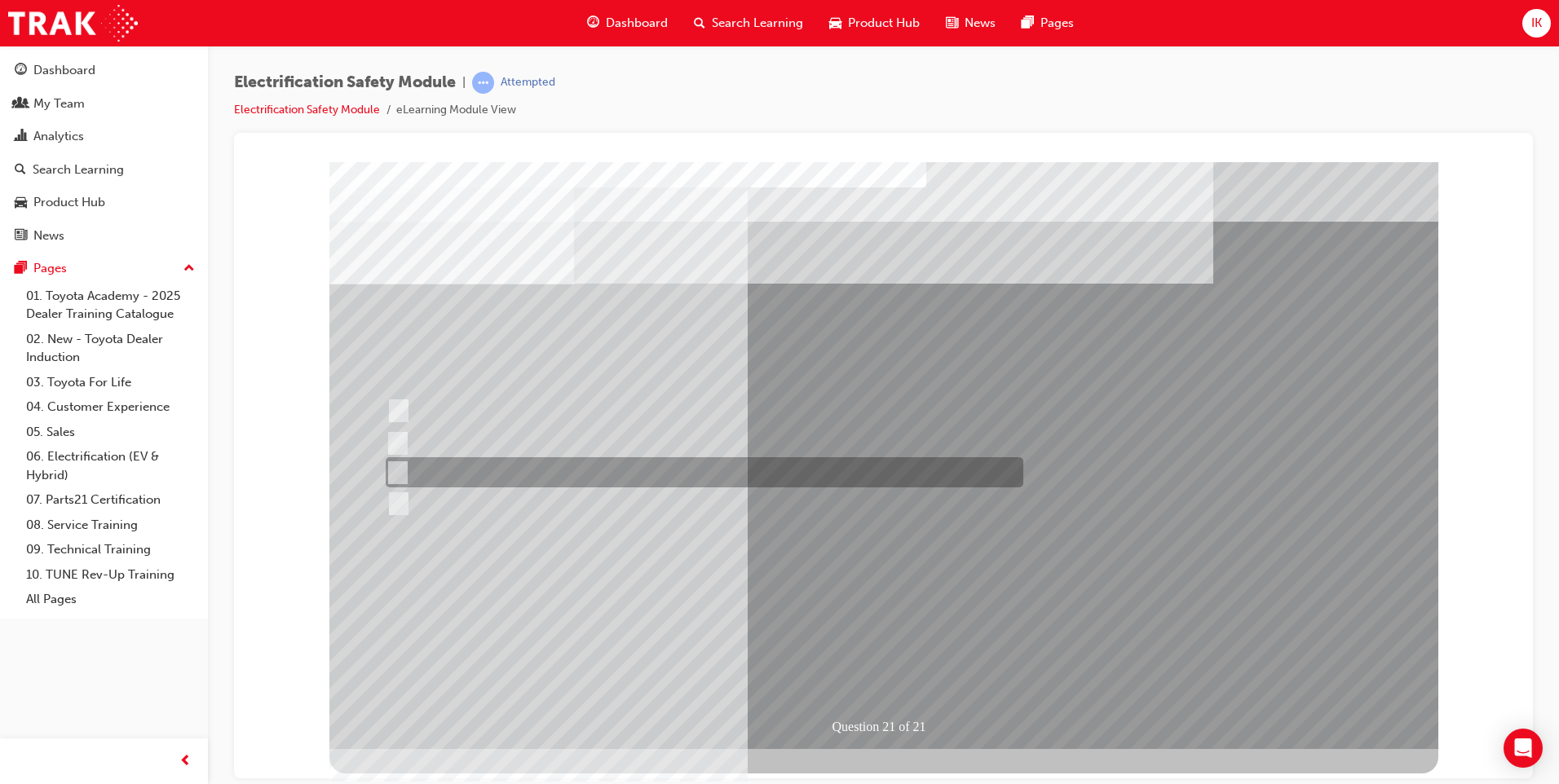
click at [394, 477] on input "Metal jewellery such as bracelets, etc." at bounding box center [394, 473] width 18 height 18
radio input "true"
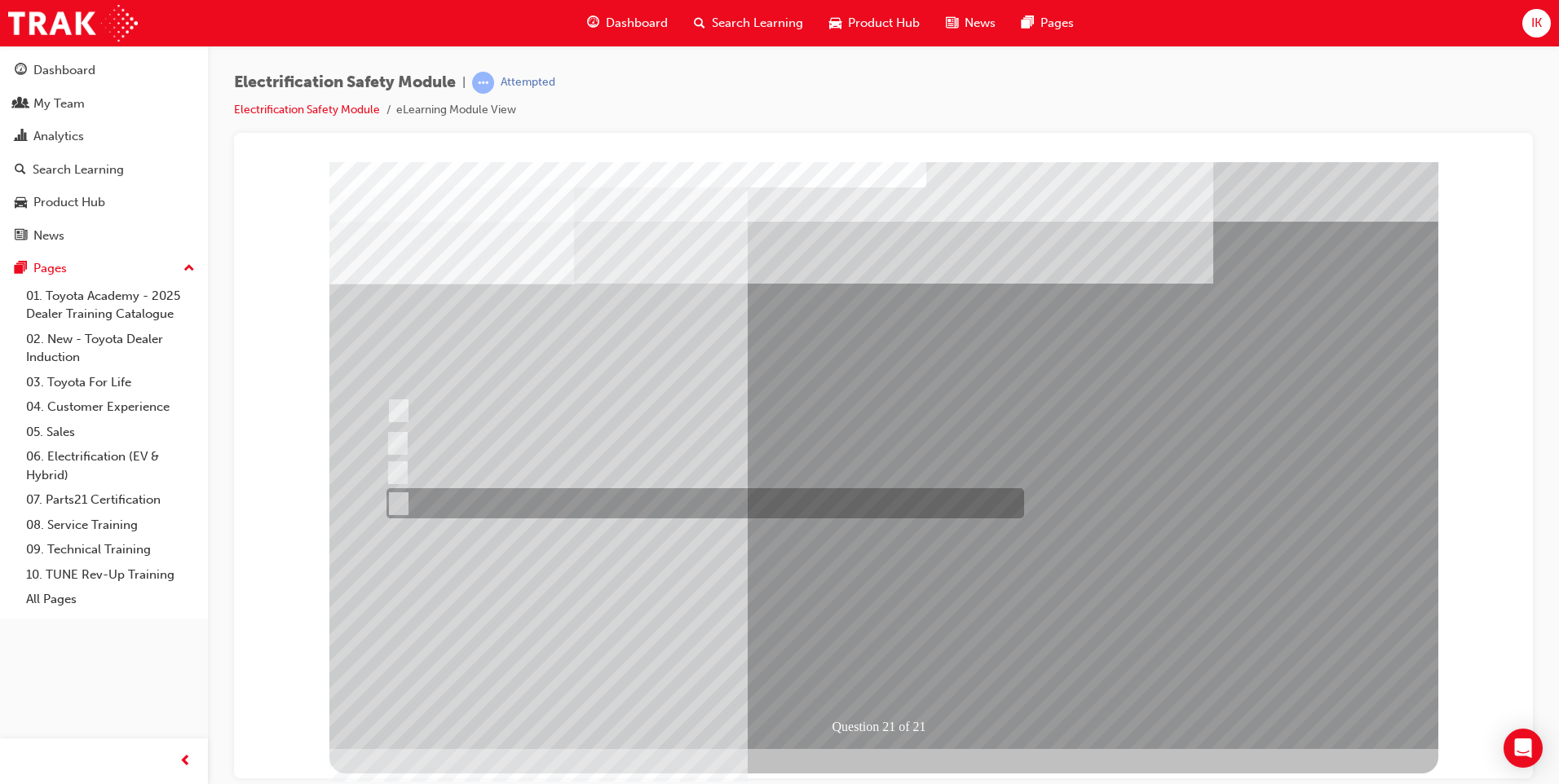
click at [398, 508] on input "All these items should be removed to improve safety" at bounding box center [395, 504] width 18 height 18
radio input "true"
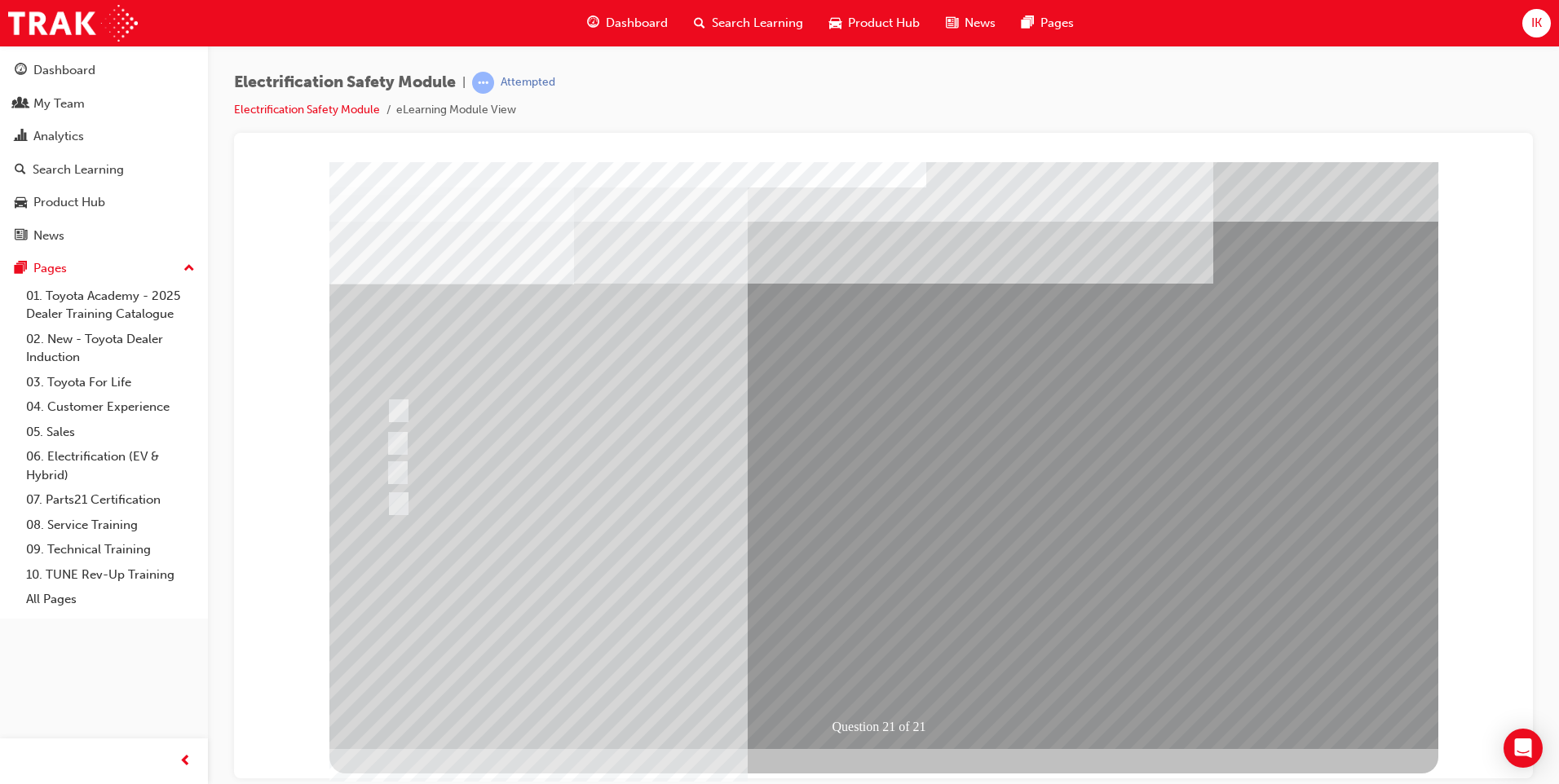
drag, startPoint x: 907, startPoint y: 658, endPoint x: 958, endPoint y: 637, distance: 55.2
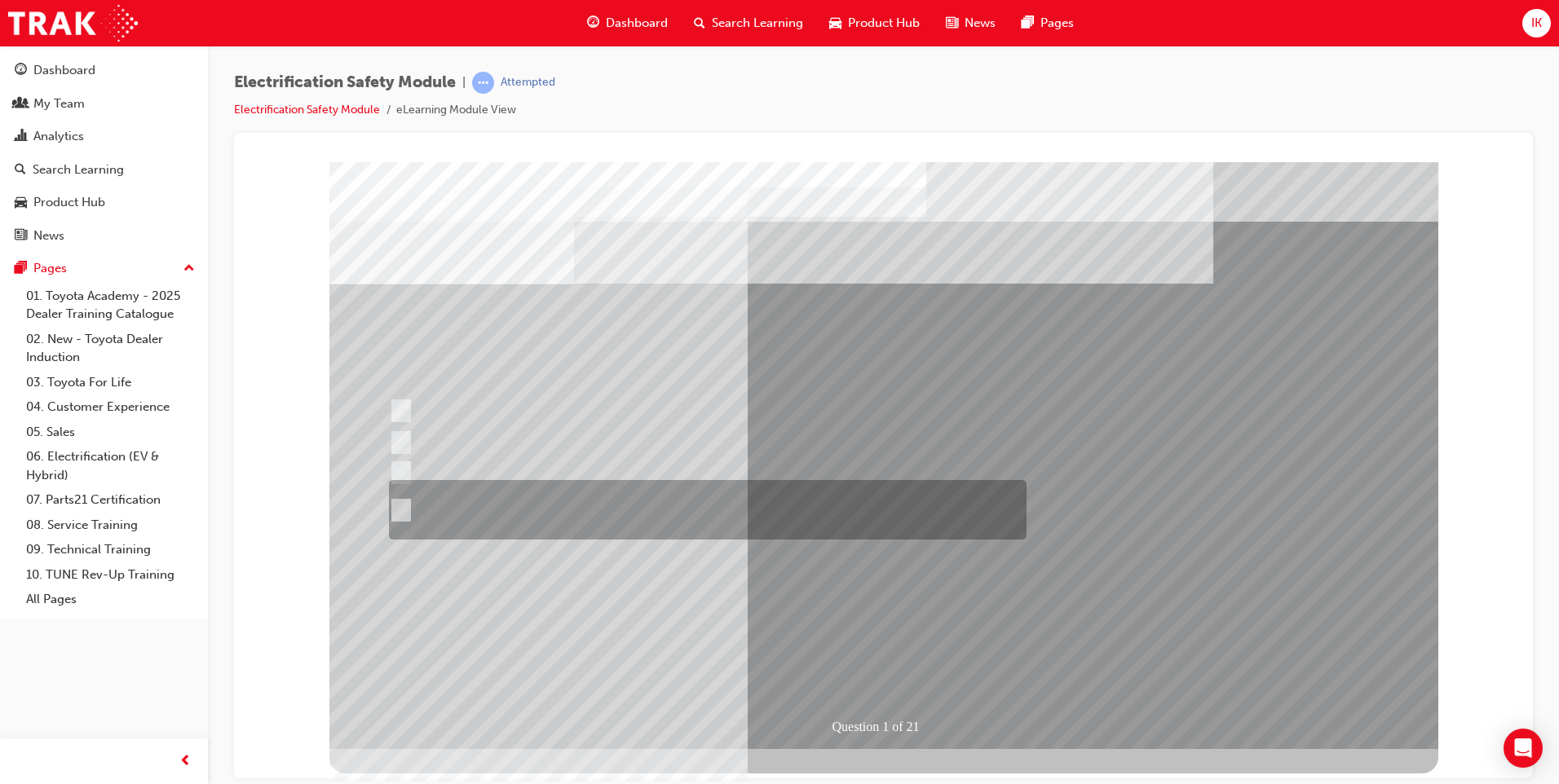
click at [406, 507] on input "The Plug-in Hybrid Electric has AC charging capability via a wall box charger a…" at bounding box center [398, 510] width 18 height 18
radio input "true"
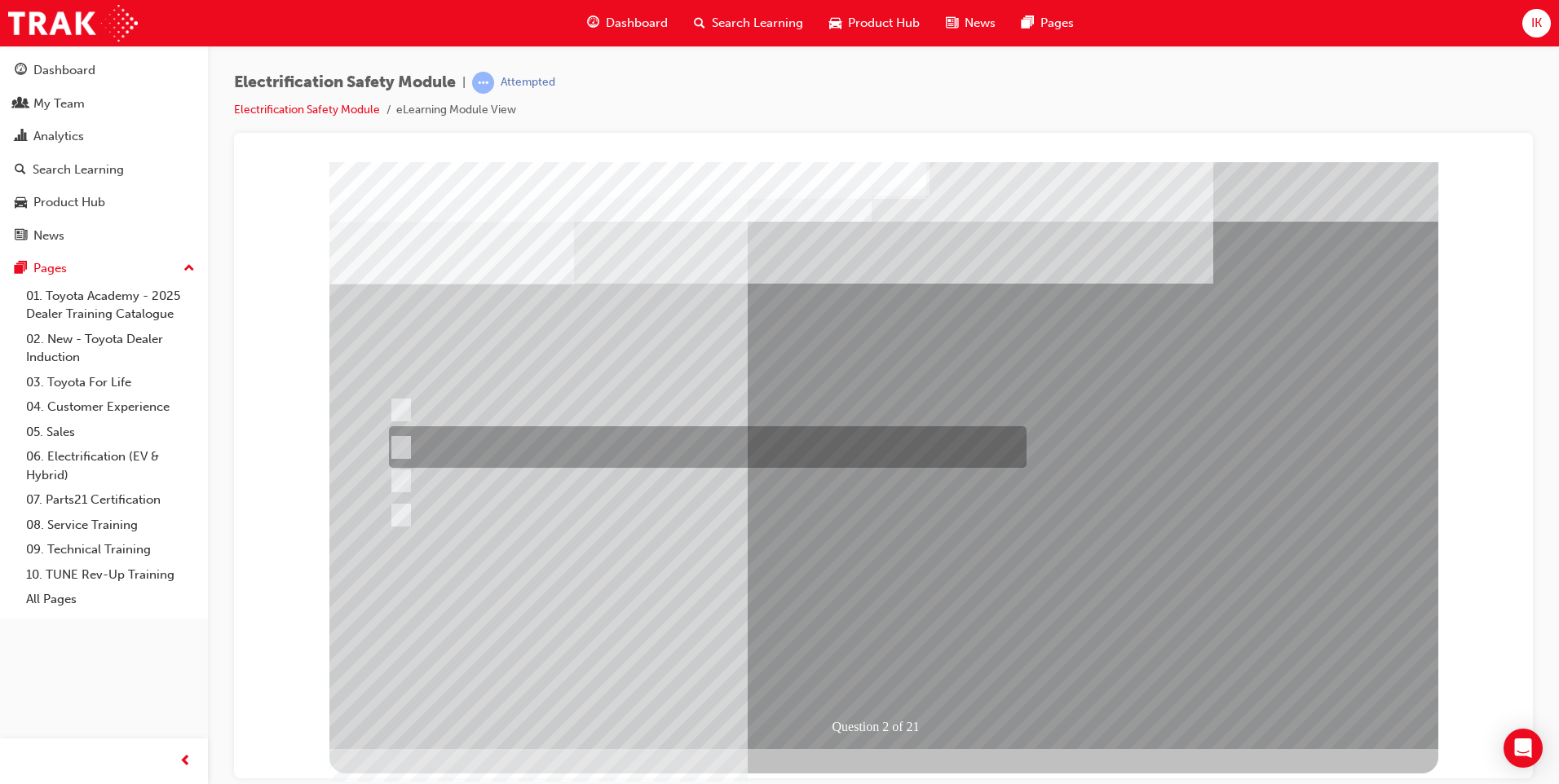
click at [409, 451] on div at bounding box center [703, 446] width 638 height 42
radio input "true"
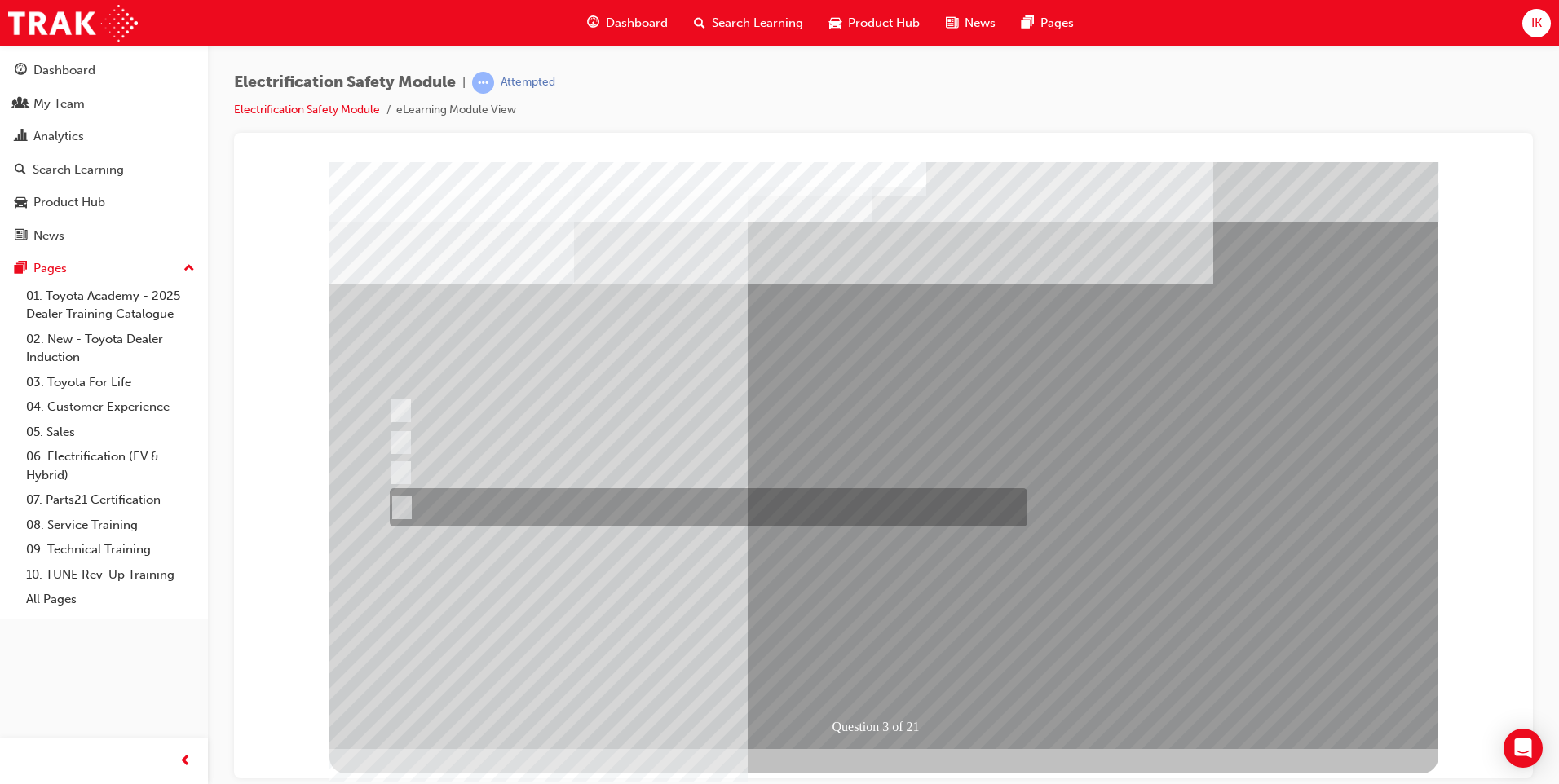
click at [396, 501] on input "The FCEV produces electric power via a Fuel Cell Stack supporting the Hybrid ba…" at bounding box center [399, 507] width 18 height 18
radio input "true"
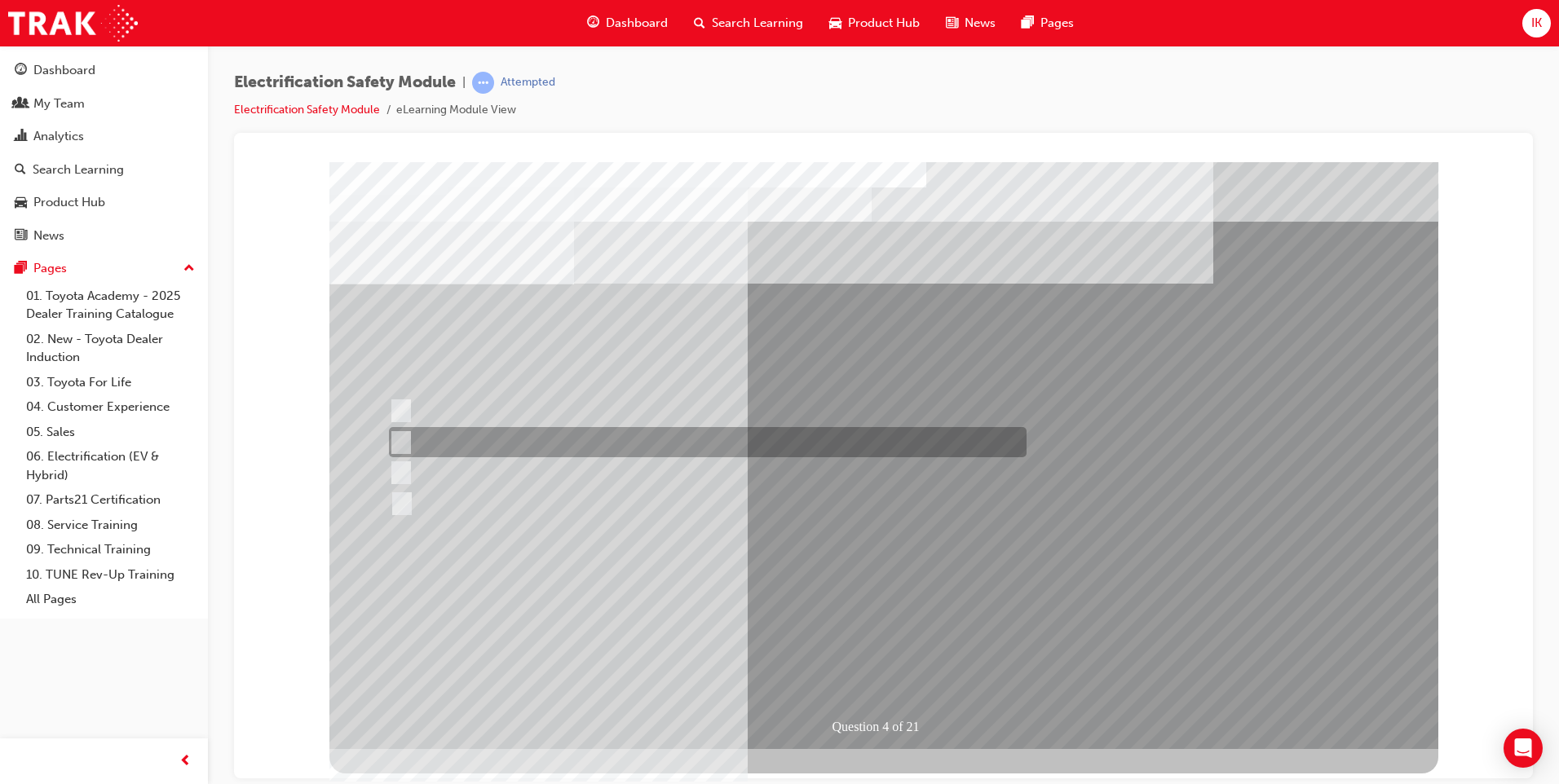
click at [393, 439] on input "EV or H2 labels on the License Plate." at bounding box center [397, 443] width 18 height 18
checkbox input "true"
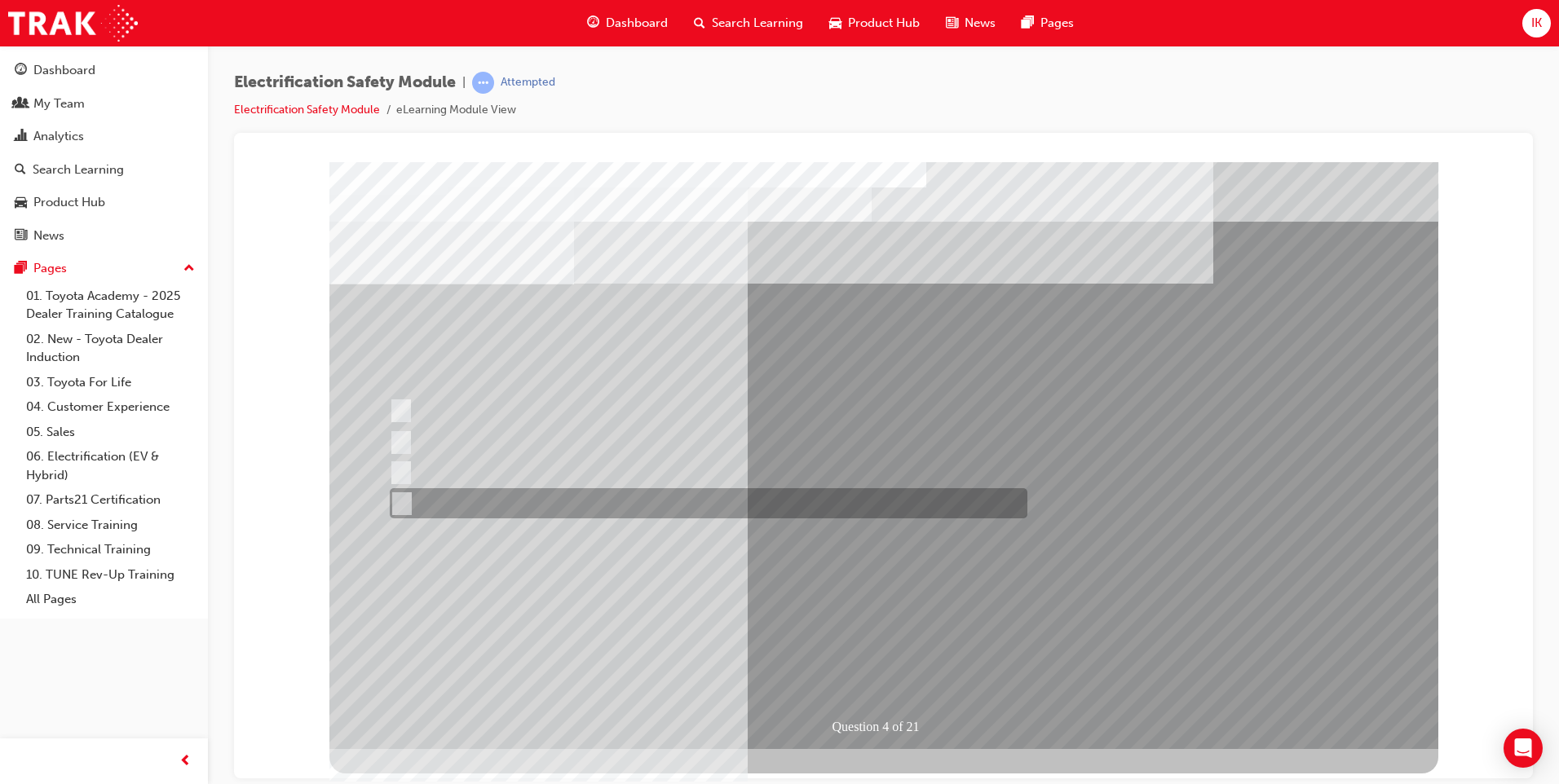
click at [405, 501] on input "Charge ports or H2 Filler Port in place of a Fuel Filler." at bounding box center [398, 504] width 18 height 18
checkbox input "true"
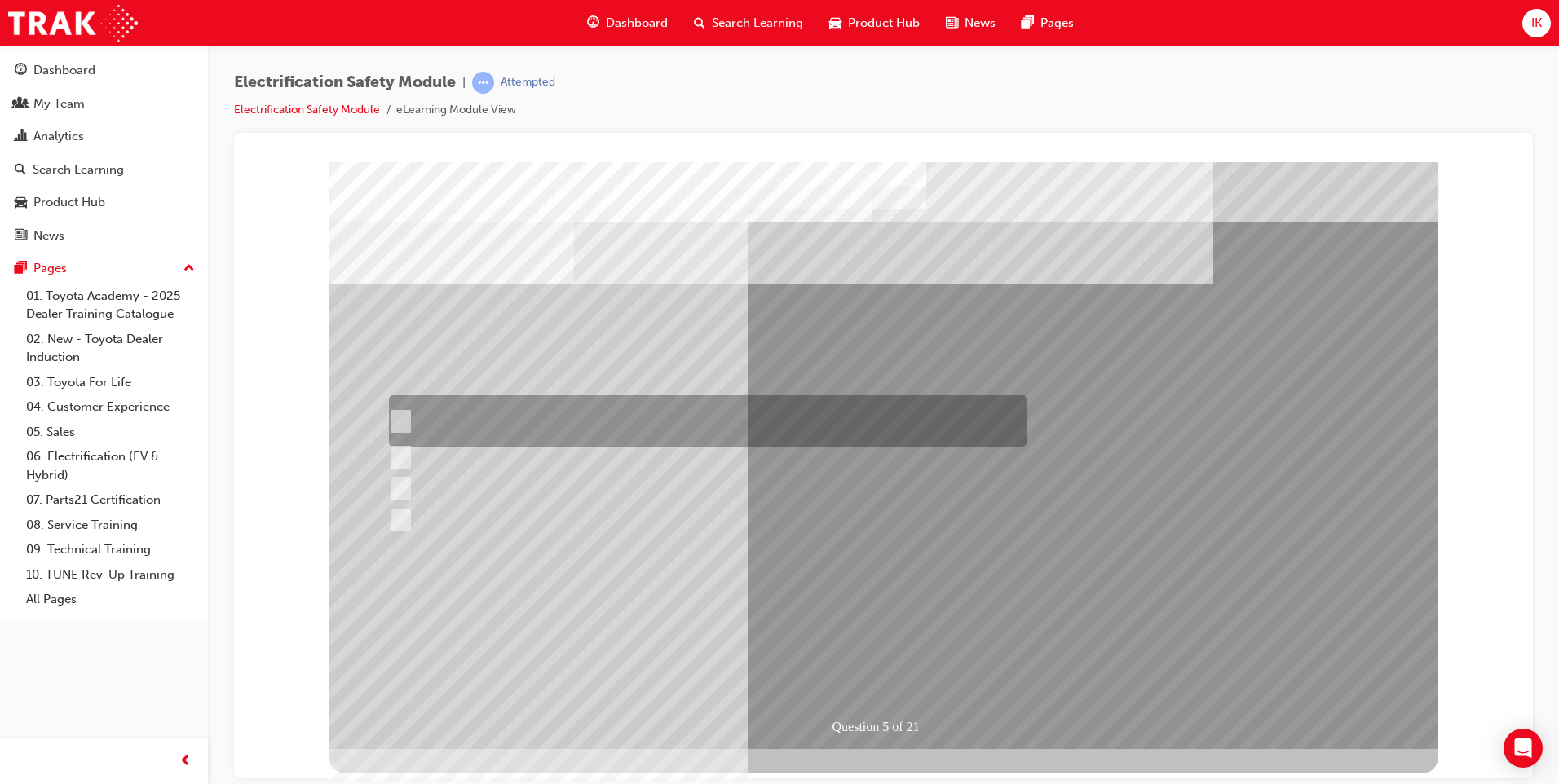
click at [389, 416] on input "The READY light will illuminate when the vehicle is turned on and ready to driv…" at bounding box center [397, 422] width 18 height 18
checkbox input "true"
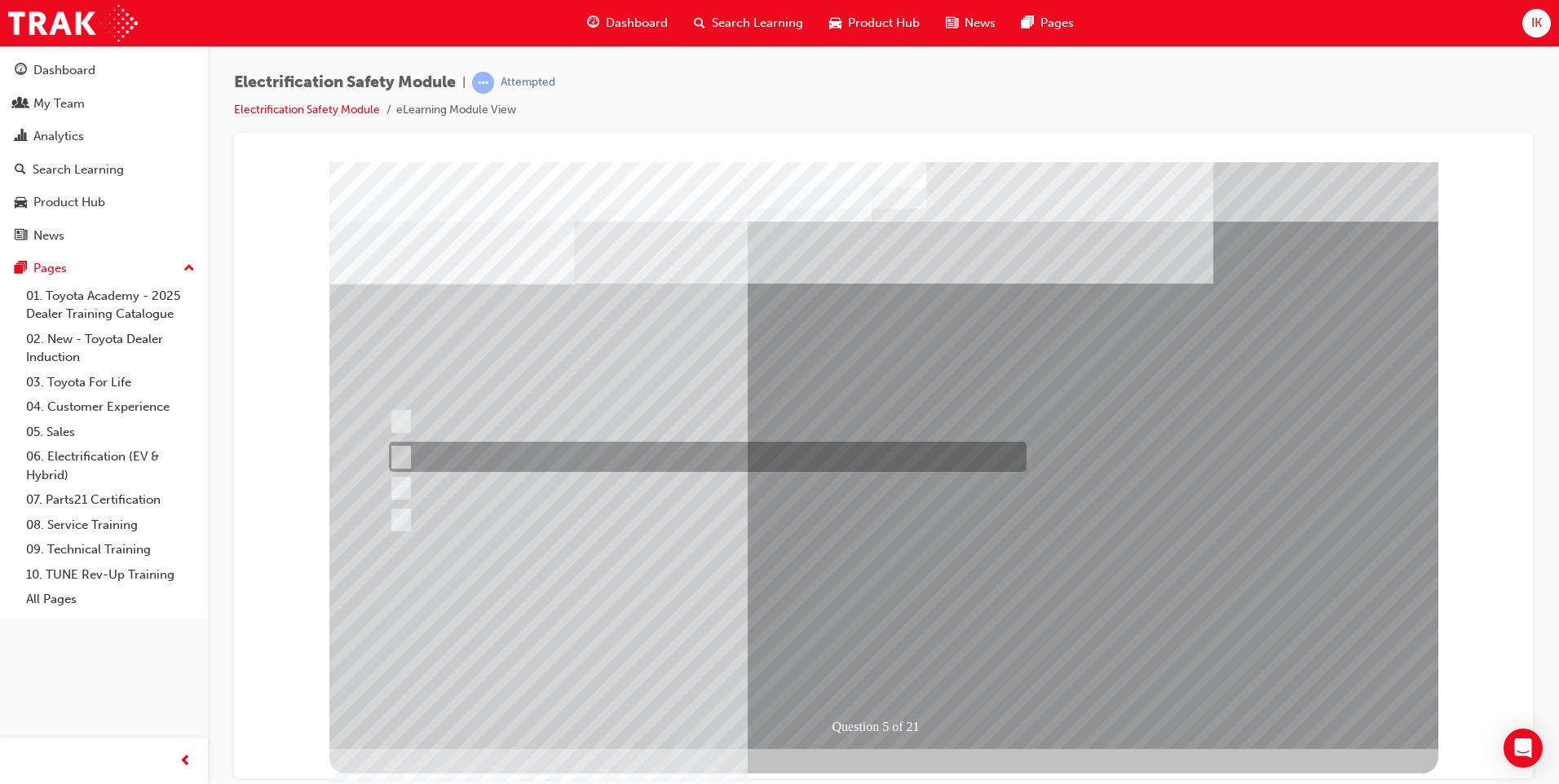
click at [403, 456] on input "The Main Display will show the power flow for the driveline." at bounding box center [397, 457] width 18 height 18
checkbox input "true"
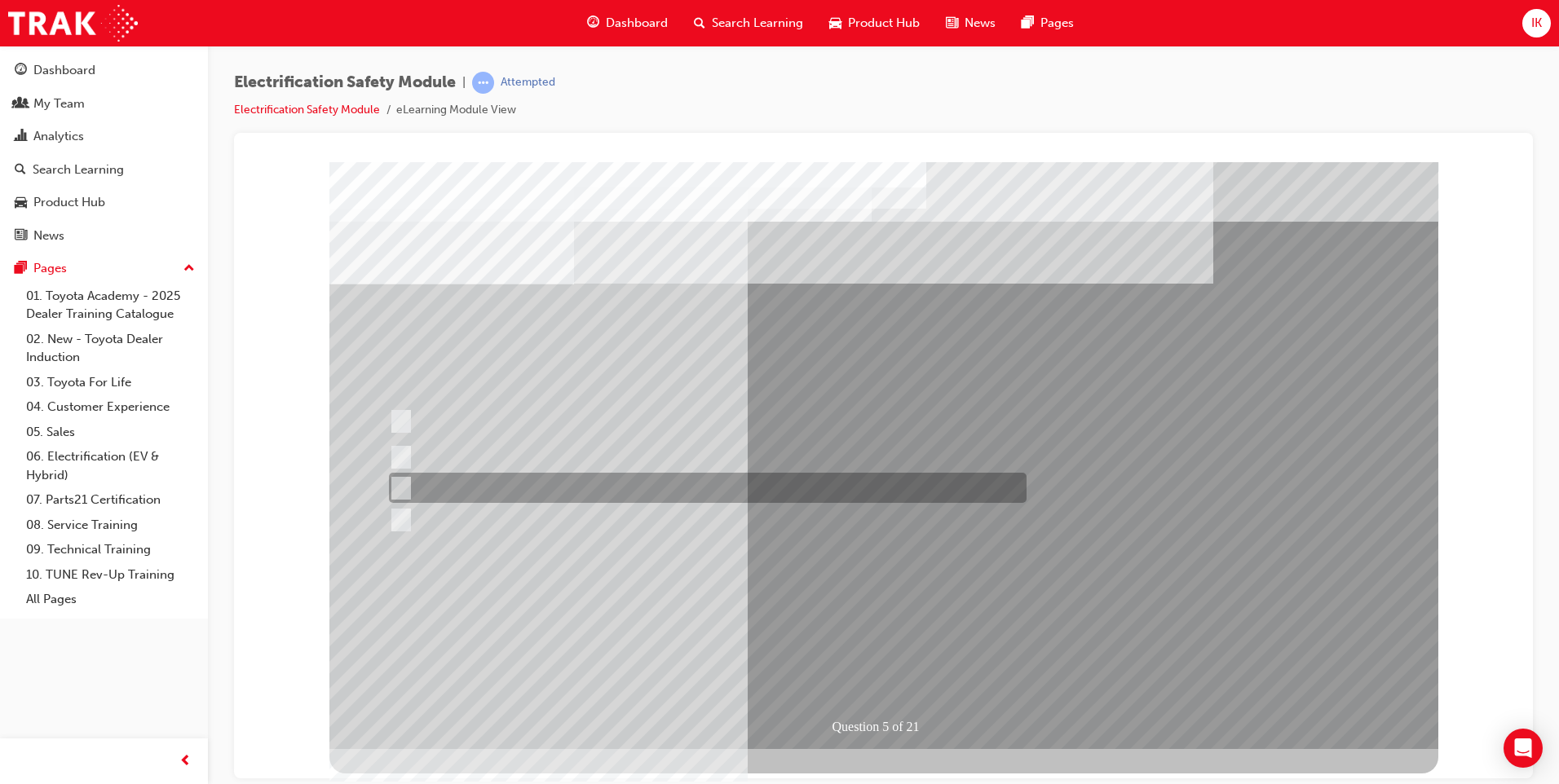
click at [400, 485] on input "Vehicle Motive Force selection types illuminated e.g. (EV/HV)." at bounding box center [397, 488] width 18 height 18
checkbox input "true"
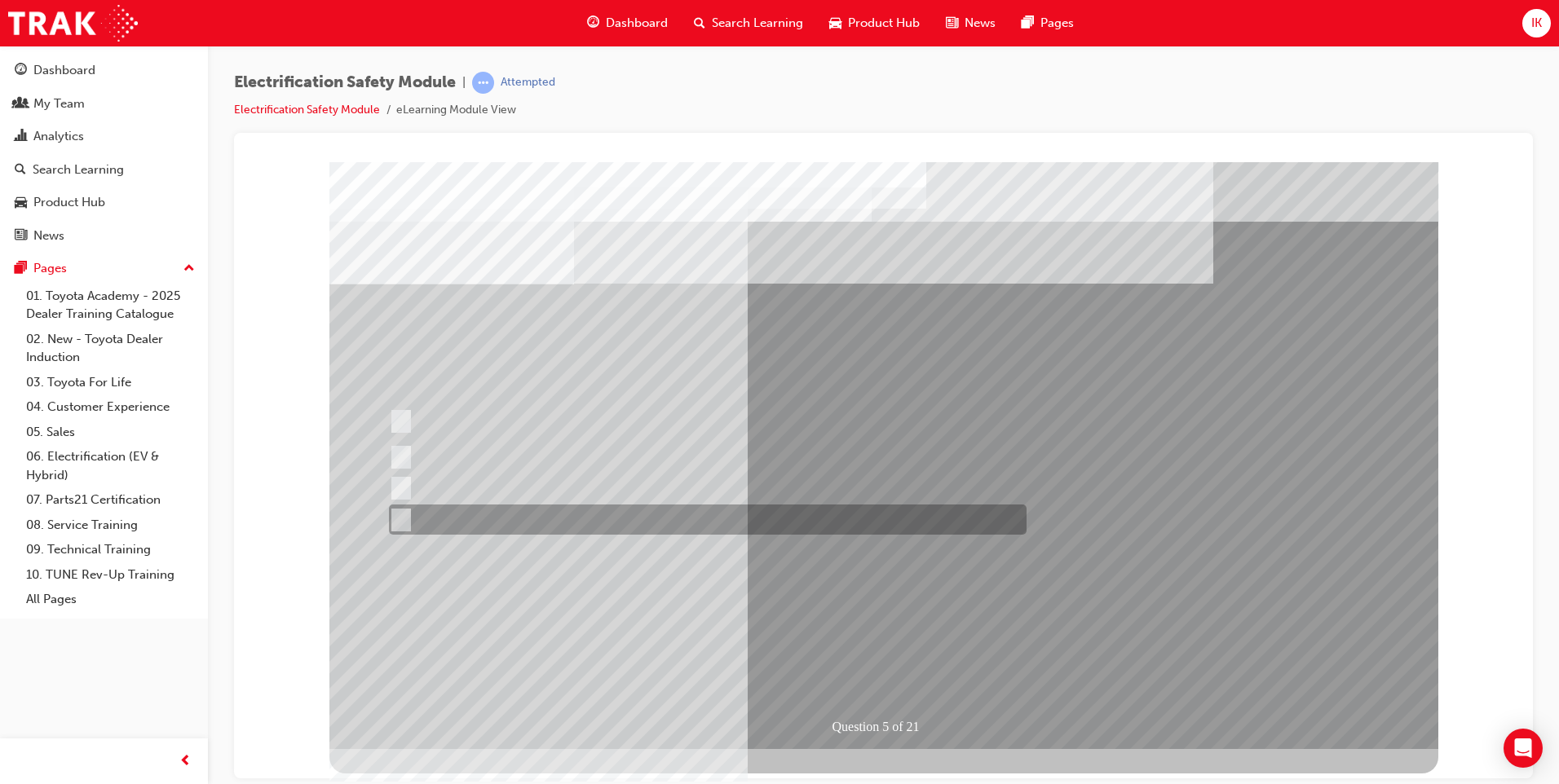
click at [398, 531] on div at bounding box center [703, 520] width 638 height 30
checkbox input "true"
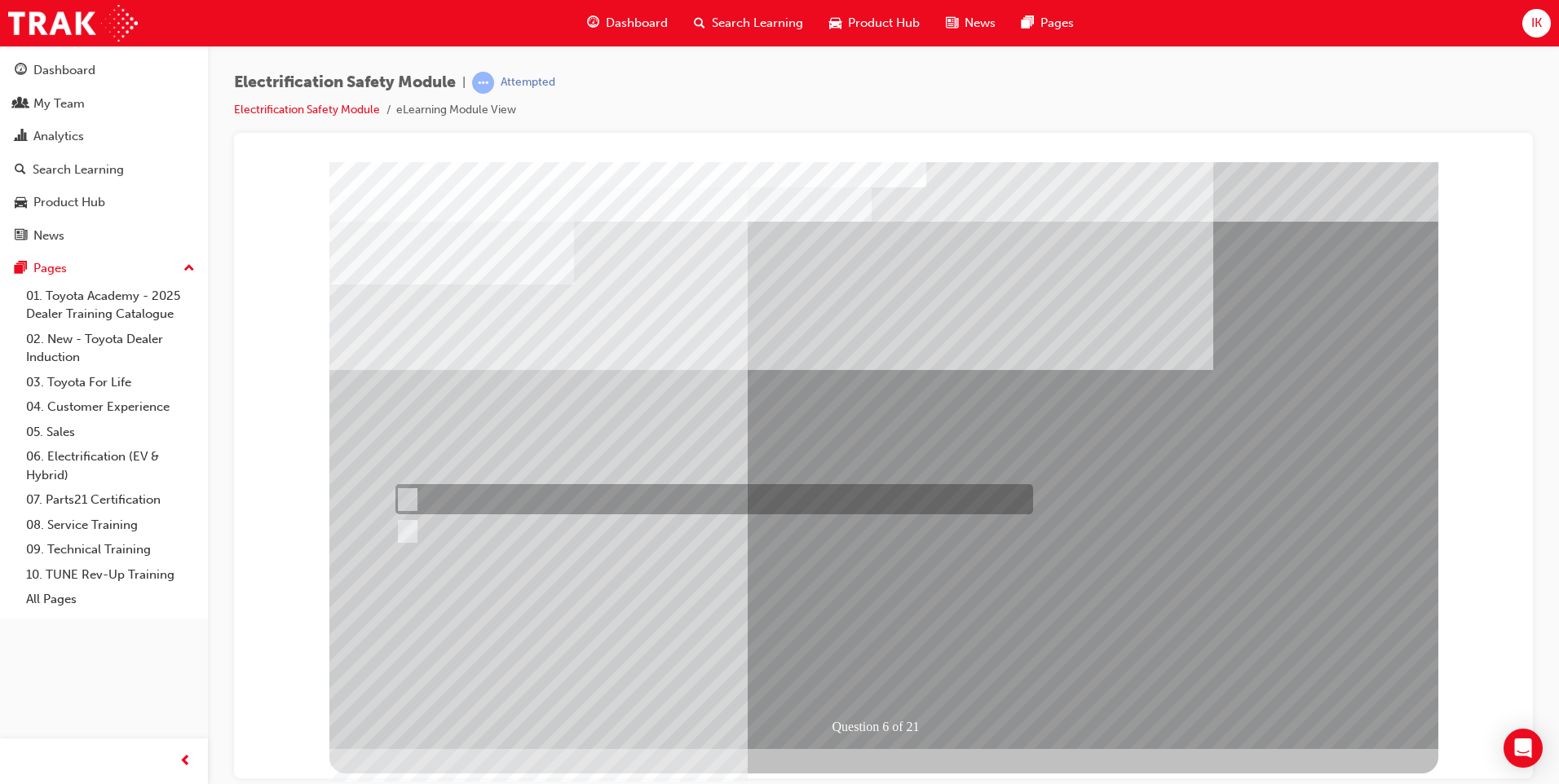
click at [404, 495] on input "True" at bounding box center [404, 499] width 18 height 18
radio input "true"
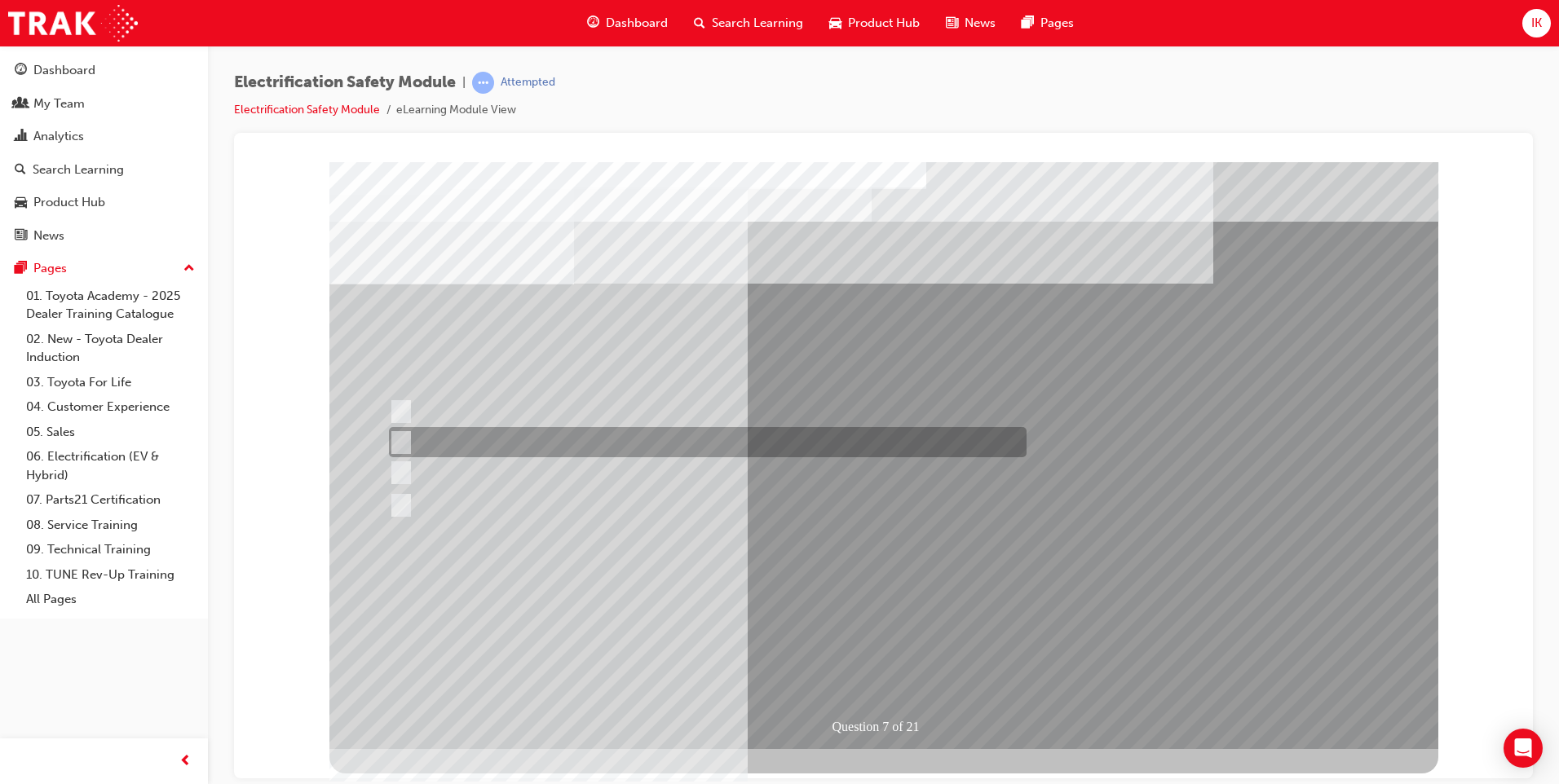
click at [412, 442] on div at bounding box center [703, 442] width 638 height 30
radio input "true"
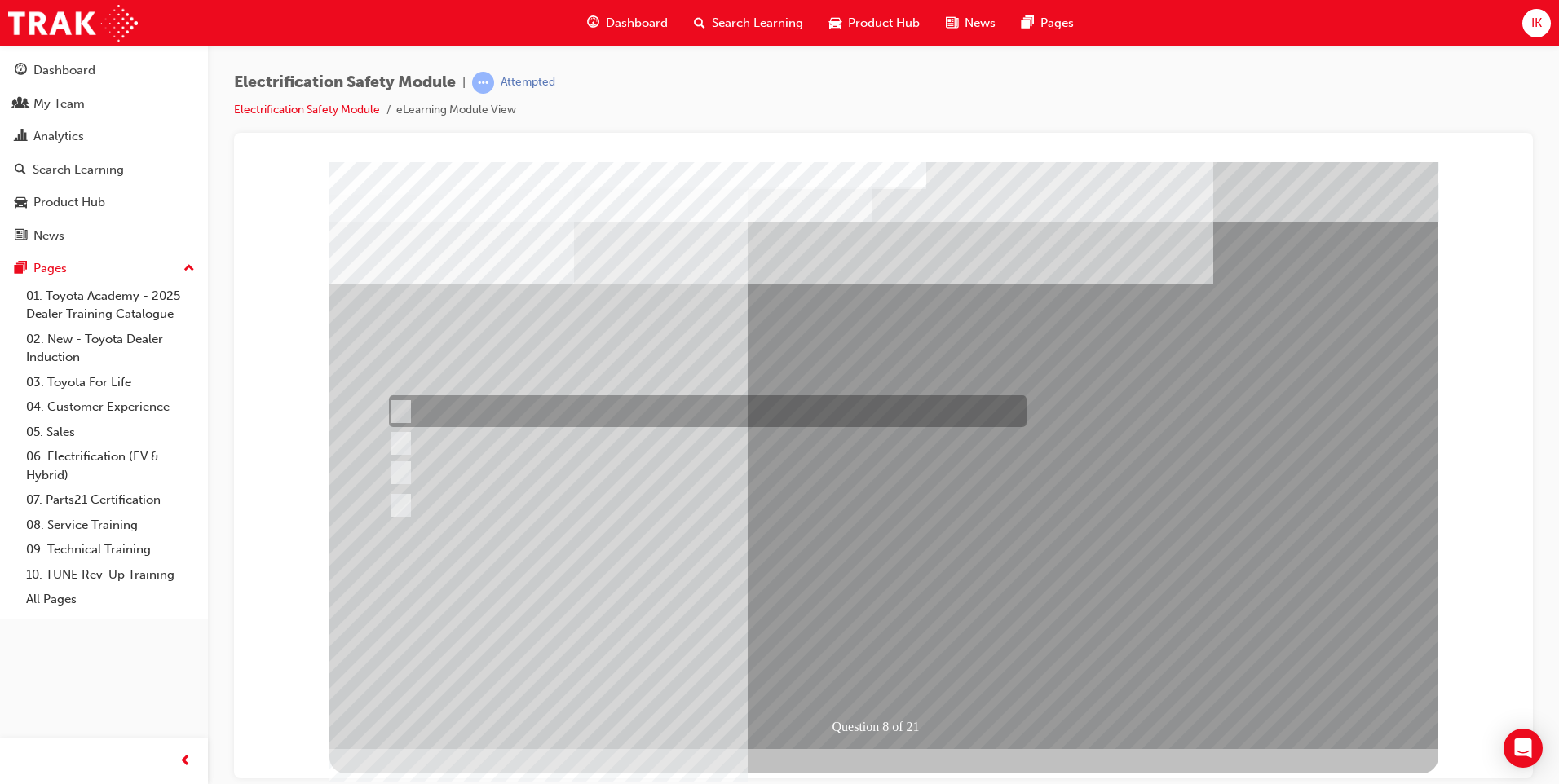
click at [405, 407] on input "Working on the High Voltage System." at bounding box center [398, 412] width 18 height 18
radio input "true"
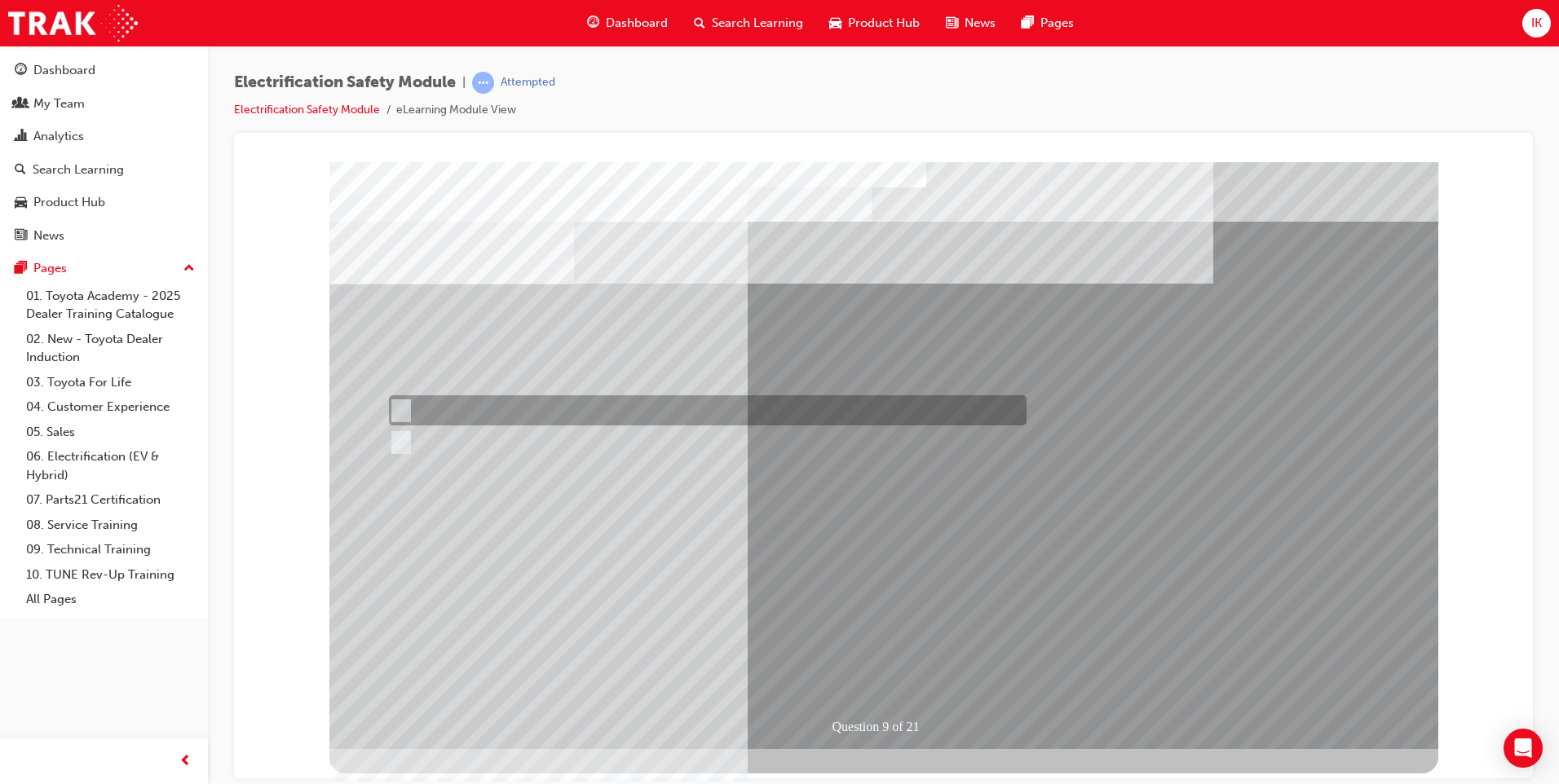
click at [406, 403] on input "True" at bounding box center [398, 411] width 18 height 18
radio input "true"
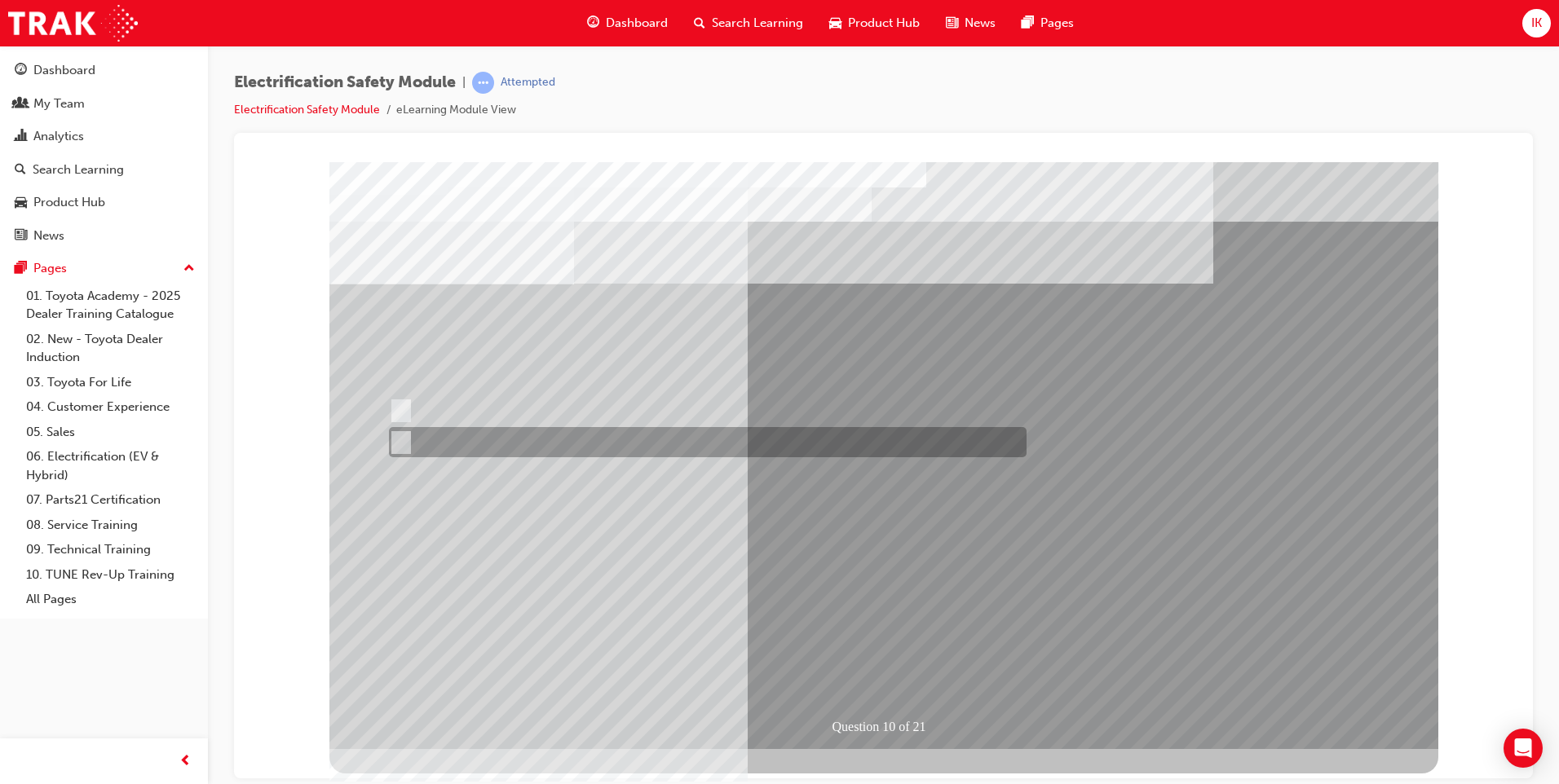
click at [401, 438] on input "True" at bounding box center [398, 443] width 18 height 18
radio input "true"
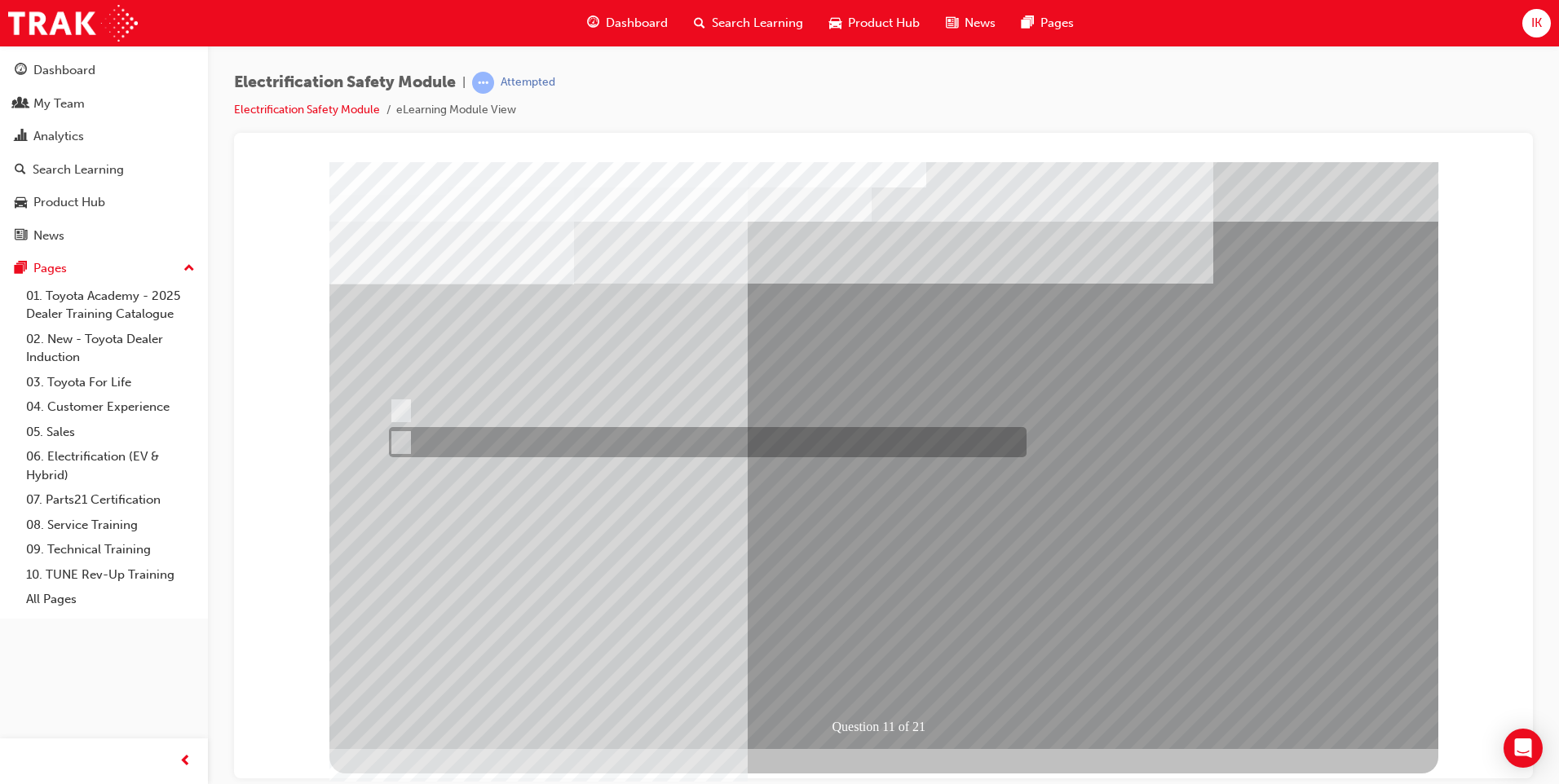
click at [395, 445] on input "False" at bounding box center [398, 443] width 18 height 18
radio input "true"
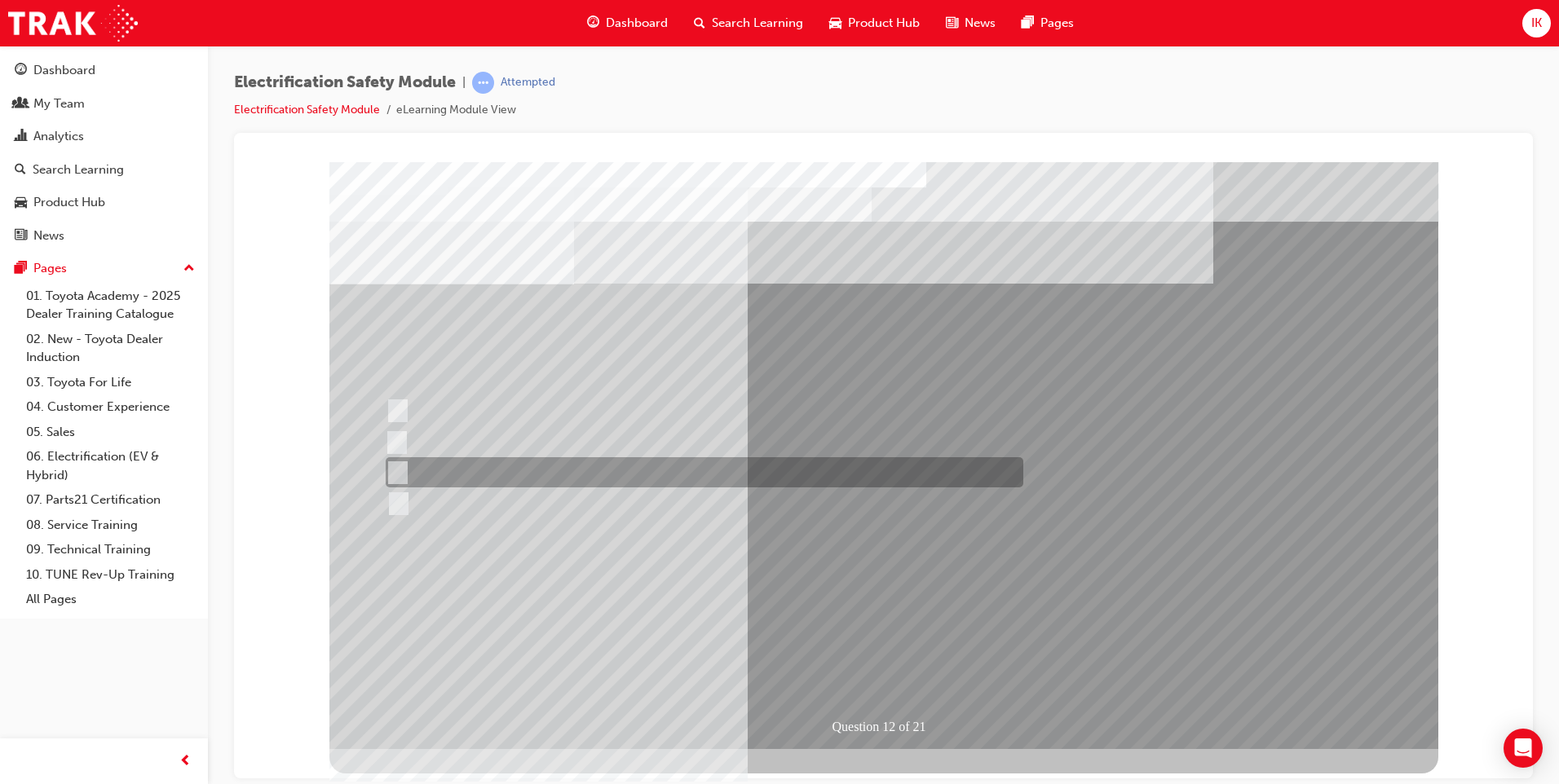
click at [407, 468] on div at bounding box center [700, 472] width 638 height 30
radio input "true"
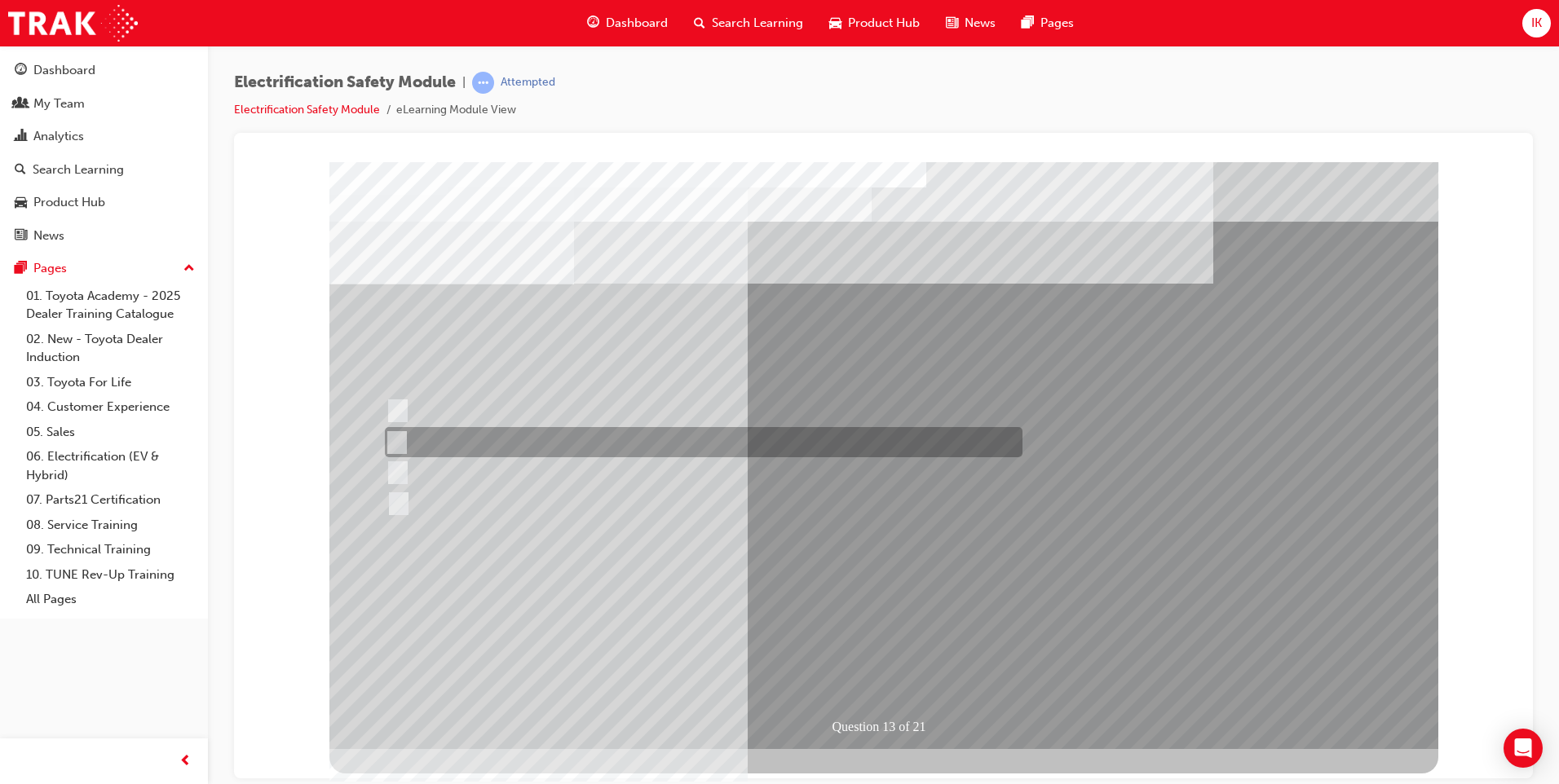
click at [394, 440] on input "Inspect the Insulated Gloves for damage." at bounding box center [394, 443] width 18 height 18
radio input "true"
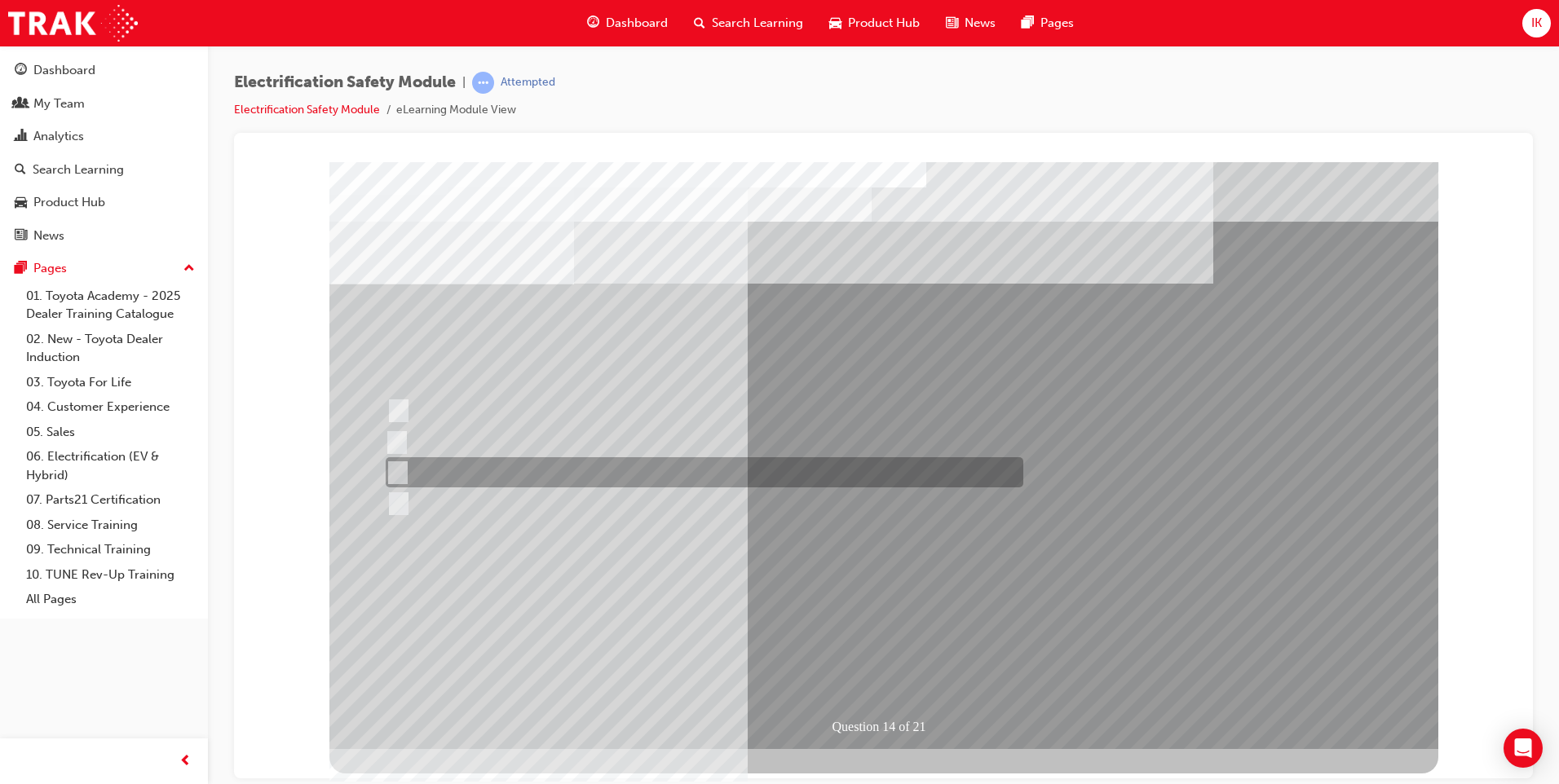
click at [397, 468] on input "10 minutes" at bounding box center [394, 473] width 18 height 18
radio input "true"
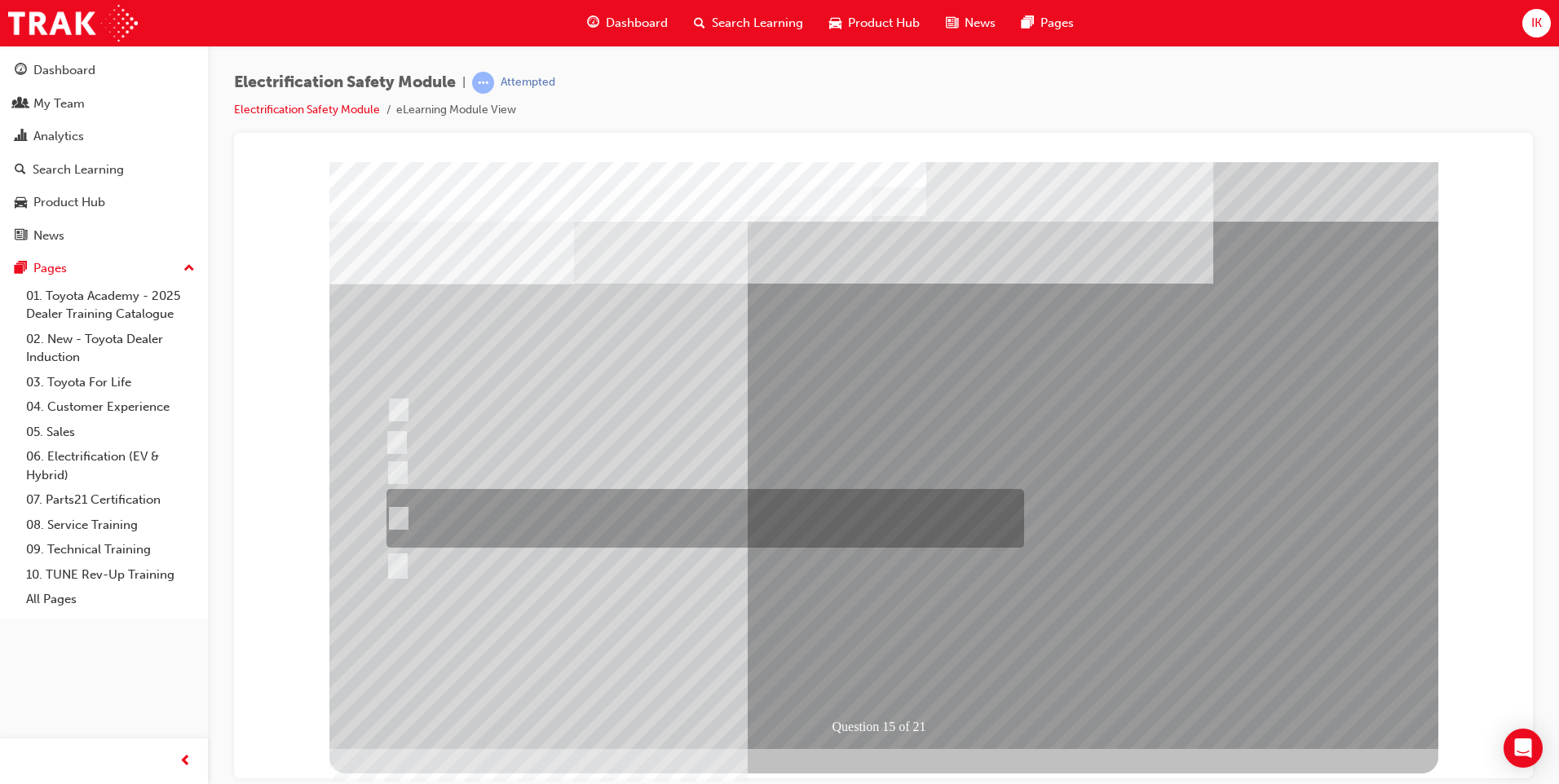
click at [404, 519] on div at bounding box center [701, 518] width 638 height 58
radio input "true"
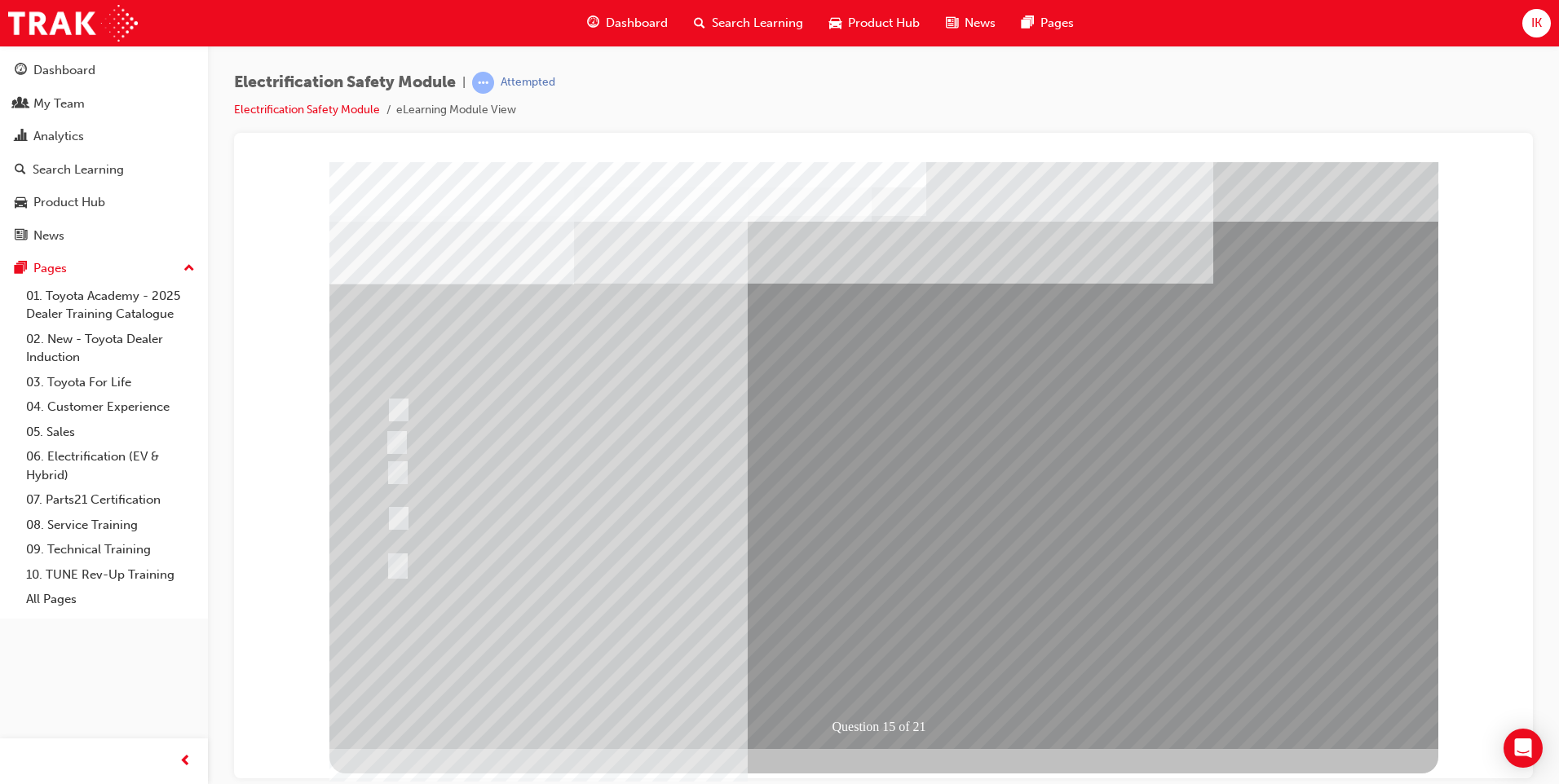
drag, startPoint x: 886, startPoint y: 662, endPoint x: 899, endPoint y: 654, distance: 15.3
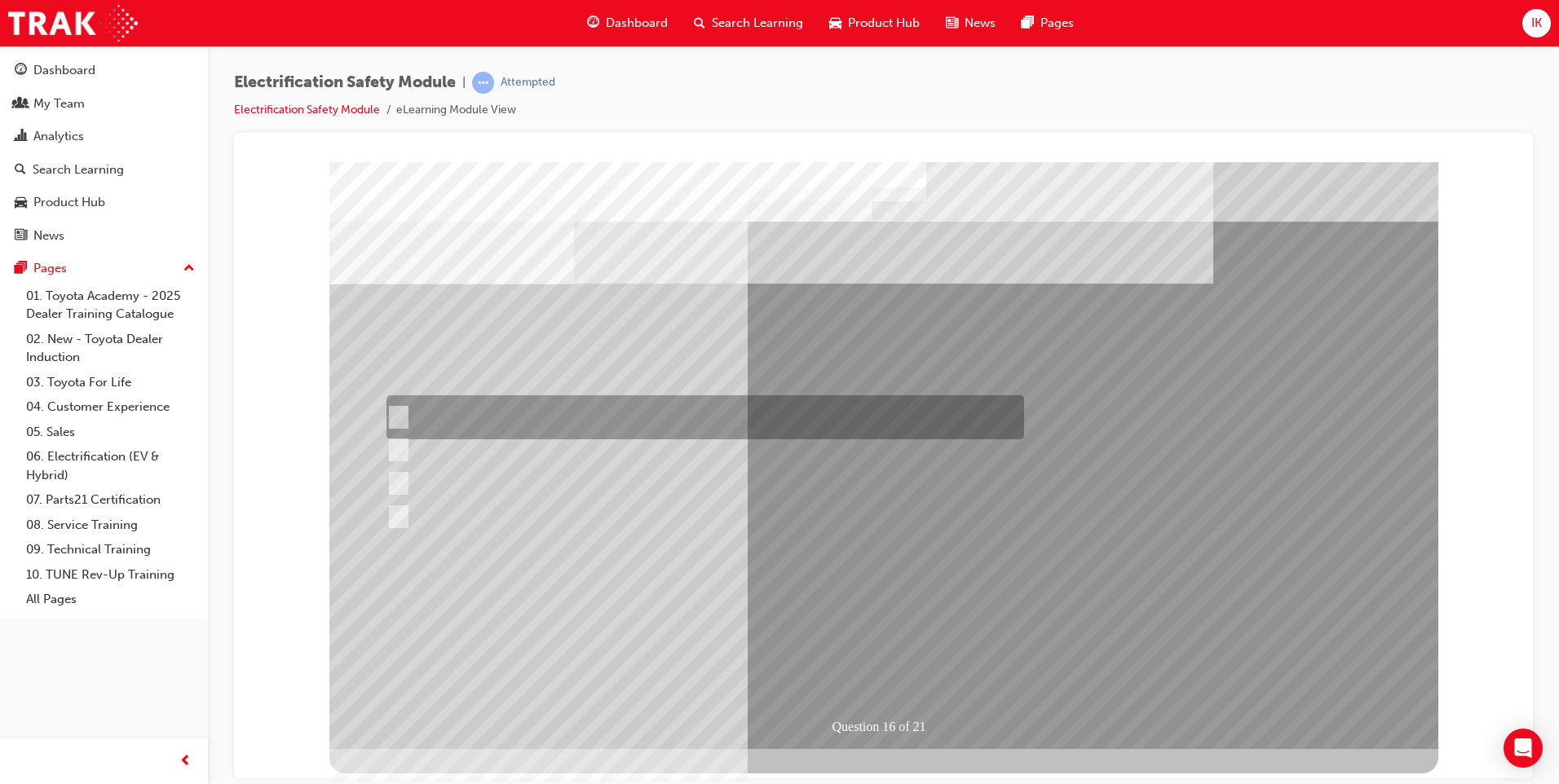
click at [397, 413] on input "Insulate the High Voltage Connector/Motor Side Cable Connection with Insulated …" at bounding box center [395, 417] width 18 height 18
radio input "true"
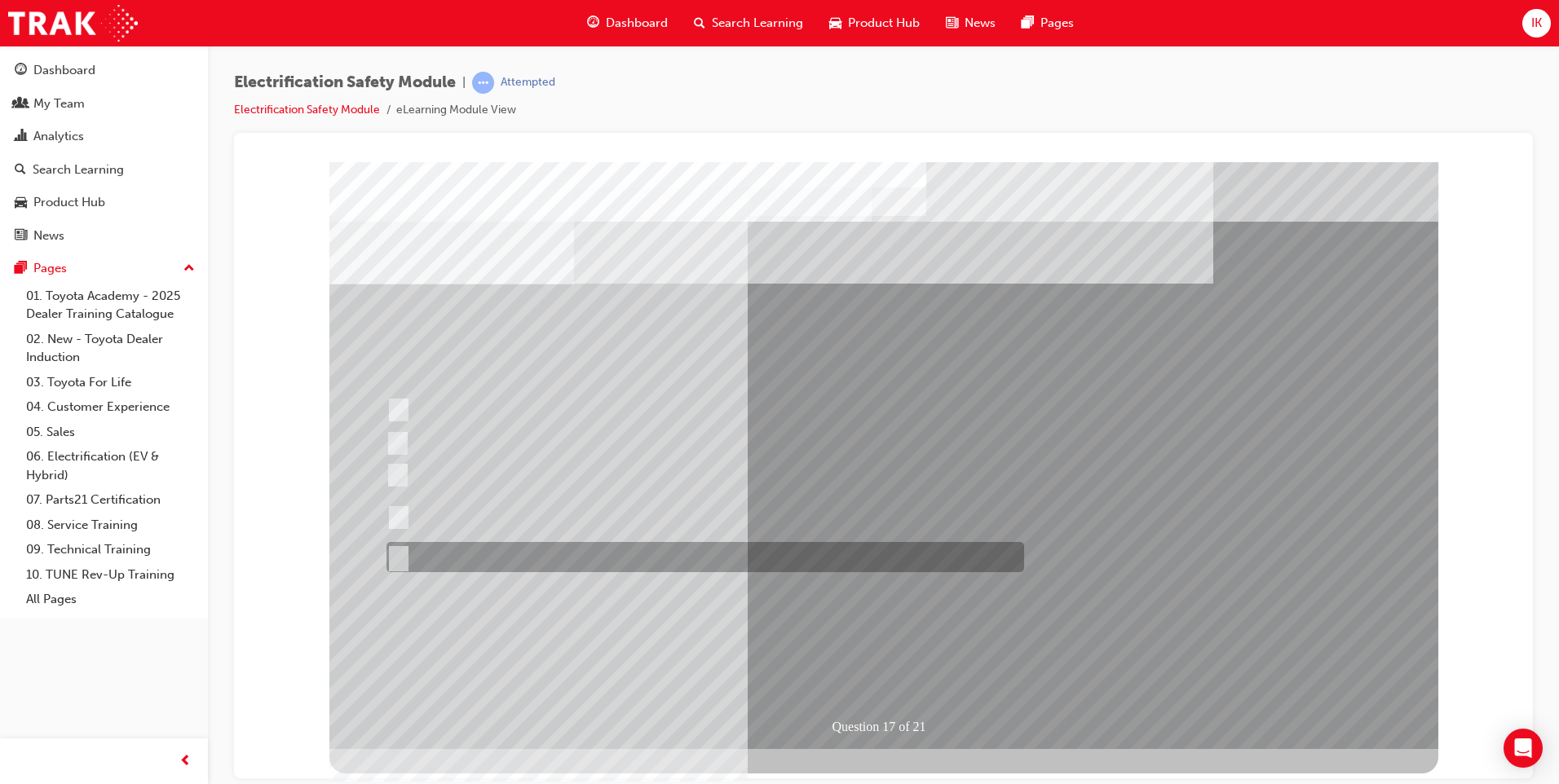
click at [403, 551] on input "All of the above." at bounding box center [395, 558] width 18 height 18
radio input "true"
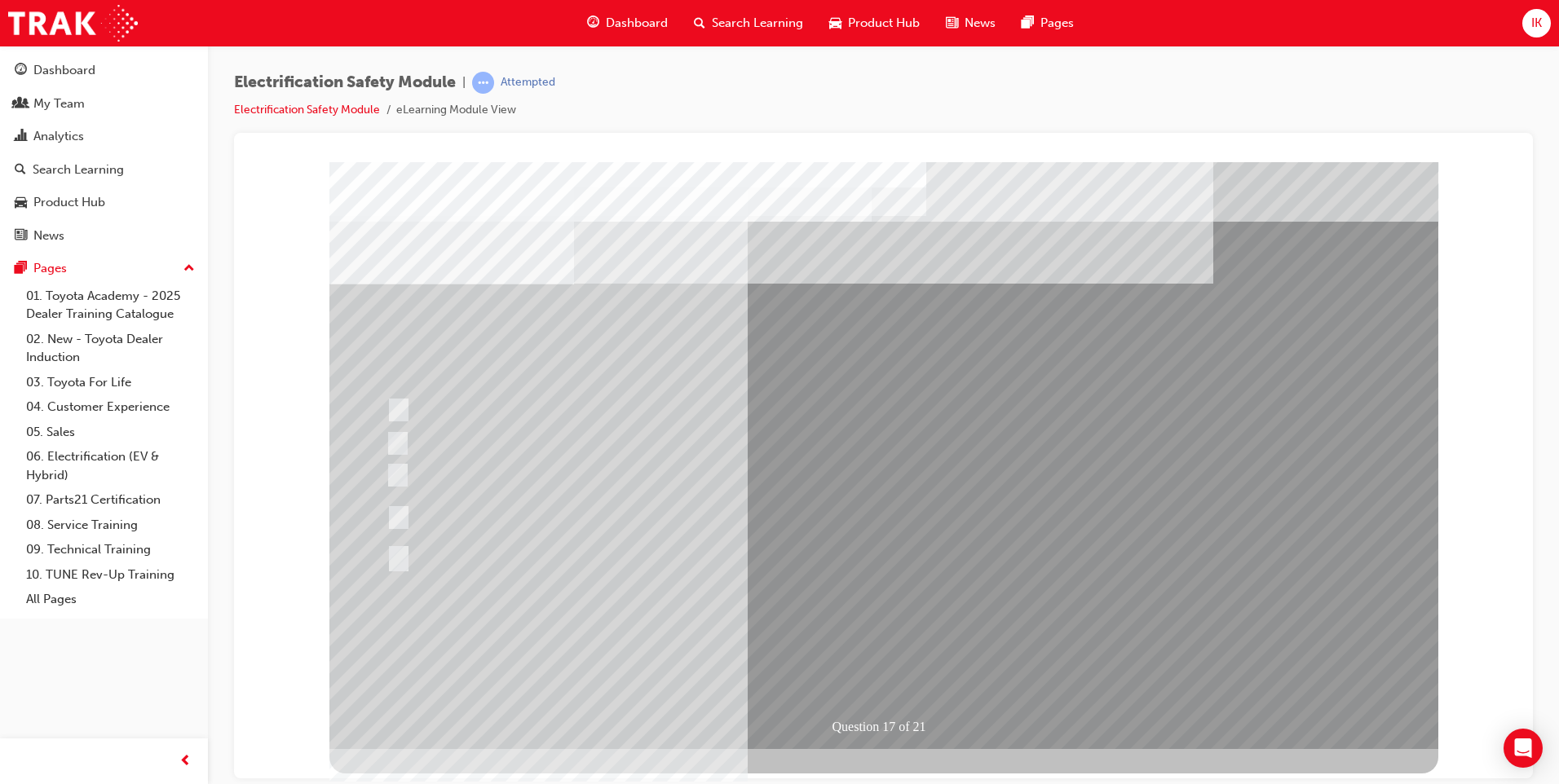
drag, startPoint x: 884, startPoint y: 662, endPoint x: 893, endPoint y: 661, distance: 9.1
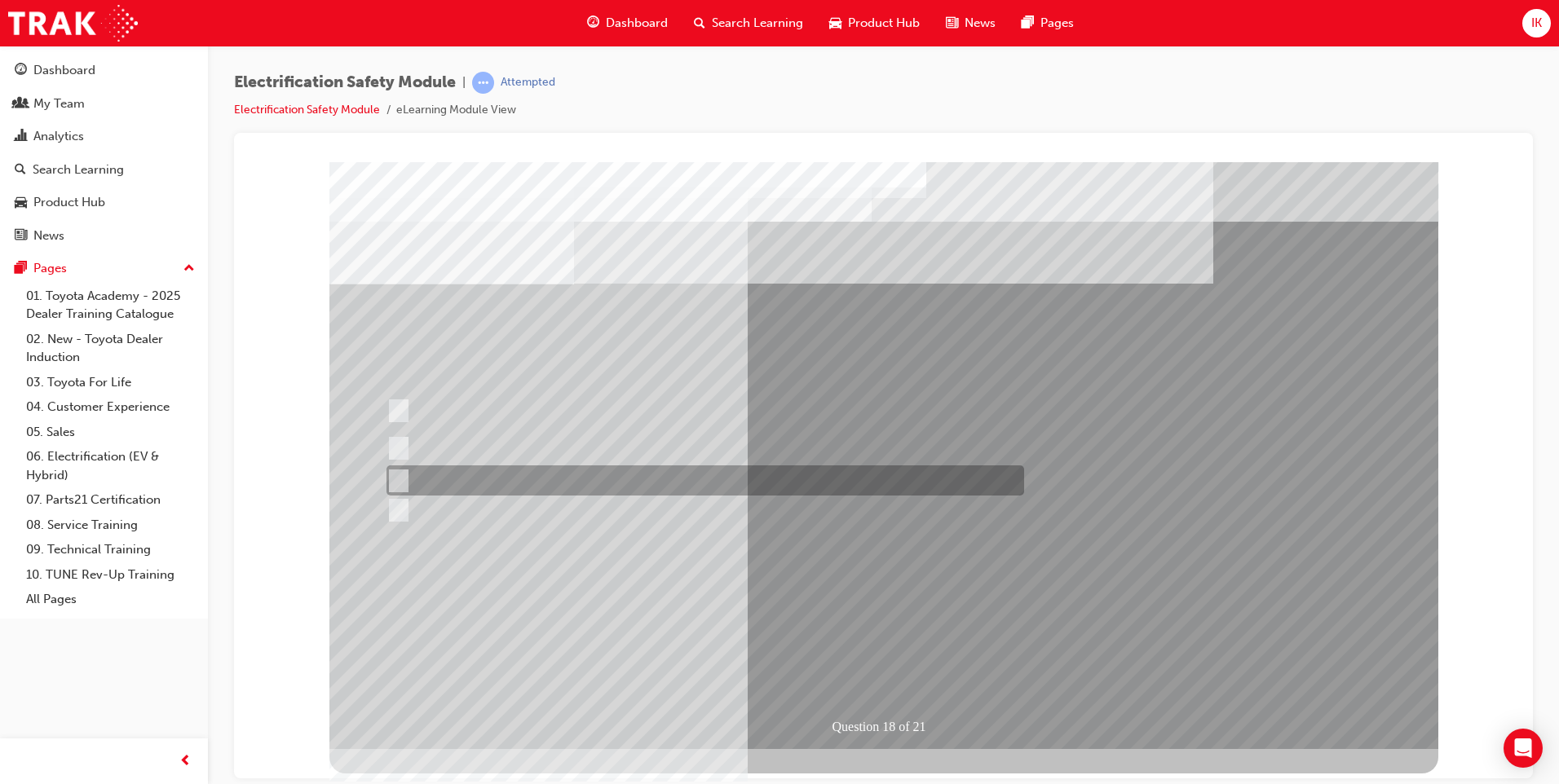
click at [397, 487] on input "Discard the gloves and use a new pair." at bounding box center [395, 481] width 18 height 18
radio input "true"
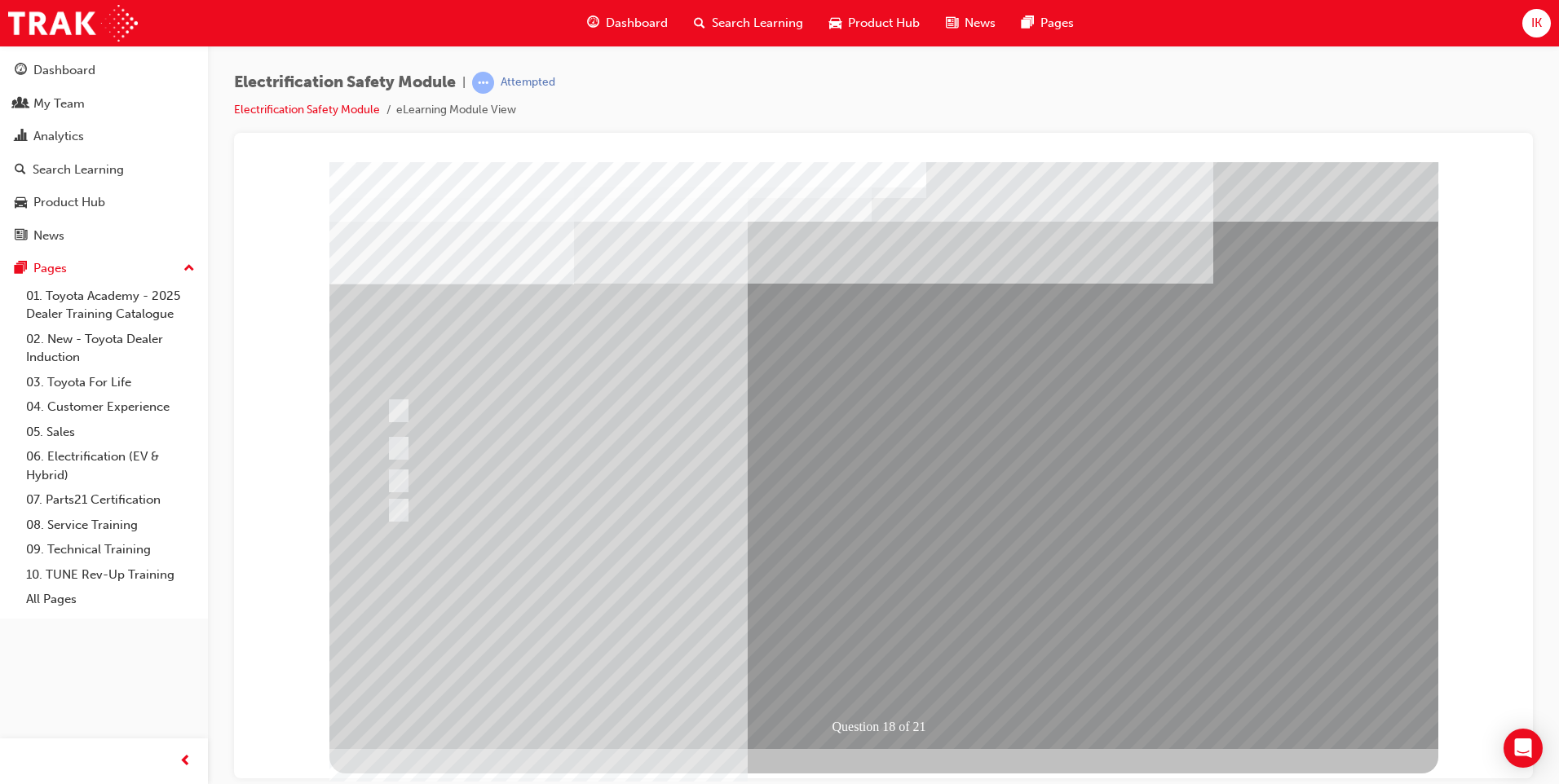
drag, startPoint x: 913, startPoint y: 671, endPoint x: 928, endPoint y: 671, distance: 15.0
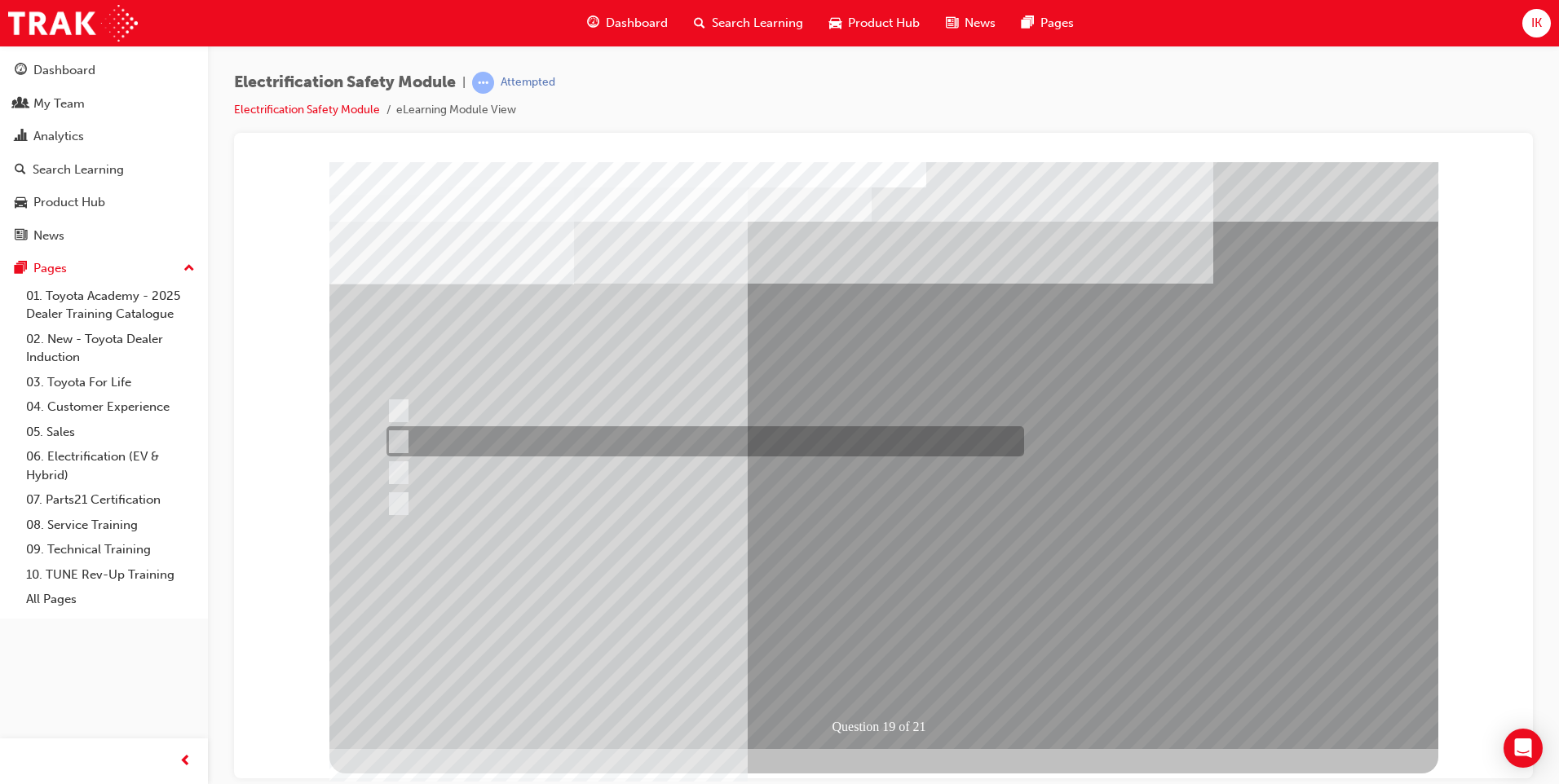
click at [394, 441] on input "To protect Electrical Insulating Gloves from mechanical damage." at bounding box center [395, 442] width 18 height 18
radio input "true"
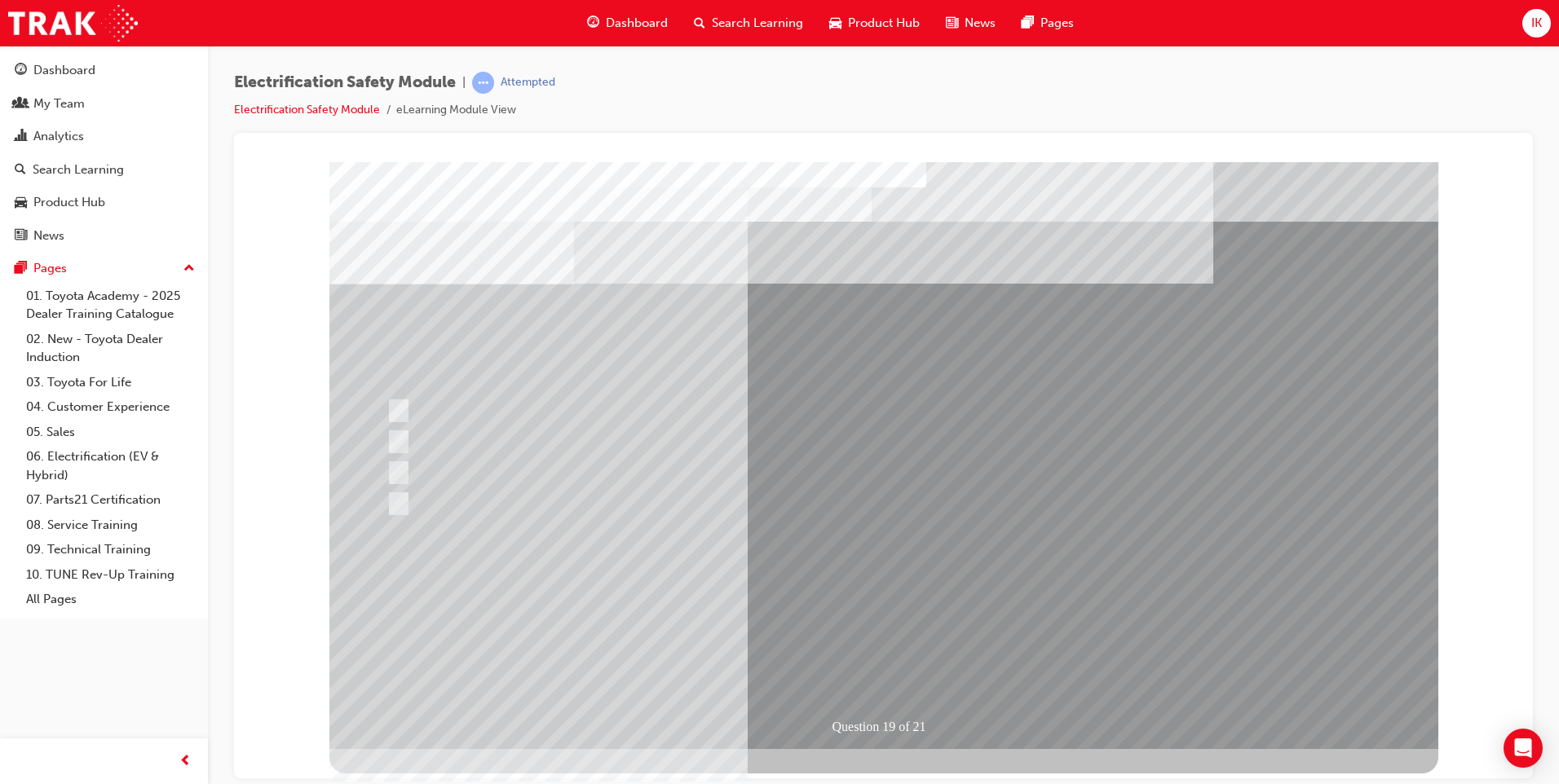
drag, startPoint x: 906, startPoint y: 666, endPoint x: 939, endPoint y: 634, distance: 46.0
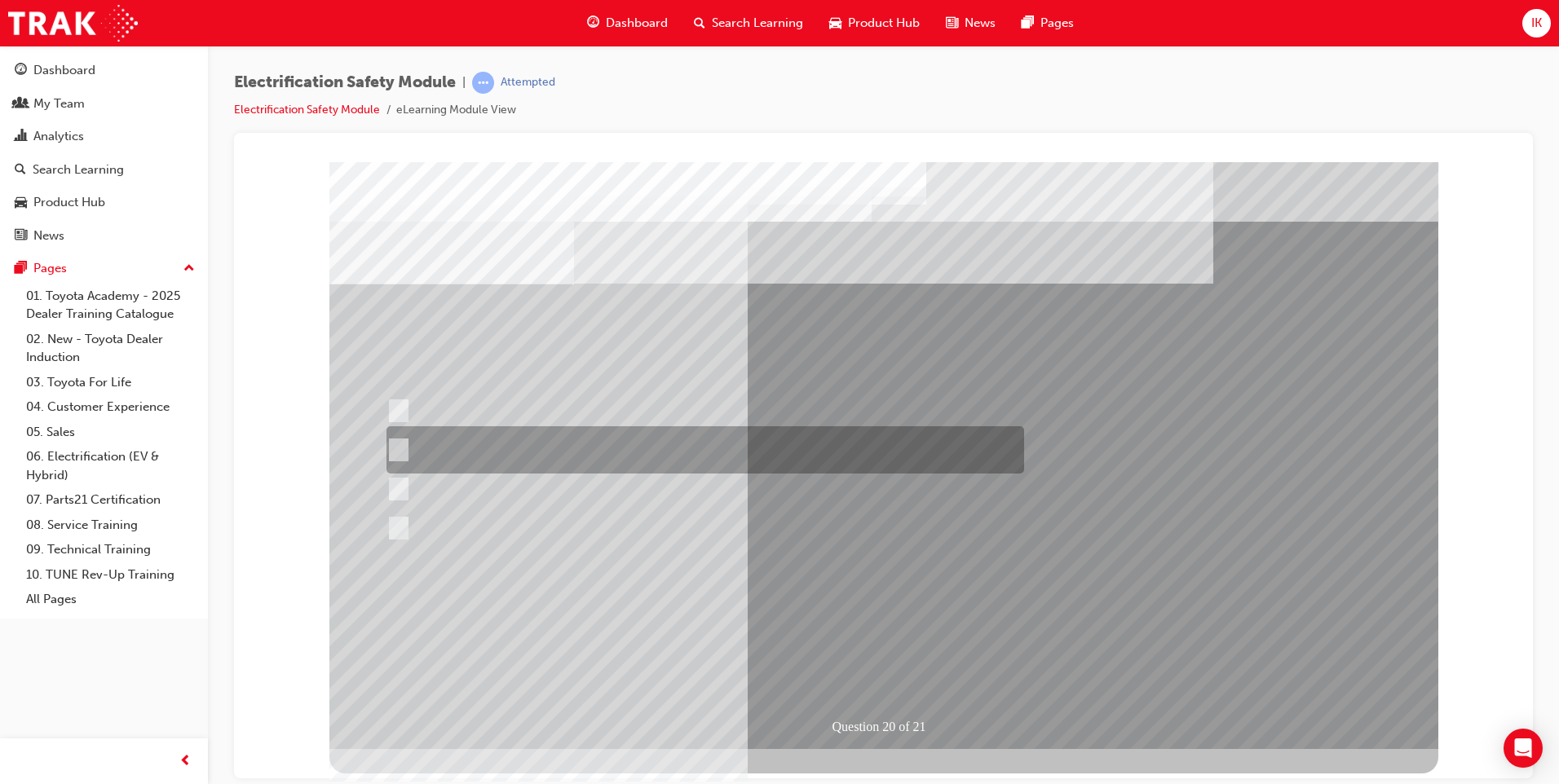
click at [408, 440] on div at bounding box center [701, 449] width 638 height 47
radio input "true"
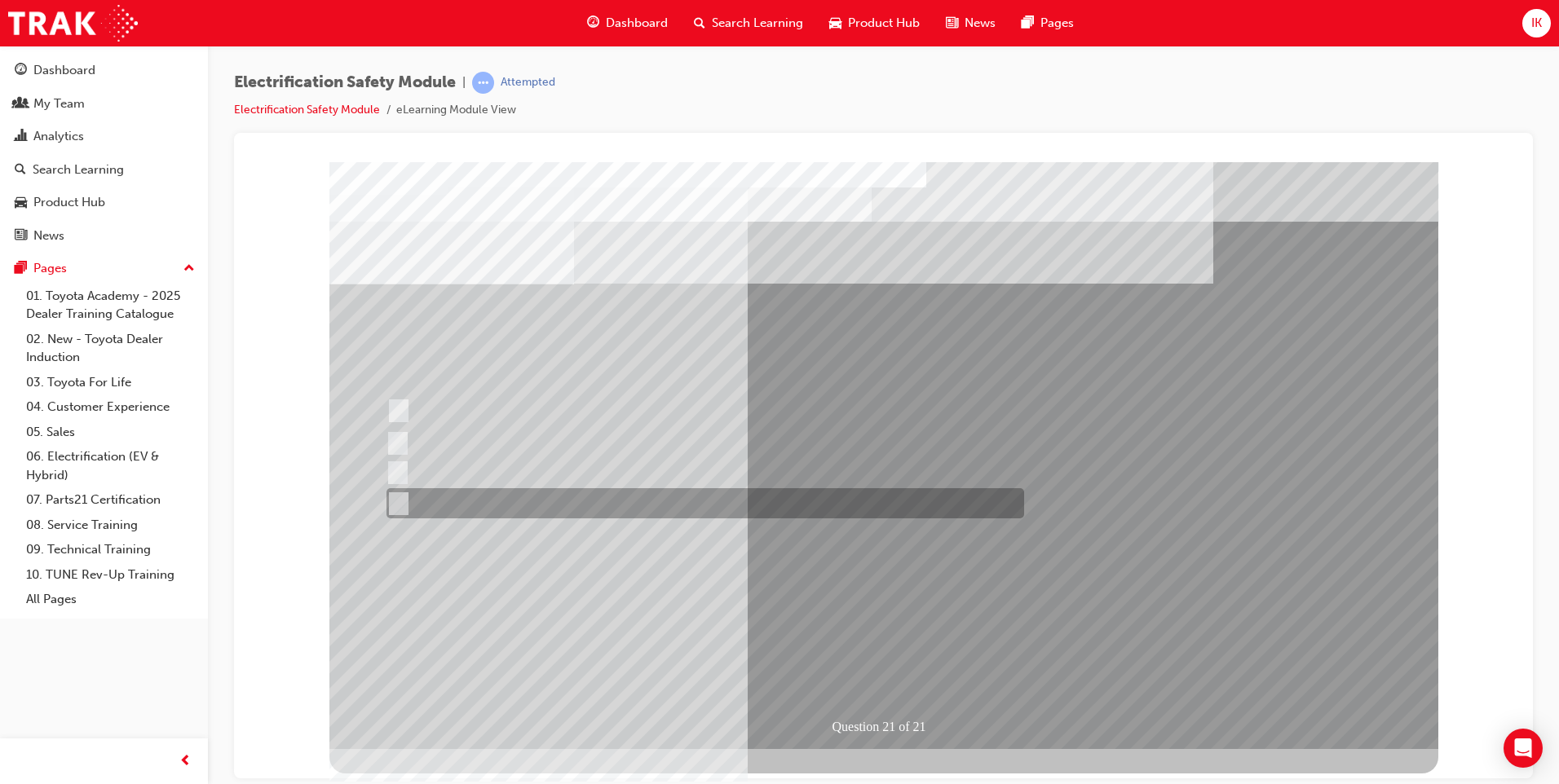
click at [401, 503] on input "All these items should be removed to improve safety" at bounding box center [395, 504] width 18 height 18
radio input "true"
